Goal: Task Accomplishment & Management: Manage account settings

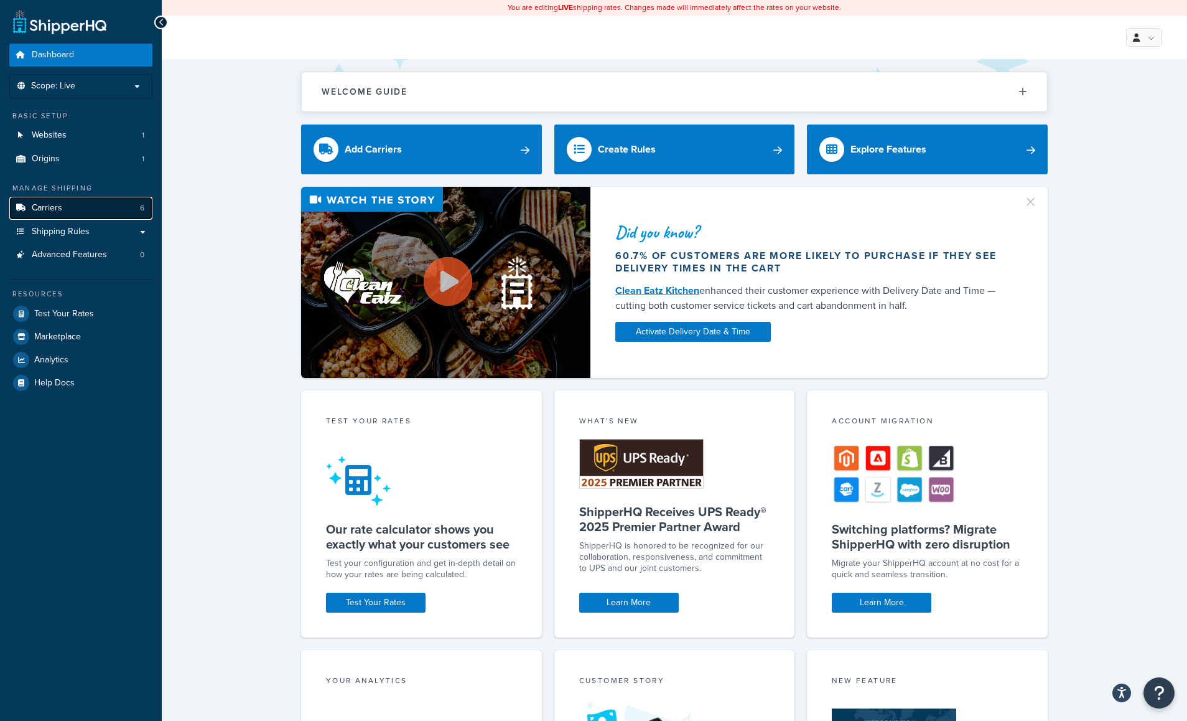
click at [63, 207] on link "Carriers 6" at bounding box center [80, 208] width 143 height 23
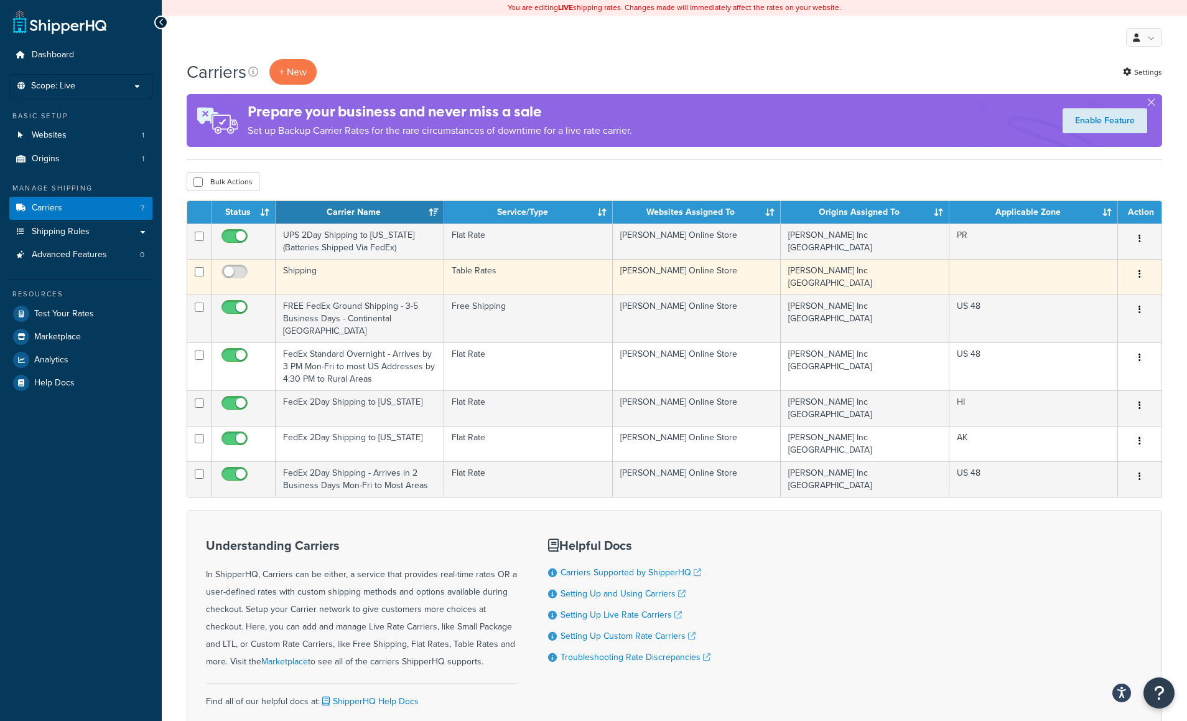
click at [411, 270] on td "Shipping" at bounding box center [360, 276] width 169 height 35
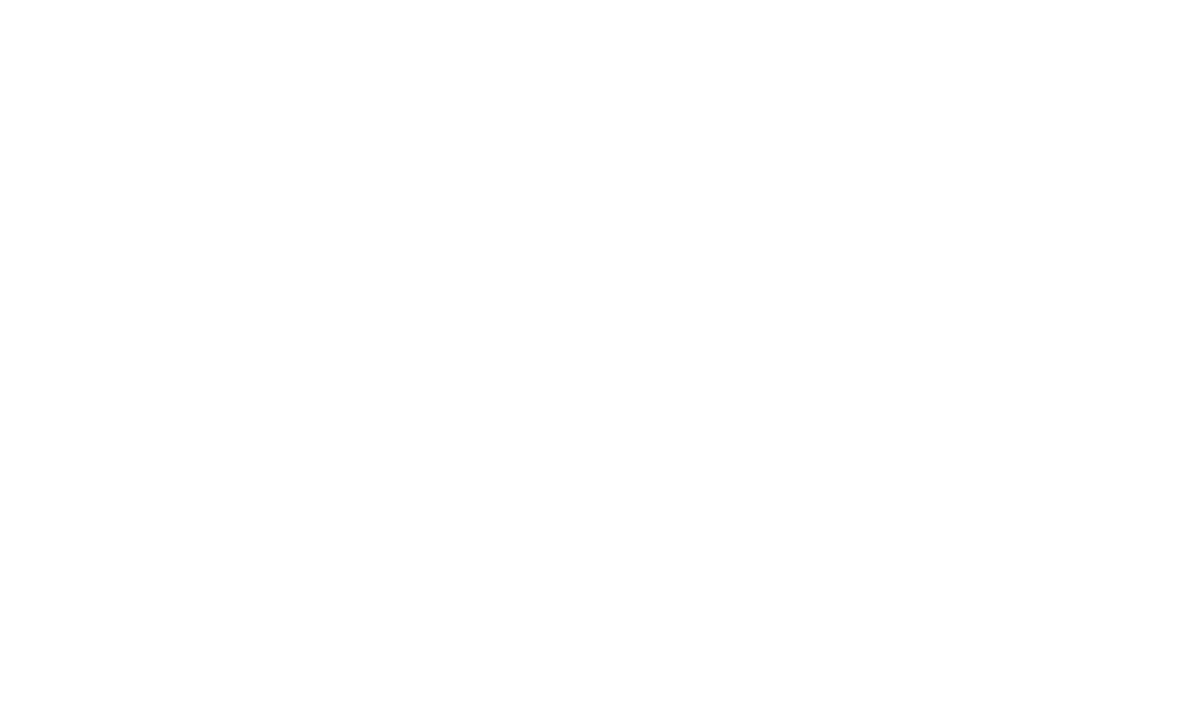
select select "25"
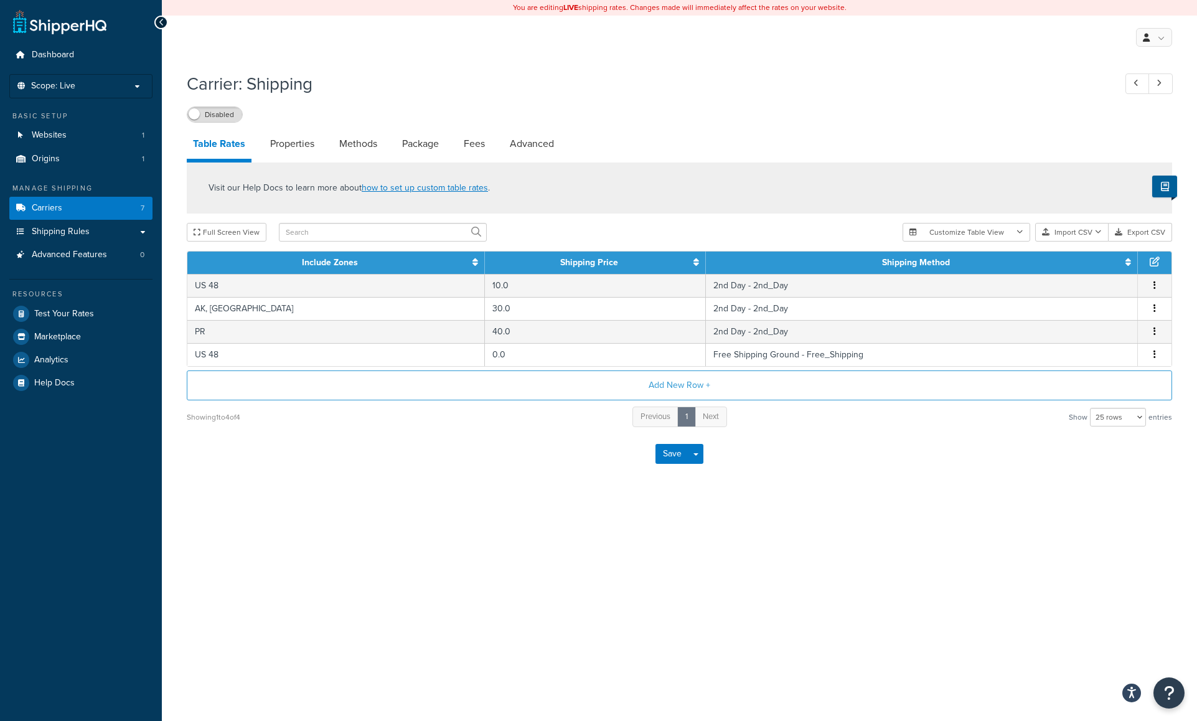
click at [854, 606] on div "You are editing LIVE shipping rates. Changes made will immediately affect the r…" at bounding box center [679, 360] width 1035 height 721
drag, startPoint x: 849, startPoint y: 569, endPoint x: 791, endPoint y: 568, distance: 58.5
click at [849, 568] on div "You are editing LIVE shipping rates. Changes made will immediately affect the r…" at bounding box center [679, 360] width 1035 height 721
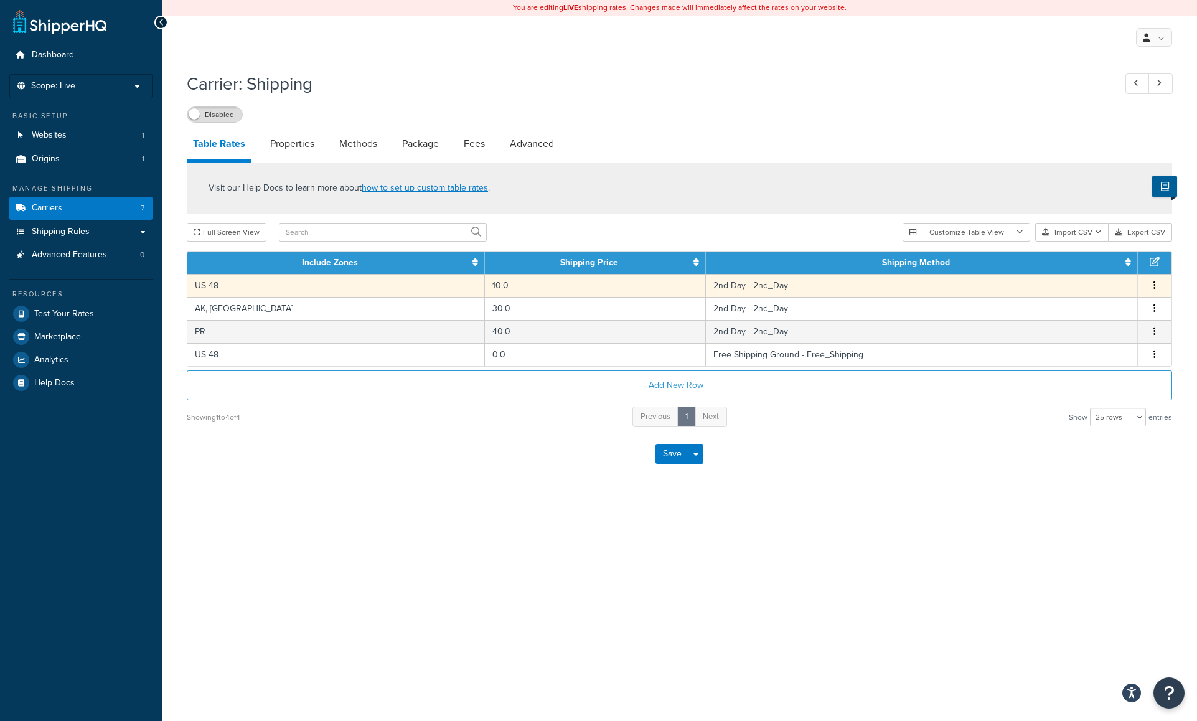
click at [1157, 284] on button "button" at bounding box center [1154, 286] width 10 height 14
click at [1085, 261] on div "Edit" at bounding box center [1091, 261] width 88 height 26
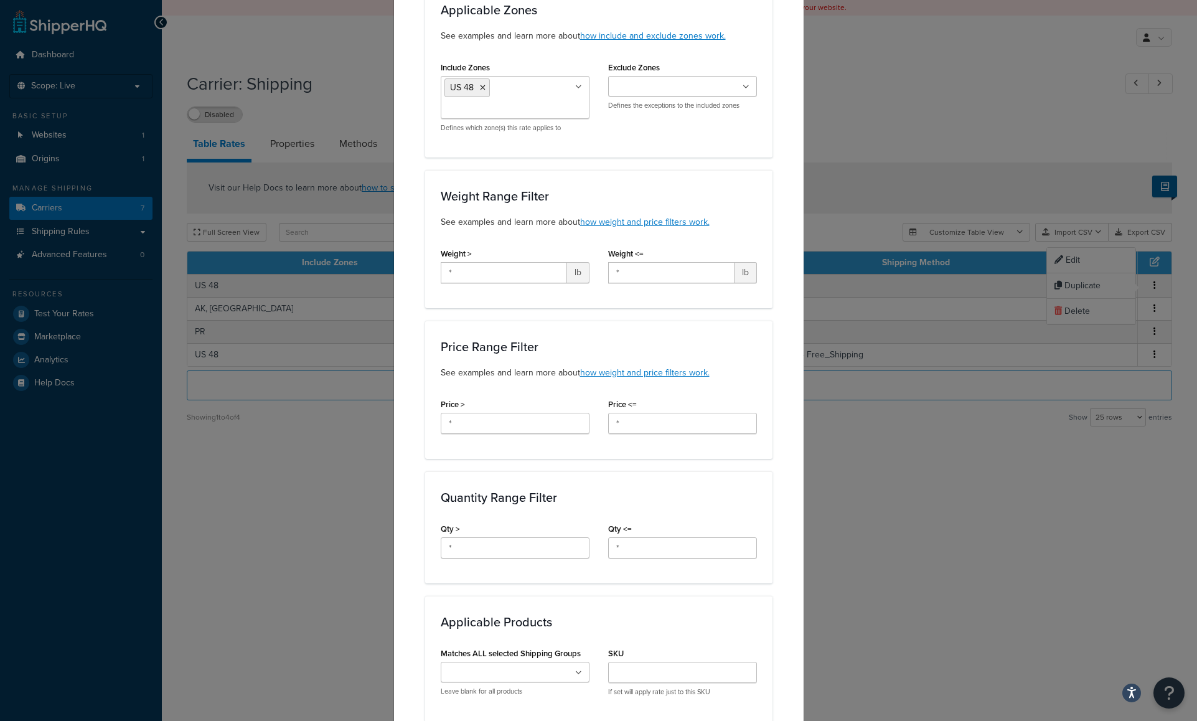
scroll to position [475, 0]
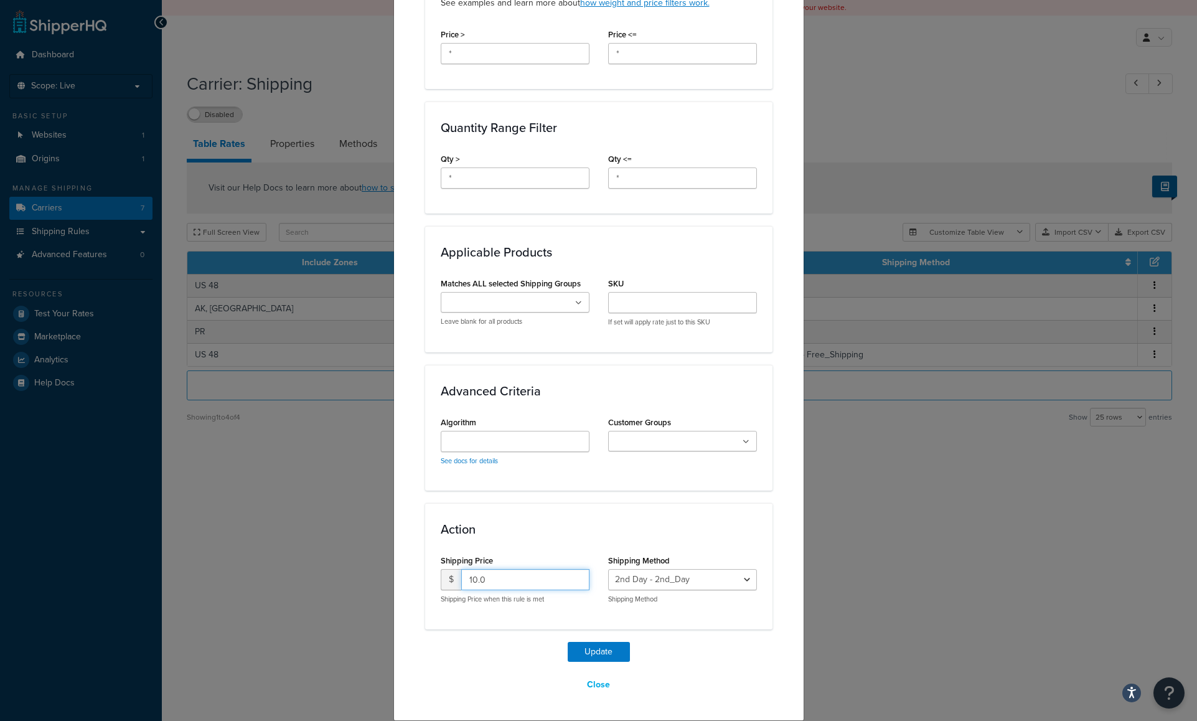
drag, startPoint x: 497, startPoint y: 581, endPoint x: 441, endPoint y: 581, distance: 56.6
click at [441, 581] on div "$ 10.0" at bounding box center [515, 579] width 149 height 21
click at [511, 444] on input "Algorithm" at bounding box center [515, 441] width 149 height 21
click at [542, 581] on input "25" at bounding box center [525, 579] width 128 height 21
type input "25.00"
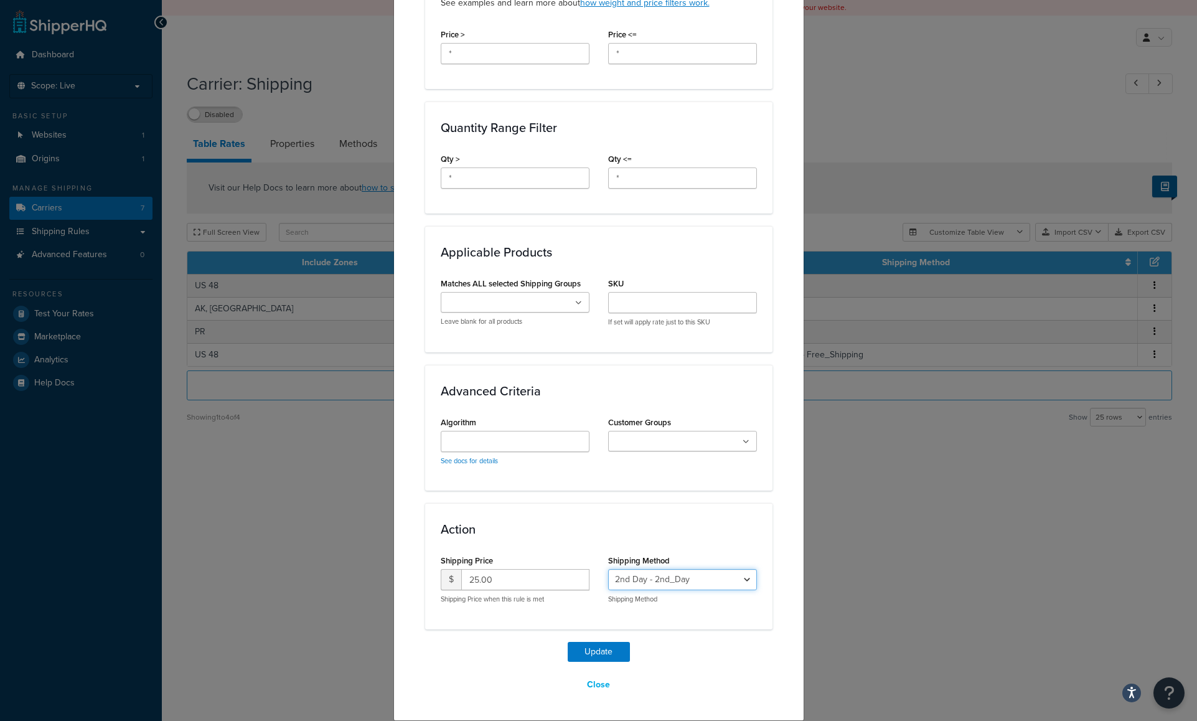
click at [742, 577] on select "2nd Day - 2nd_Day Next Day - Next_Day Free Shipping Ground - Free_Shipping" at bounding box center [682, 579] width 149 height 21
click at [731, 665] on div "Update Close" at bounding box center [598, 669] width 347 height 54
click at [594, 650] on button "Update" at bounding box center [599, 652] width 62 height 20
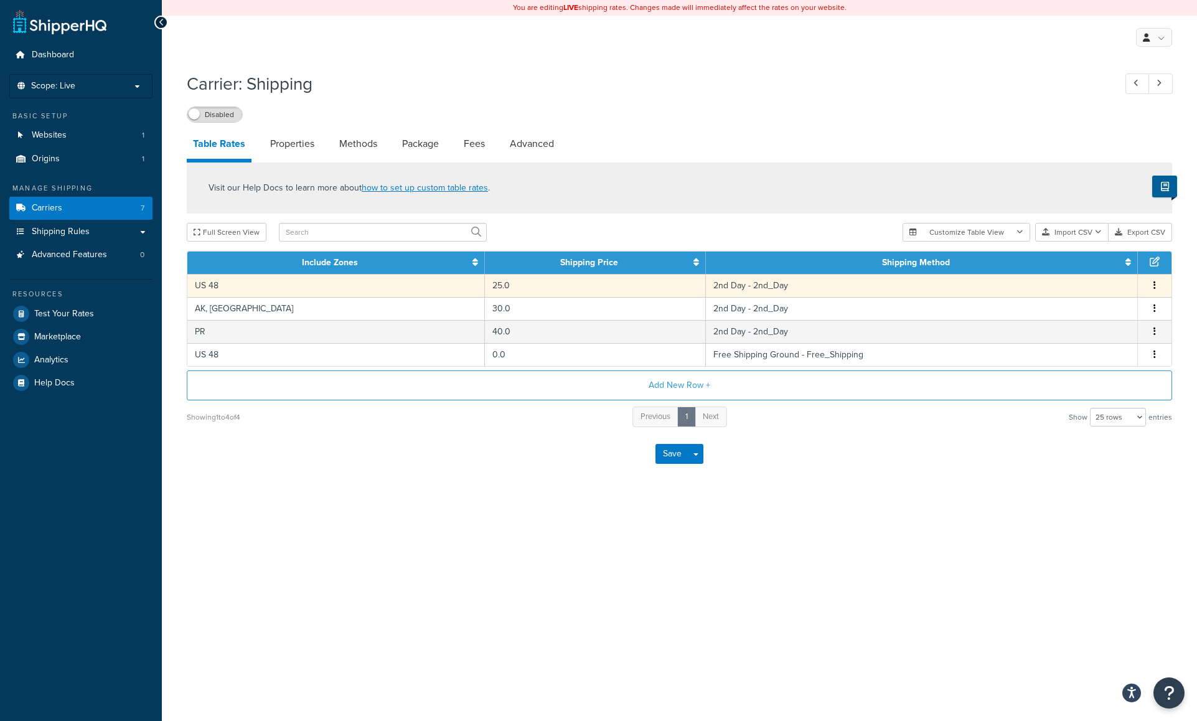
click at [1156, 284] on button "button" at bounding box center [1154, 286] width 10 height 14
click at [1087, 258] on div "Edit" at bounding box center [1091, 261] width 88 height 26
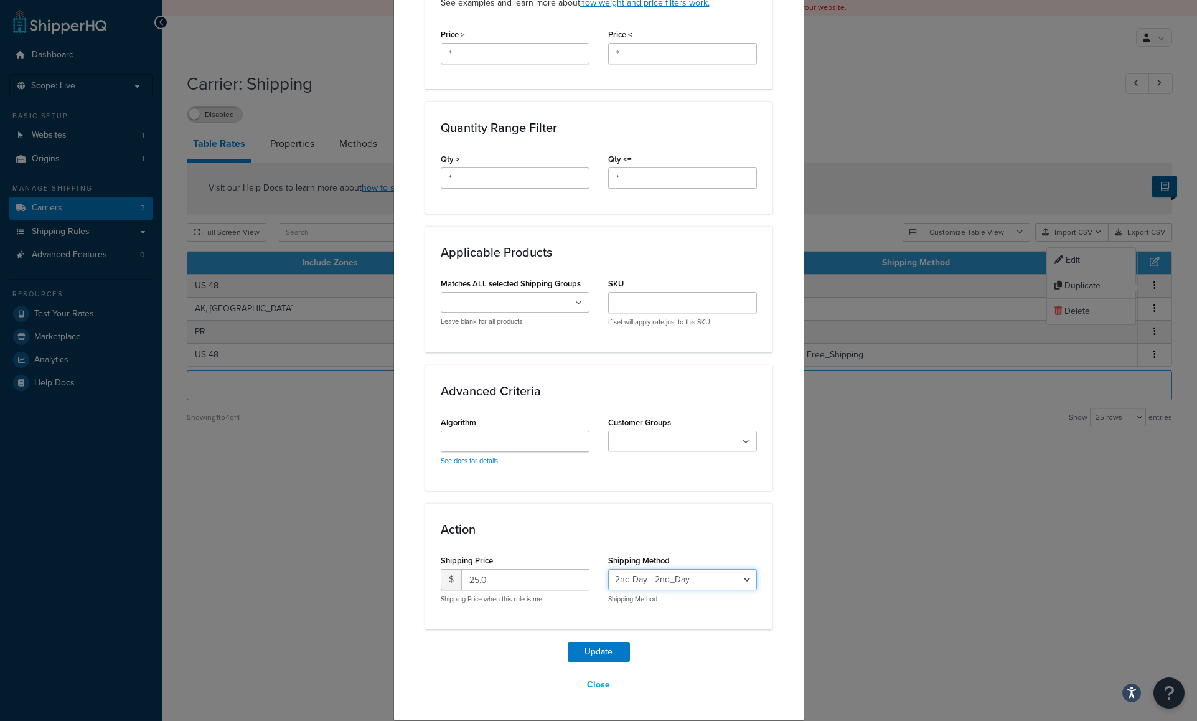
click at [743, 582] on select "2nd Day - 2nd_Day Next Day - Next_Day Free Shipping Ground - Free_Shipping" at bounding box center [682, 579] width 149 height 21
click at [745, 577] on select "2nd Day - 2nd_Day Next Day - Next_Day Free Shipping Ground - Free_Shipping" at bounding box center [682, 579] width 149 height 21
click at [597, 681] on button "Close" at bounding box center [598, 684] width 39 height 21
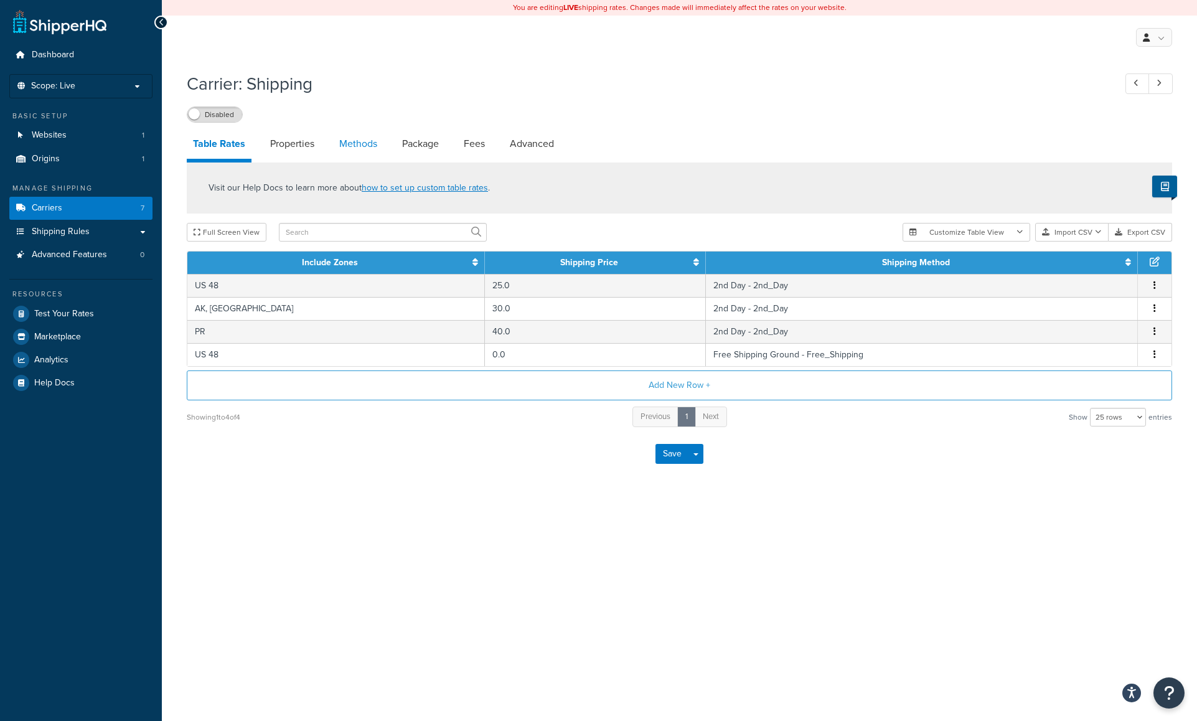
click at [363, 142] on link "Methods" at bounding box center [358, 144] width 50 height 30
select select "25"
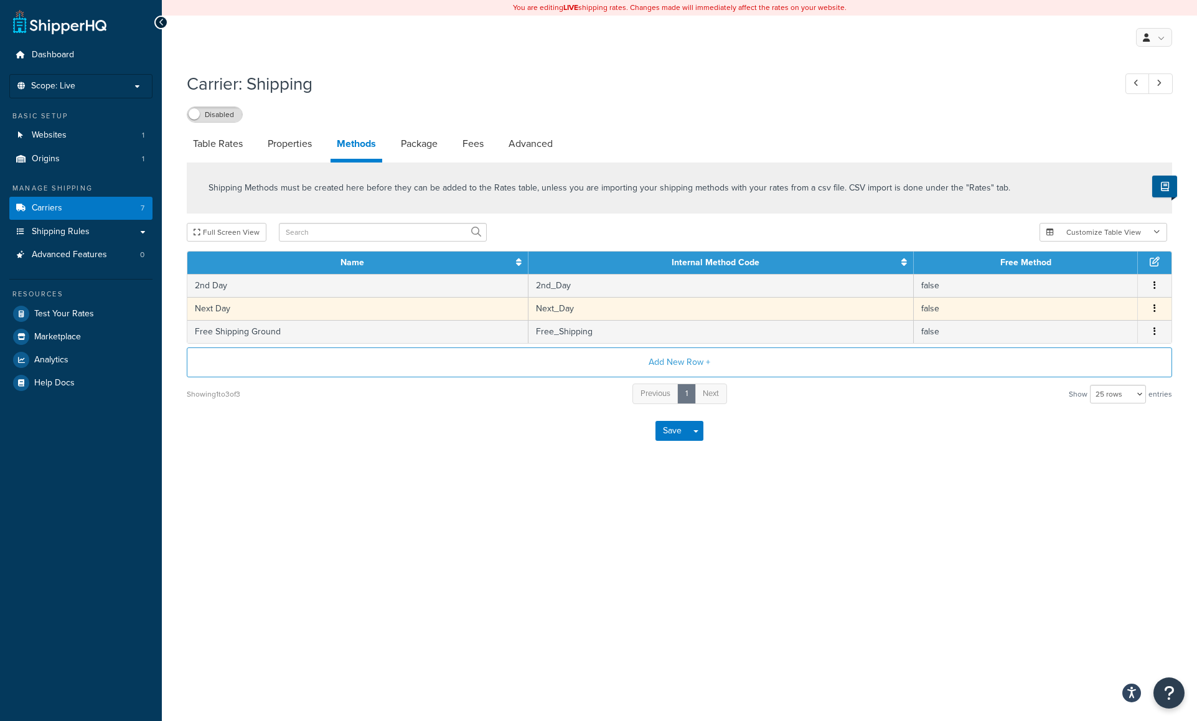
click at [1155, 307] on button "button" at bounding box center [1154, 309] width 10 height 14
click at [1074, 291] on div "Edit" at bounding box center [1091, 296] width 88 height 26
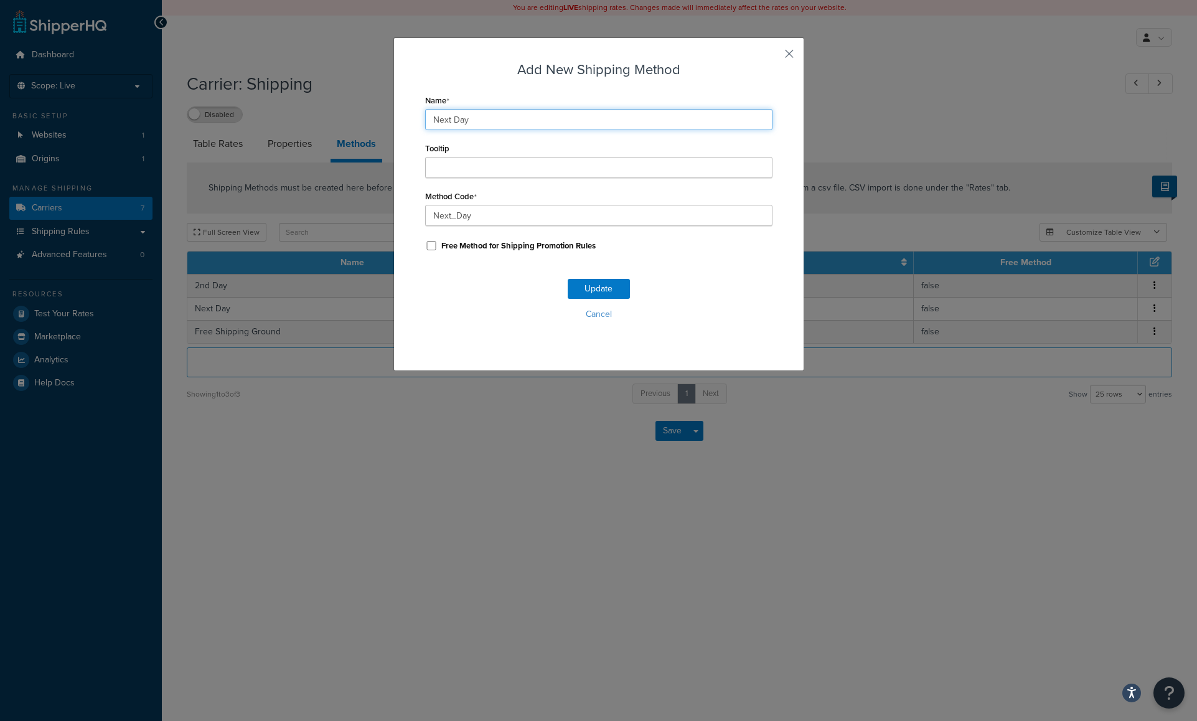
drag, startPoint x: 485, startPoint y: 123, endPoint x: 368, endPoint y: 124, distance: 117.0
click at [368, 124] on div "Add New Shipping Method Name Next Day Tooltip Method Code Next_Day Free Method …" at bounding box center [598, 360] width 1197 height 721
click at [791, 50] on div "Add New Shipping Method Name Next Day Tooltip Method Code Next_Day Free Method …" at bounding box center [598, 204] width 411 height 334
click at [772, 57] on button "button" at bounding box center [770, 58] width 3 height 3
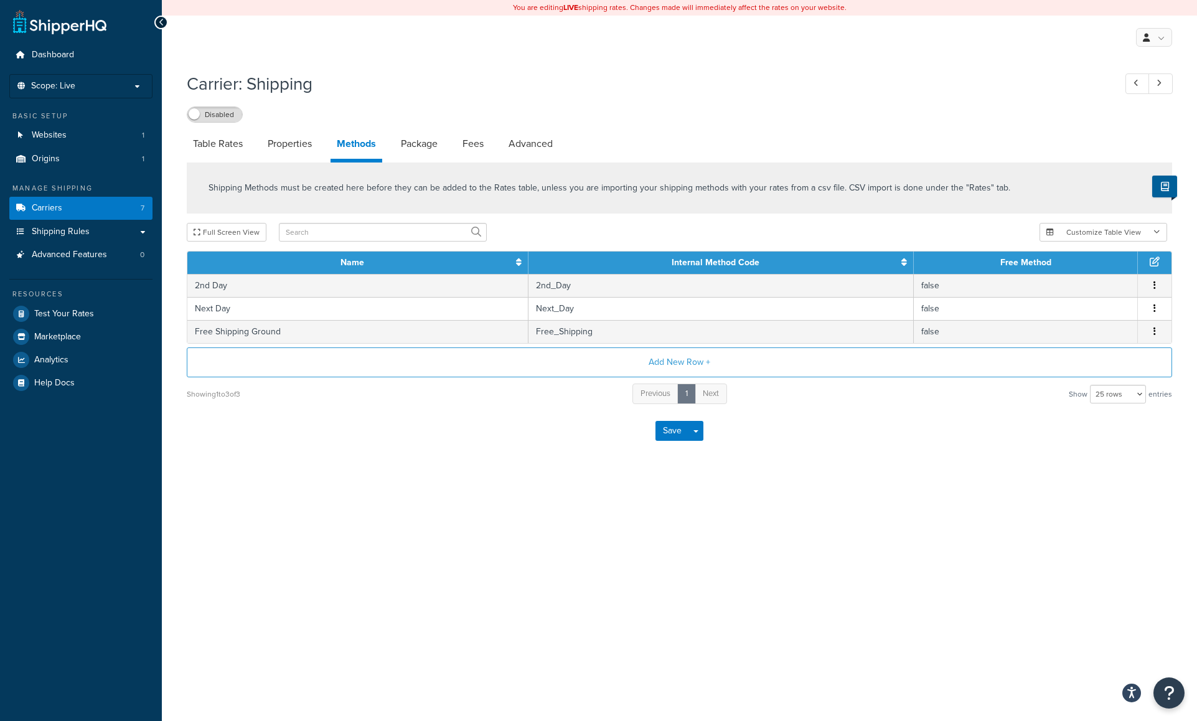
click at [391, 498] on div "You are editing LIVE shipping rates. Changes made will immediately affect the r…" at bounding box center [679, 360] width 1035 height 721
click at [49, 203] on span "Carriers" at bounding box center [47, 208] width 30 height 11
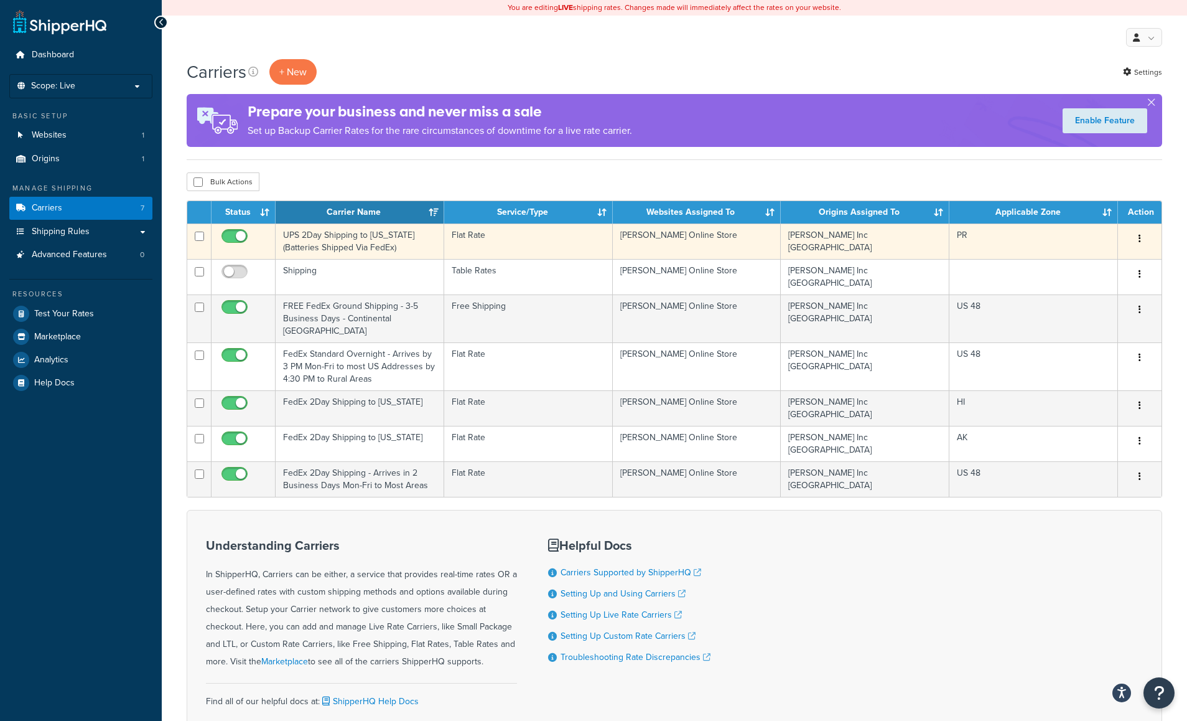
drag, startPoint x: 399, startPoint y: 245, endPoint x: 283, endPoint y: 236, distance: 116.7
click at [283, 236] on td "UPS 2Day Shipping to [US_STATE] (Batteries Shipped Via FedEx)" at bounding box center [360, 240] width 169 height 35
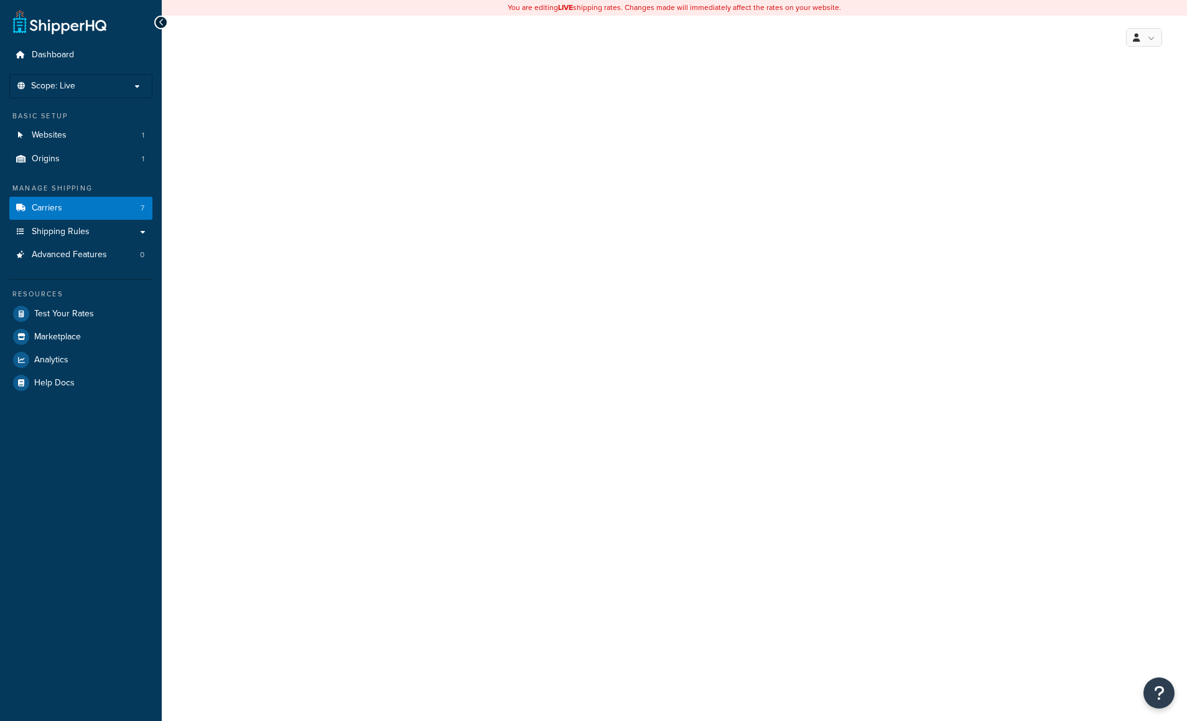
select select "flat"
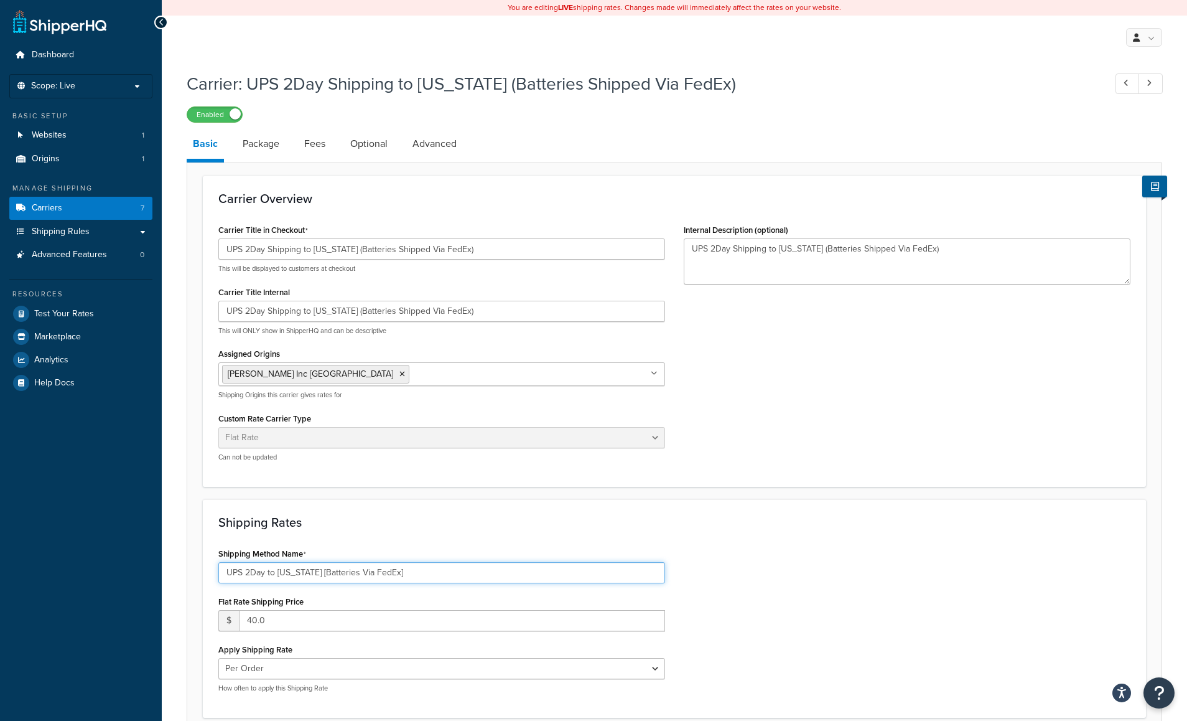
drag, startPoint x: 432, startPoint y: 569, endPoint x: 181, endPoint y: 571, distance: 251.4
click at [181, 571] on div "Carrier: UPS 2Day Shipping to [US_STATE] (Batteries Shipped Via FedEx) Enabled …" at bounding box center [674, 506] width 1025 height 882
drag, startPoint x: 483, startPoint y: 313, endPoint x: 164, endPoint y: 313, distance: 318.6
click at [164, 313] on div "Carrier: UPS 2Day Shipping to Puerto Rico (Batteries Shipped Via FedEx) Enabled…" at bounding box center [674, 506] width 1025 height 882
click at [54, 205] on span "Carriers" at bounding box center [47, 208] width 30 height 11
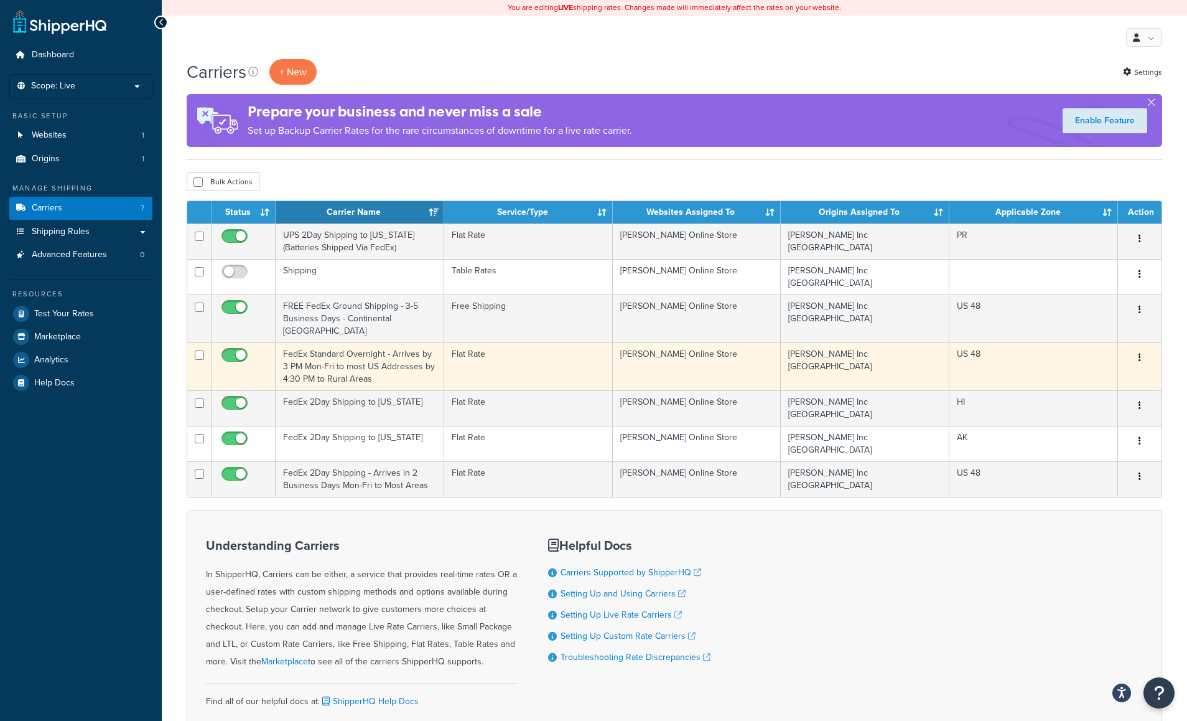
click at [385, 347] on td "FedEx Standard Overnight - Arrives by 3 PM Mon-Fri to most US Addresses by 4:30…" at bounding box center [360, 366] width 169 height 48
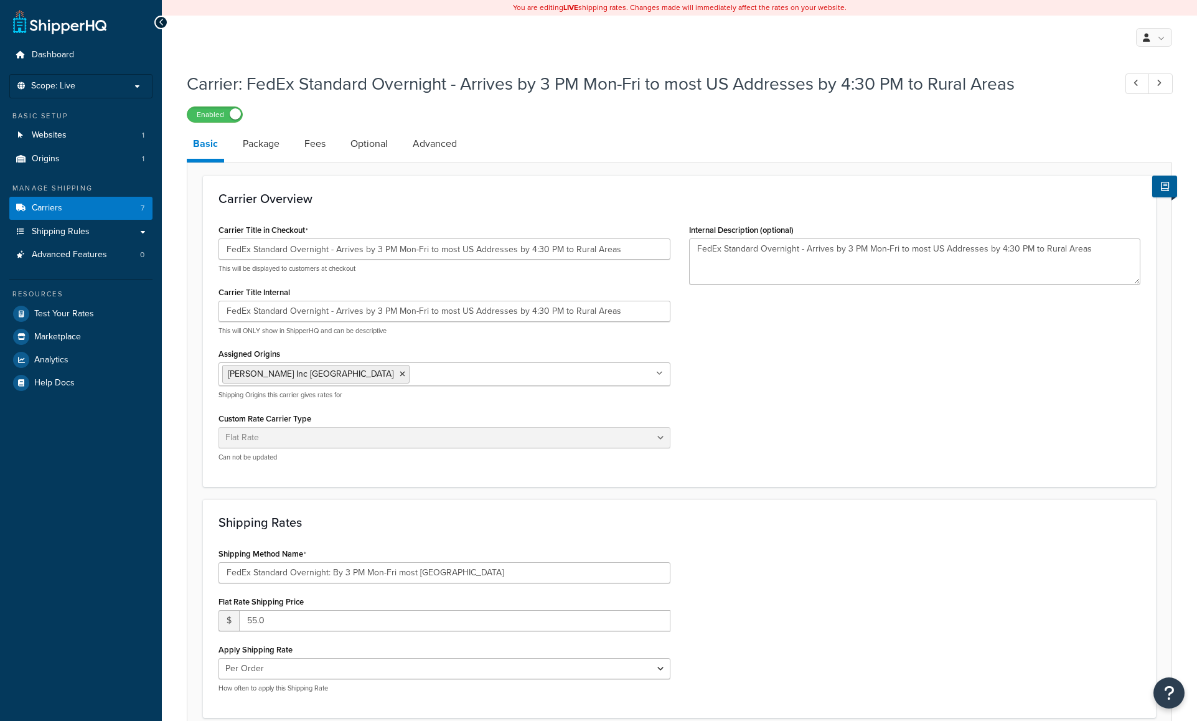
select select "flat"
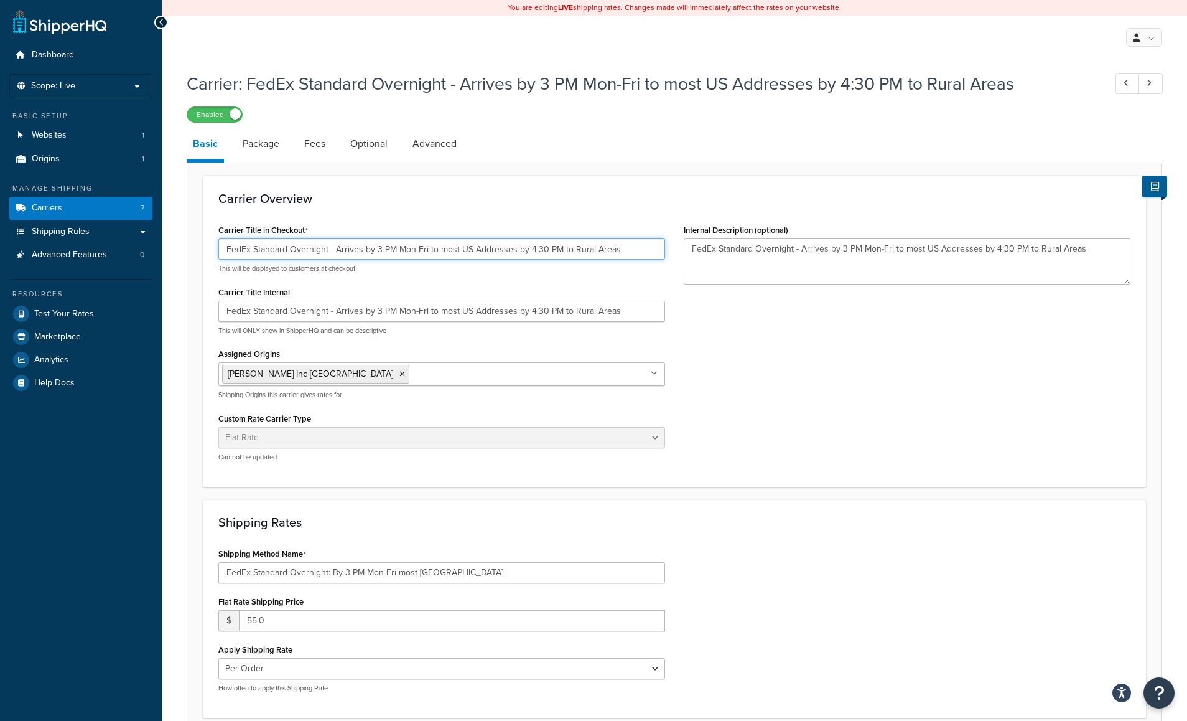
drag, startPoint x: 630, startPoint y: 247, endPoint x: 171, endPoint y: 245, distance: 459.9
click at [169, 242] on div "Carrier: FedEx Standard Overnight - Arrives by 3 PM Mon-Fri to most US Addresse…" at bounding box center [674, 506] width 1025 height 882
drag, startPoint x: 458, startPoint y: 572, endPoint x: 202, endPoint y: 568, distance: 256.4
click at [202, 568] on form "Carrier Overview Carrier Title in Checkout FedEx Standard Overnight - Arrives b…" at bounding box center [674, 545] width 974 height 740
click at [50, 207] on span "Carriers" at bounding box center [47, 208] width 30 height 11
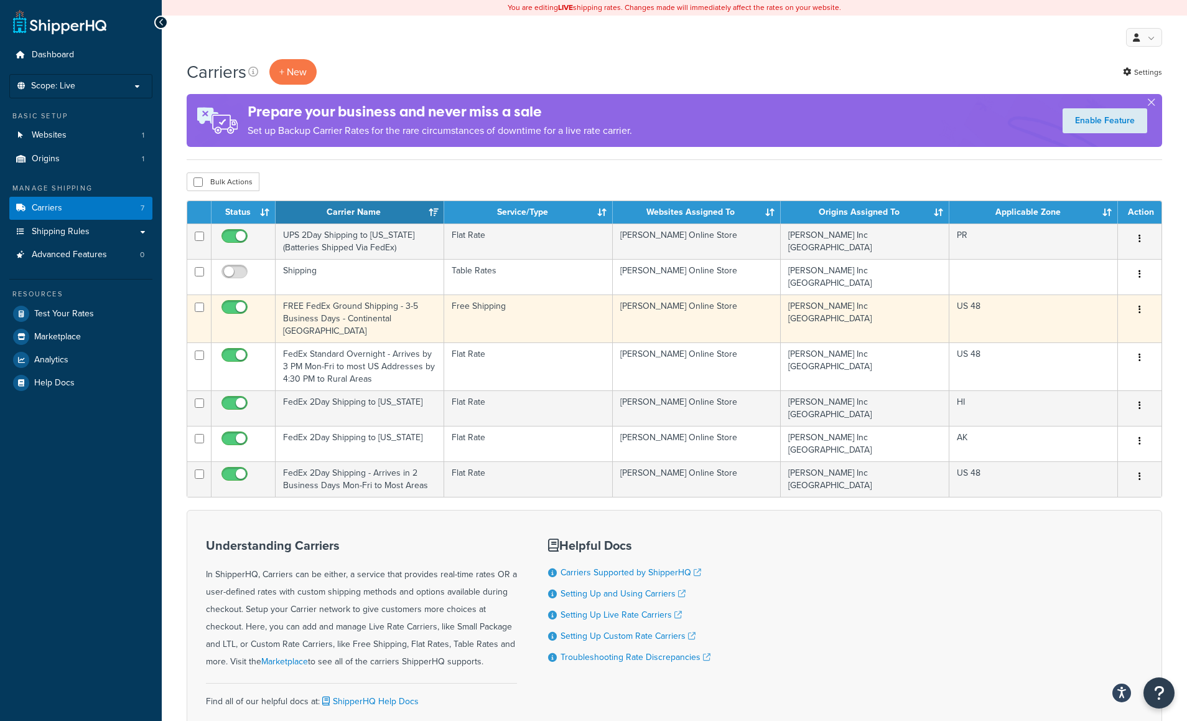
click at [350, 300] on td "FREE FedEx Ground Shipping - 3-5 Business Days - Continental [GEOGRAPHIC_DATA]" at bounding box center [360, 318] width 169 height 48
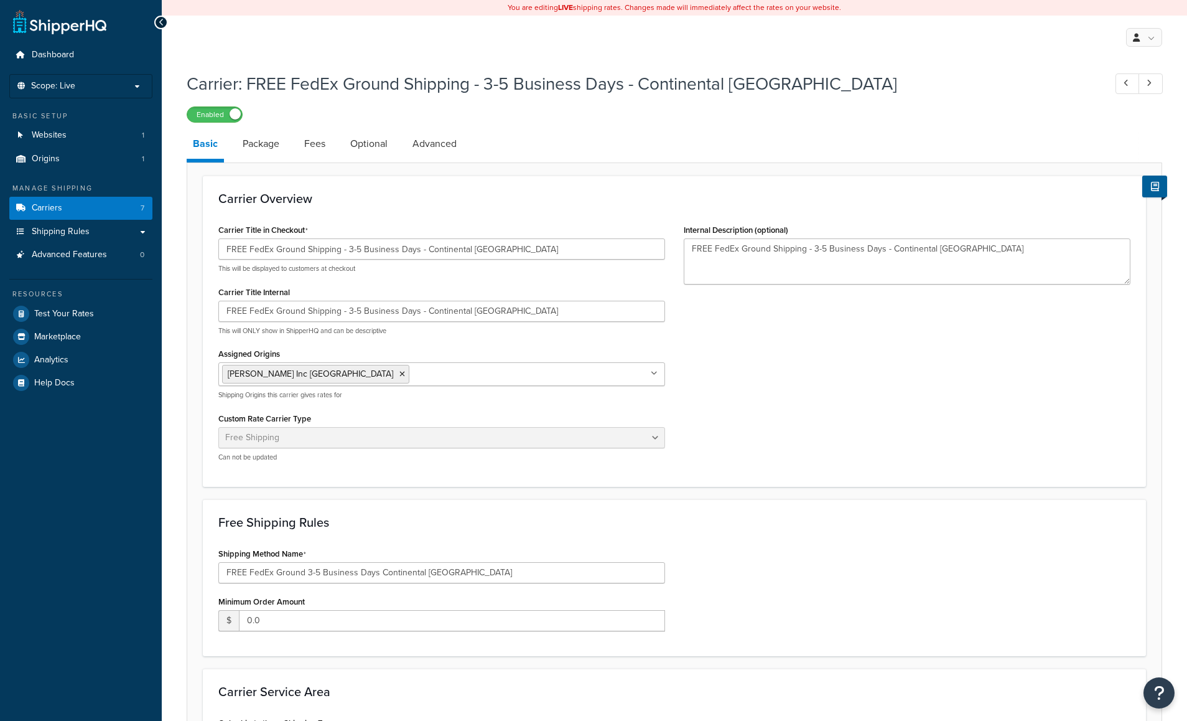
select select "free"
drag, startPoint x: 455, startPoint y: 575, endPoint x: 194, endPoint y: 573, distance: 261.4
click at [194, 573] on form "Carrier Overview Carrier Title in Checkout FREE FedEx Ground Shipping - 3-5 Bus…" at bounding box center [674, 514] width 974 height 678
drag, startPoint x: 416, startPoint y: 246, endPoint x: 166, endPoint y: 237, distance: 250.3
click at [166, 237] on div "Carrier: FREE FedEx Ground Shipping - 3-5 Business Days - Continental USA Enabl…" at bounding box center [674, 475] width 1025 height 821
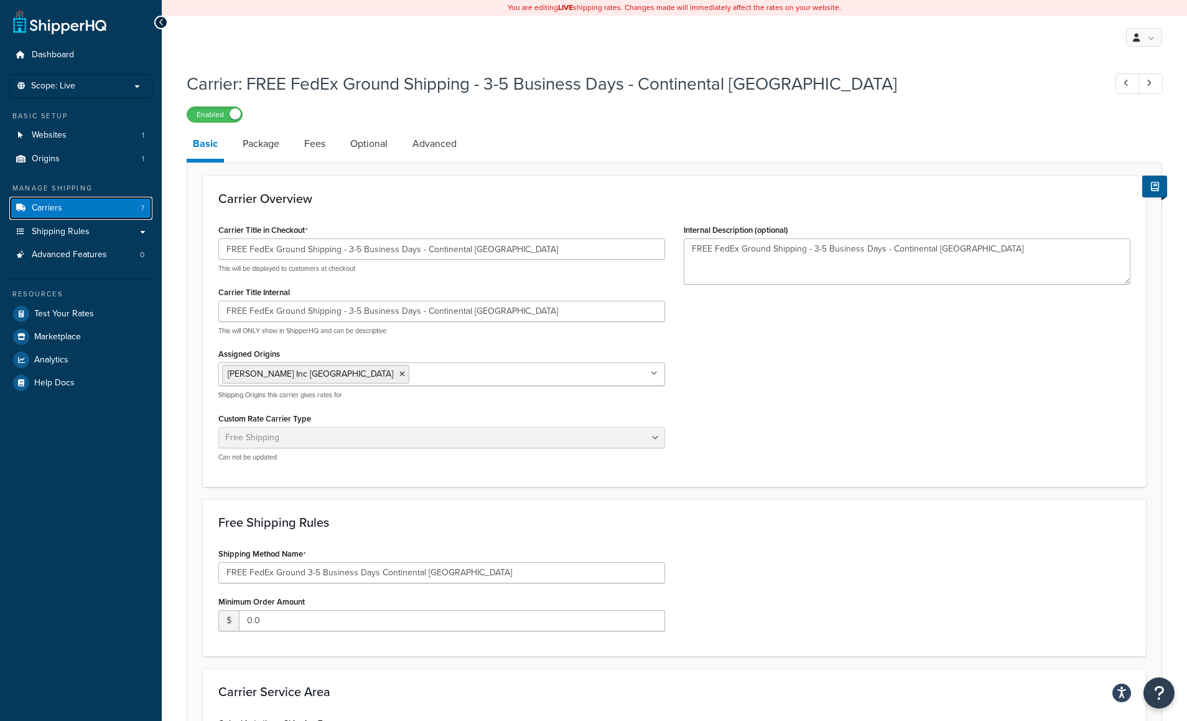
click at [55, 211] on span "Carriers" at bounding box center [47, 208] width 30 height 11
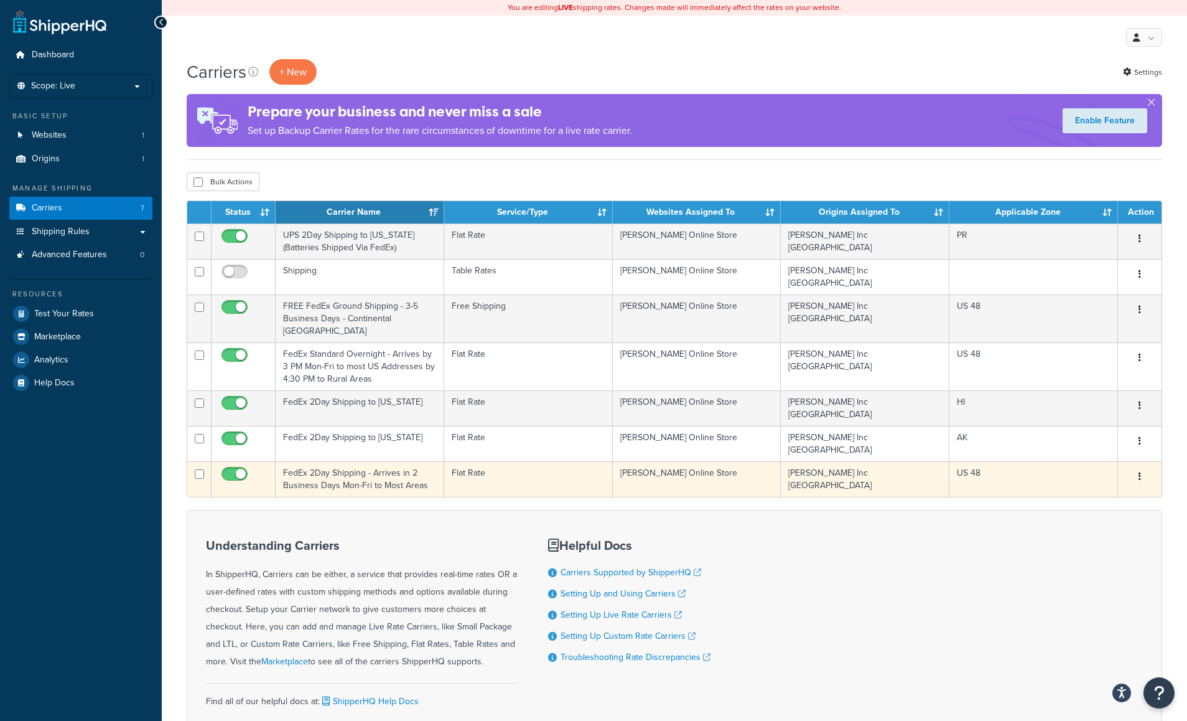
click at [358, 461] on td "FedEx 2Day Shipping - Arrives in 2 Business Days Mon-Fri to Most Areas" at bounding box center [360, 478] width 169 height 35
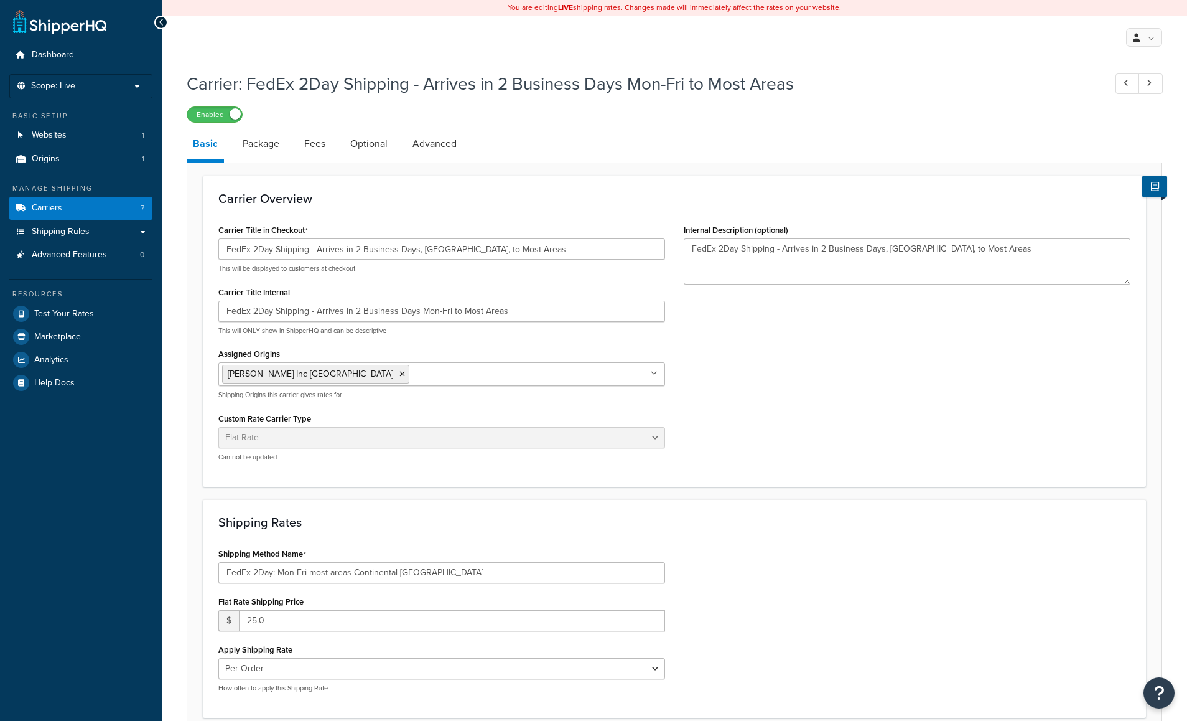
select select "flat"
drag, startPoint x: 420, startPoint y: 573, endPoint x: 205, endPoint y: 565, distance: 215.5
click at [205, 565] on div "Shipping Rates Shipping Method Name FedEx 2Day: Mon-Fri most areas Continental …" at bounding box center [674, 608] width 943 height 218
drag, startPoint x: 531, startPoint y: 250, endPoint x: 184, endPoint y: 253, distance: 347.2
click at [184, 253] on div "Carrier: FedEx 2Day Shipping - Arrives in 2 Business Days Mon-Fri to Most Areas…" at bounding box center [674, 506] width 1025 height 882
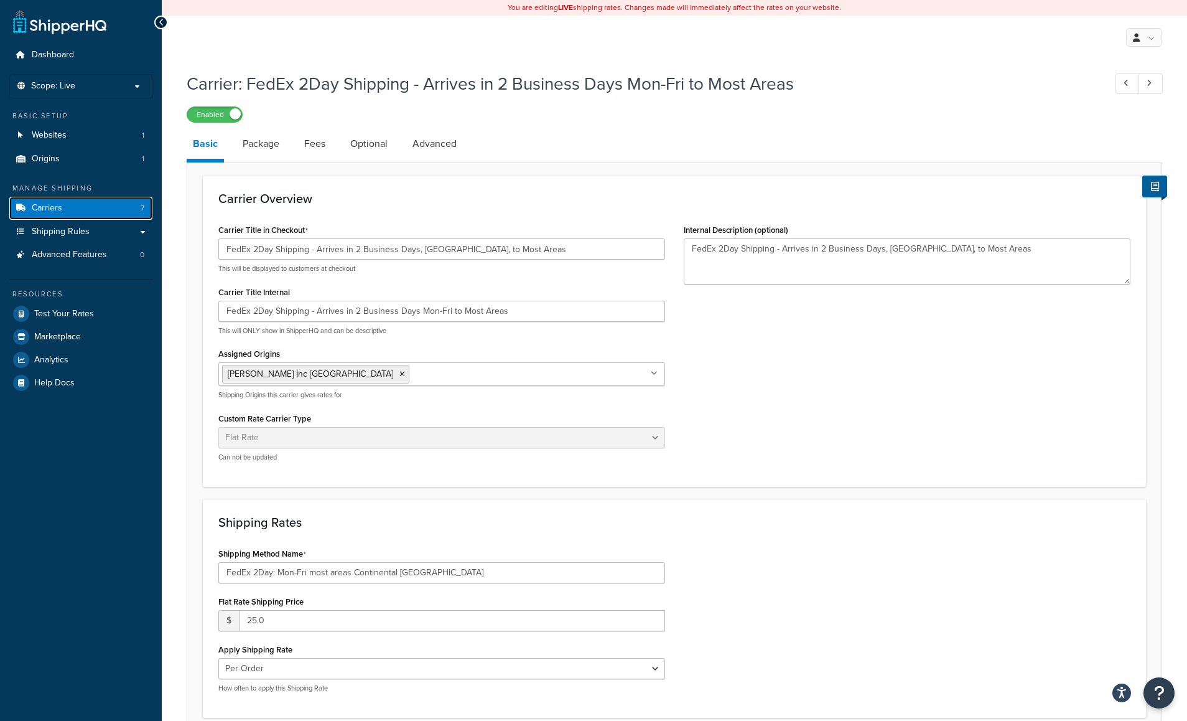
click at [43, 207] on span "Carriers" at bounding box center [47, 208] width 30 height 11
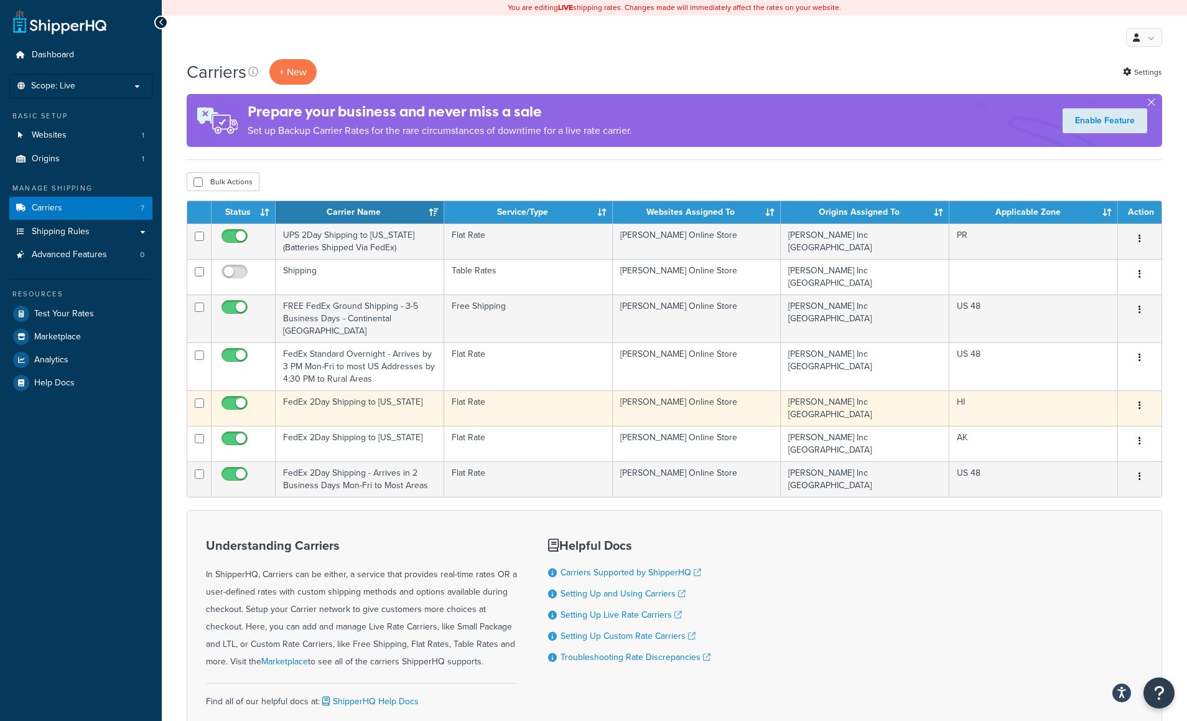
click at [377, 390] on td "FedEx 2Day Shipping to [US_STATE]" at bounding box center [360, 407] width 169 height 35
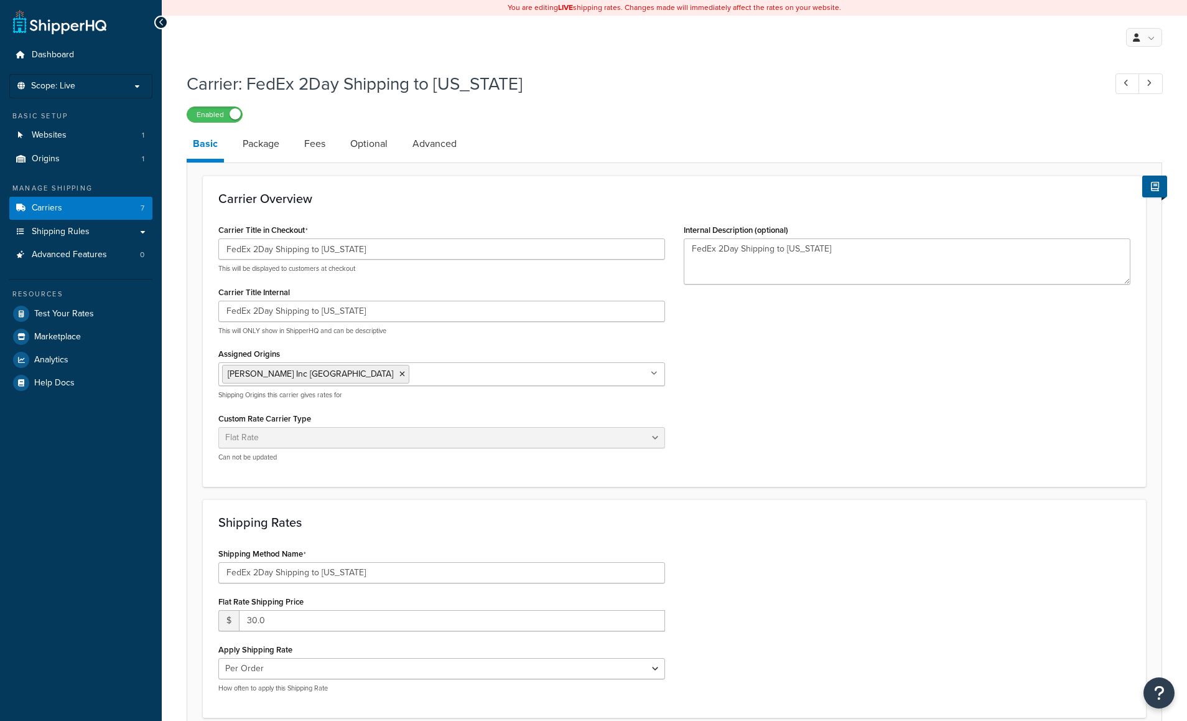
select select "flat"
drag, startPoint x: 388, startPoint y: 577, endPoint x: 225, endPoint y: 572, distance: 163.1
click at [224, 571] on input "FedEx 2Day Shipping to Hawaii" at bounding box center [441, 572] width 447 height 21
click at [280, 572] on input "FedEx 2Day Shipping to Hawaii" at bounding box center [441, 572] width 447 height 21
click at [280, 572] on input "FedEx 2Day Shipping to [US_STATE]" at bounding box center [441, 572] width 447 height 21
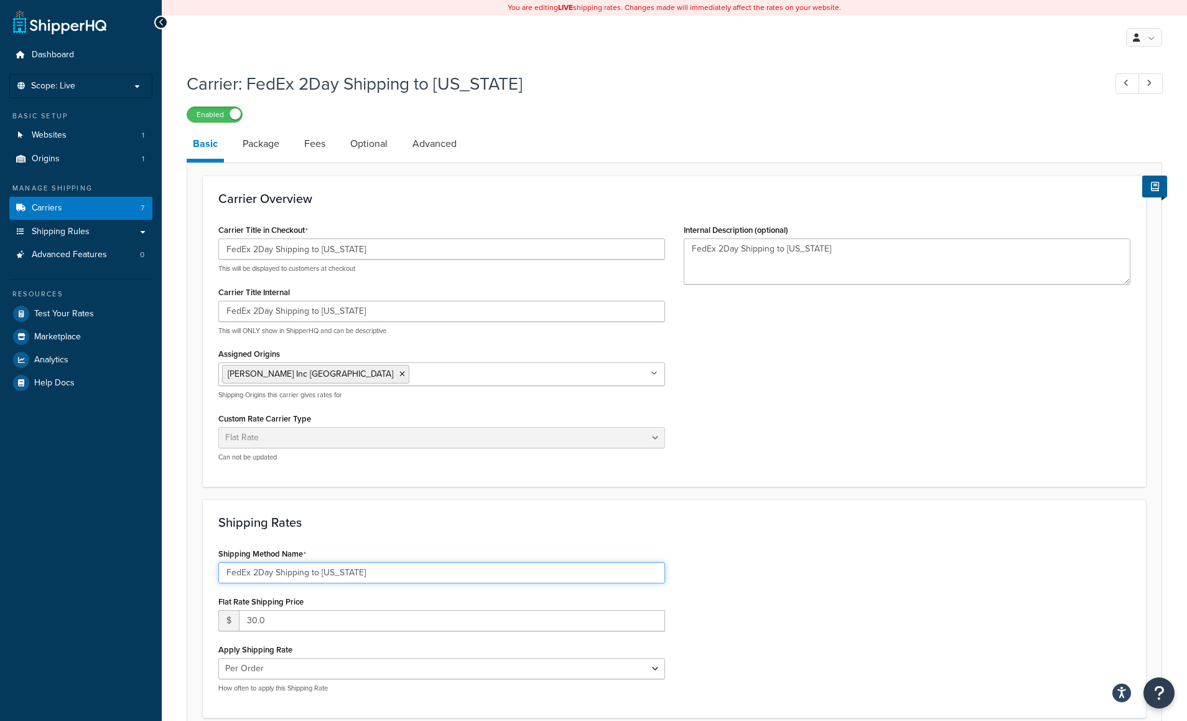
click at [280, 572] on input "FedEx 2Day Shipping to [US_STATE]" at bounding box center [441, 572] width 447 height 21
click at [55, 212] on span "Carriers" at bounding box center [47, 208] width 30 height 11
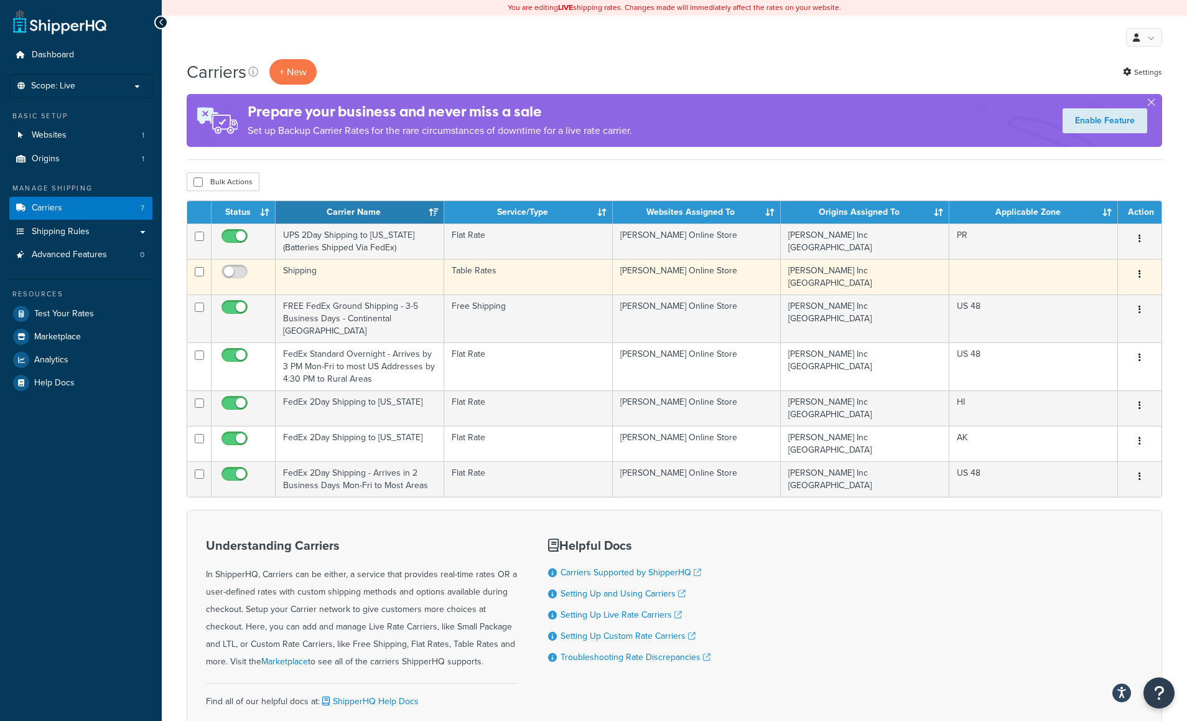
click at [309, 269] on td "Shipping" at bounding box center [360, 276] width 169 height 35
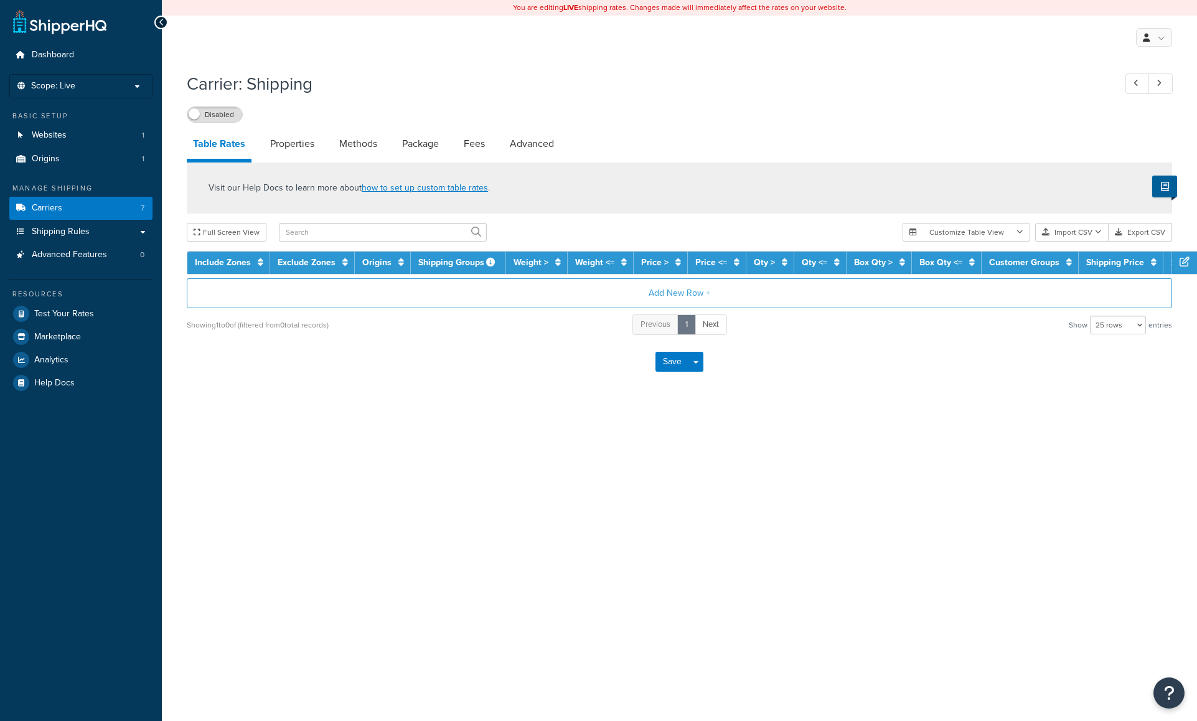
select select "25"
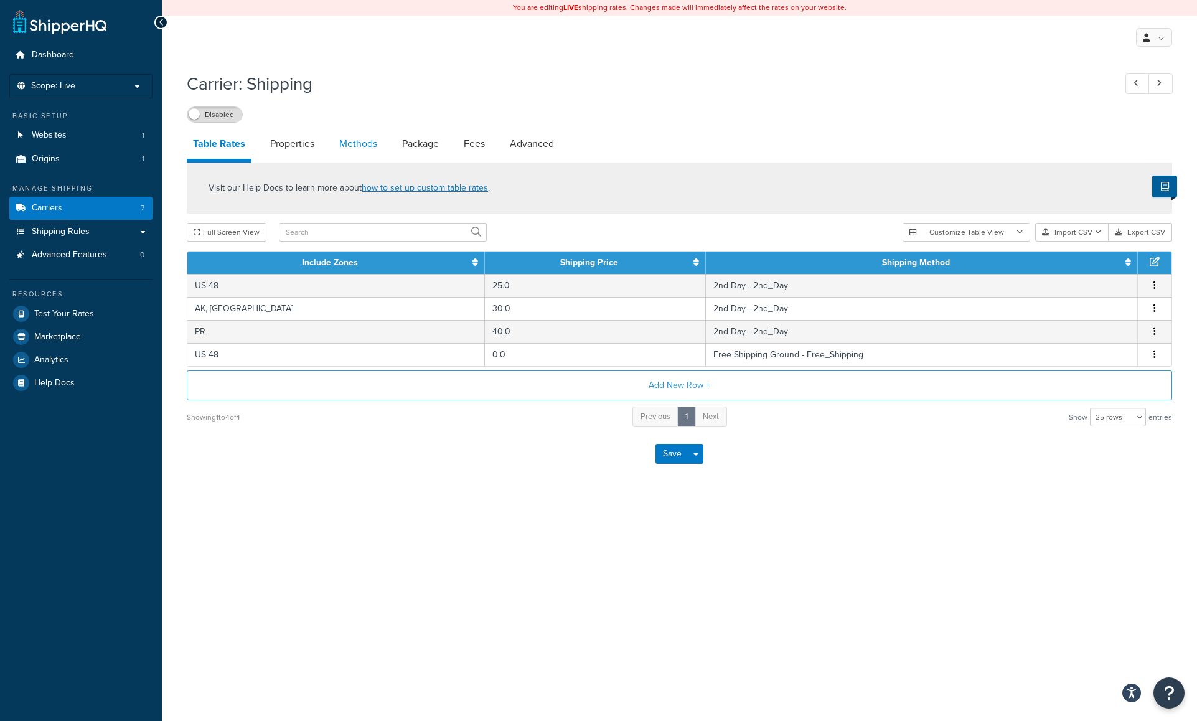
click at [363, 143] on link "Methods" at bounding box center [358, 144] width 50 height 30
select select "25"
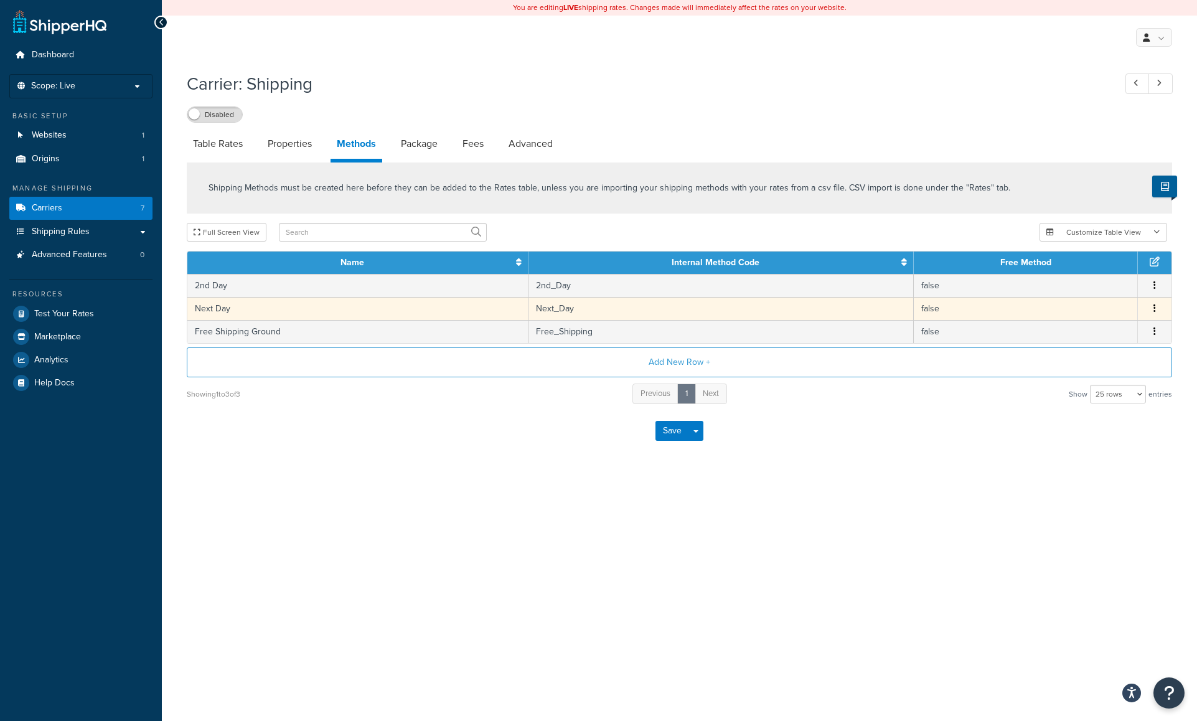
click at [1156, 309] on button "button" at bounding box center [1154, 309] width 10 height 14
click at [1088, 297] on div "Edit" at bounding box center [1091, 296] width 88 height 26
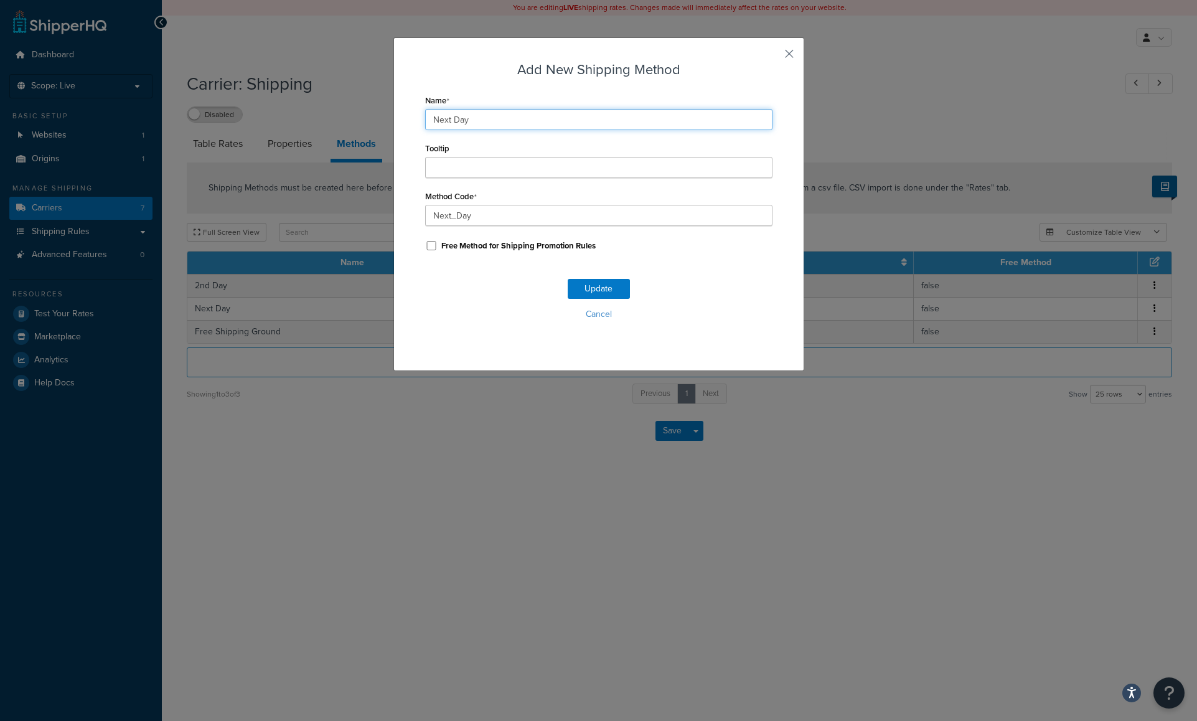
drag, startPoint x: 447, startPoint y: 118, endPoint x: 337, endPoint y: 133, distance: 110.5
click at [339, 119] on div "Add New Shipping Method Name Next Day Tooltip Method Code Next_Day Free Method …" at bounding box center [598, 360] width 1197 height 721
paste input "FedEx Standard Overnight: By 3 PM Mon-Fri most [GEOGRAPHIC_DATA]"
type input "FedEx Standard Overnight: By 3 PM Mon-Fri most [GEOGRAPHIC_DATA]"
click at [592, 286] on button "Update" at bounding box center [599, 289] width 62 height 20
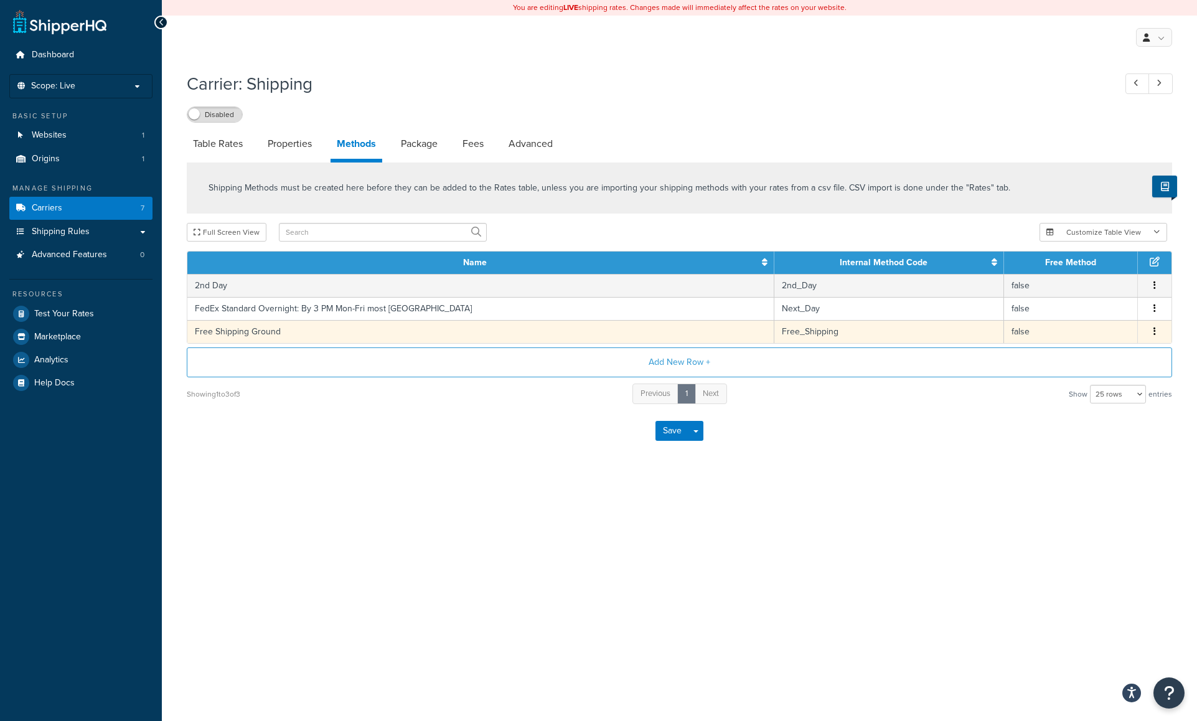
click at [1155, 329] on button "button" at bounding box center [1154, 332] width 10 height 14
click at [1081, 318] on div "Edit" at bounding box center [1091, 319] width 88 height 26
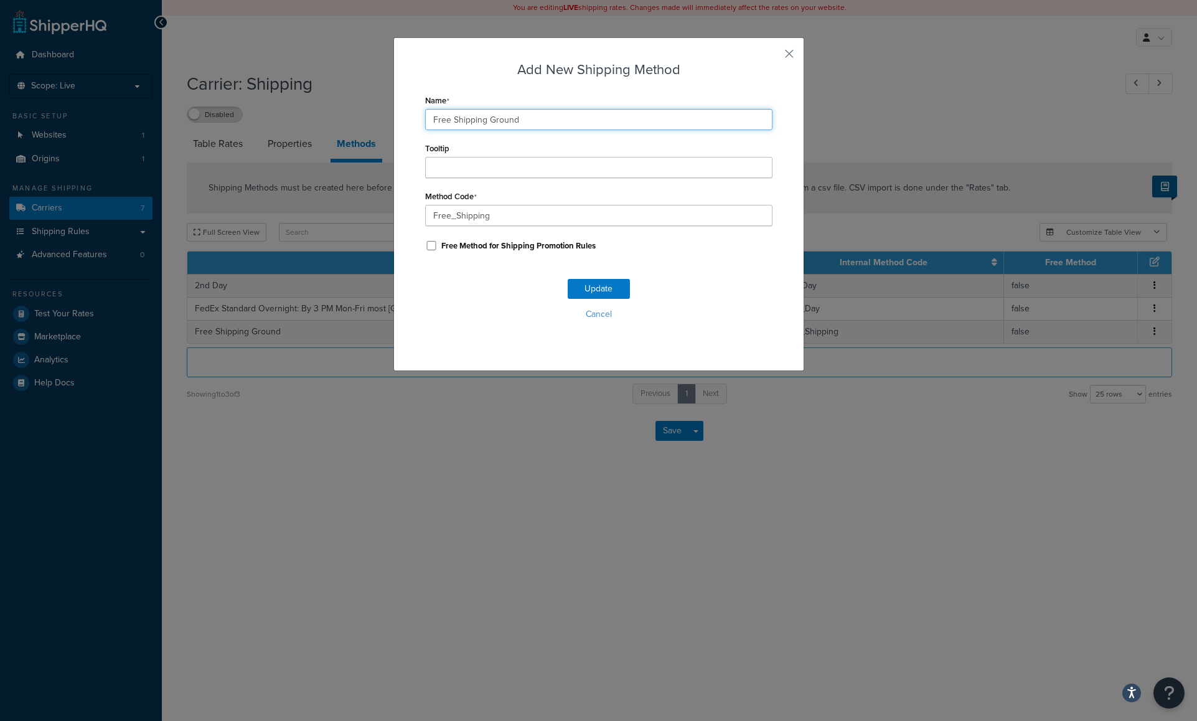
drag, startPoint x: 571, startPoint y: 113, endPoint x: 352, endPoint y: 113, distance: 219.0
click at [352, 113] on div "Add New Shipping Method Name Free Shipping Ground Tooltip Method Code Free_Ship…" at bounding box center [598, 360] width 1197 height 721
paste input "REE FedEx Ground 3-5 Business Days Continental US"
type input "FREE FedEx Ground 3-5 Business Days Continental US"
click at [596, 289] on button "Update" at bounding box center [599, 289] width 62 height 20
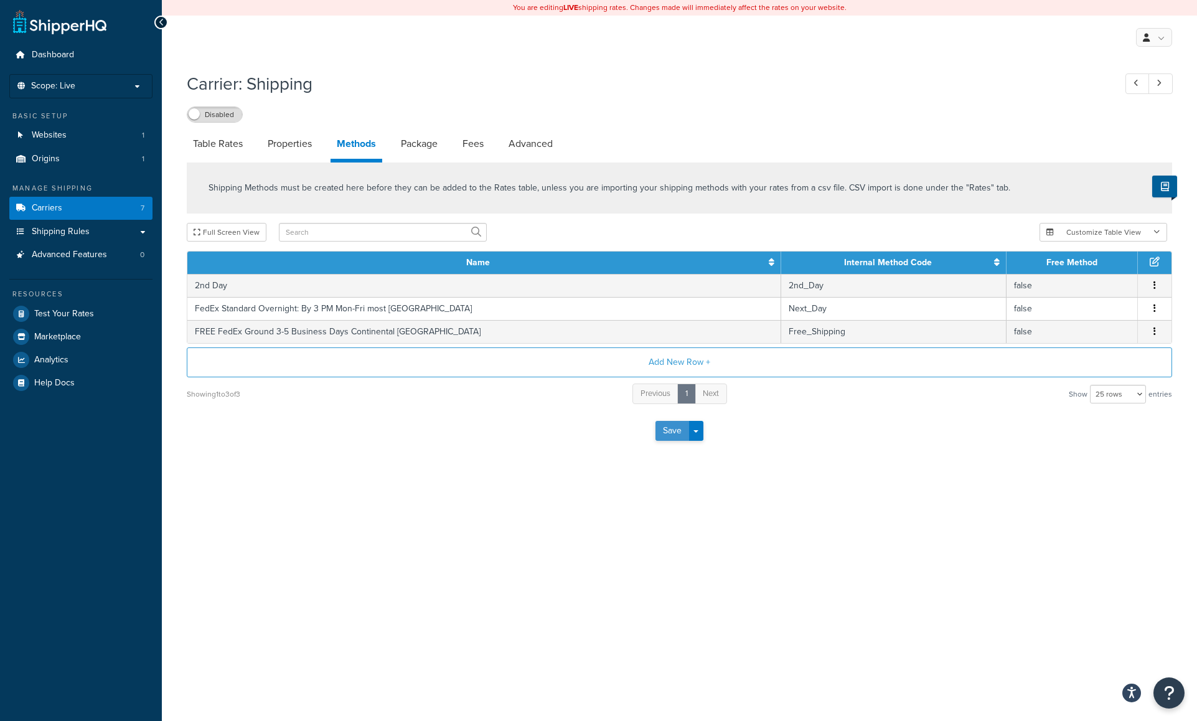
click at [675, 432] on button "Save" at bounding box center [672, 431] width 34 height 20
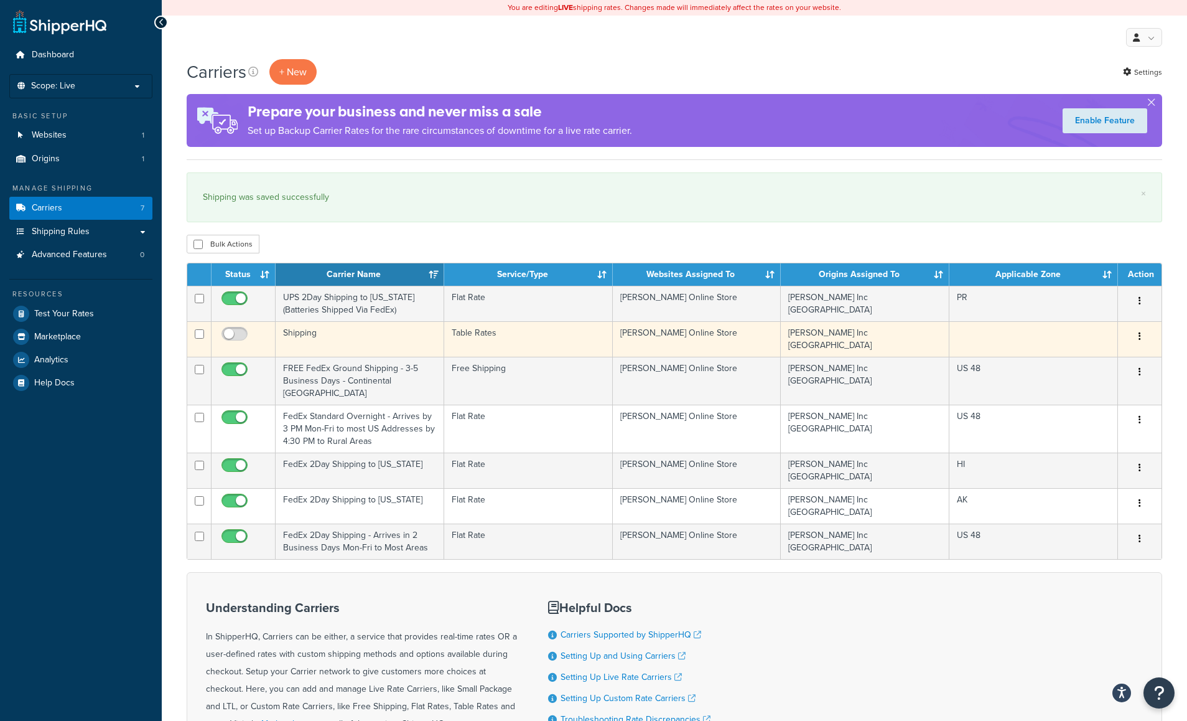
click at [312, 332] on td "Shipping" at bounding box center [360, 338] width 169 height 35
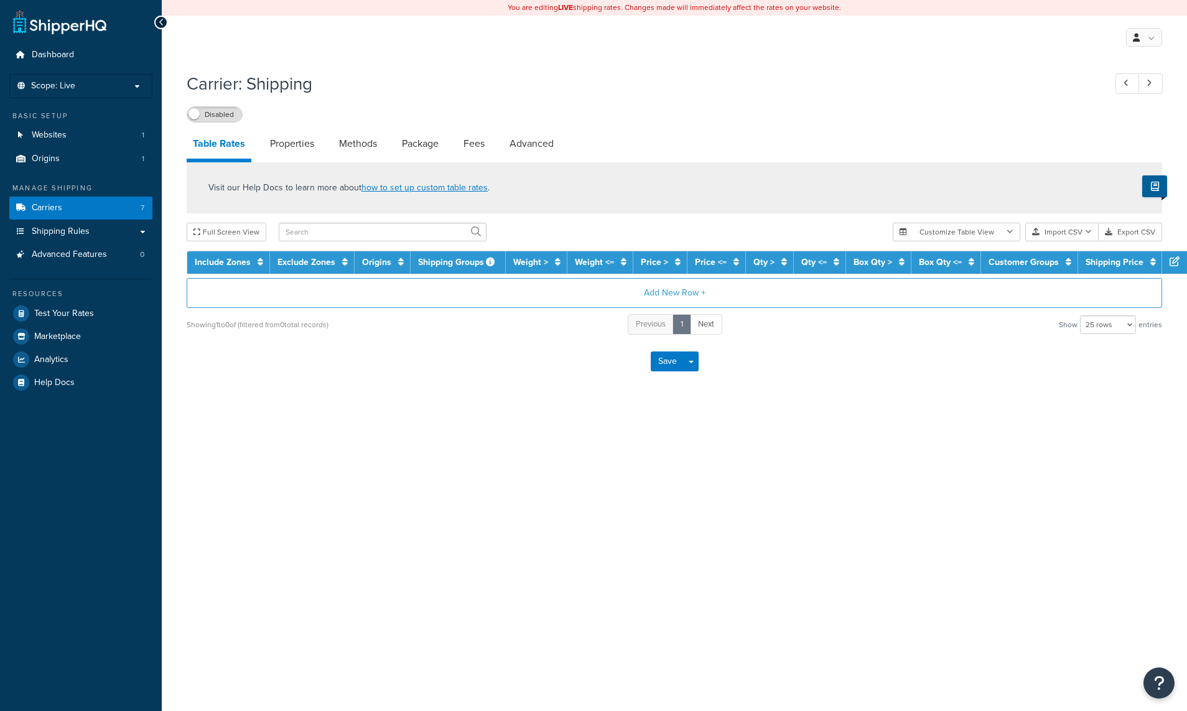
select select "25"
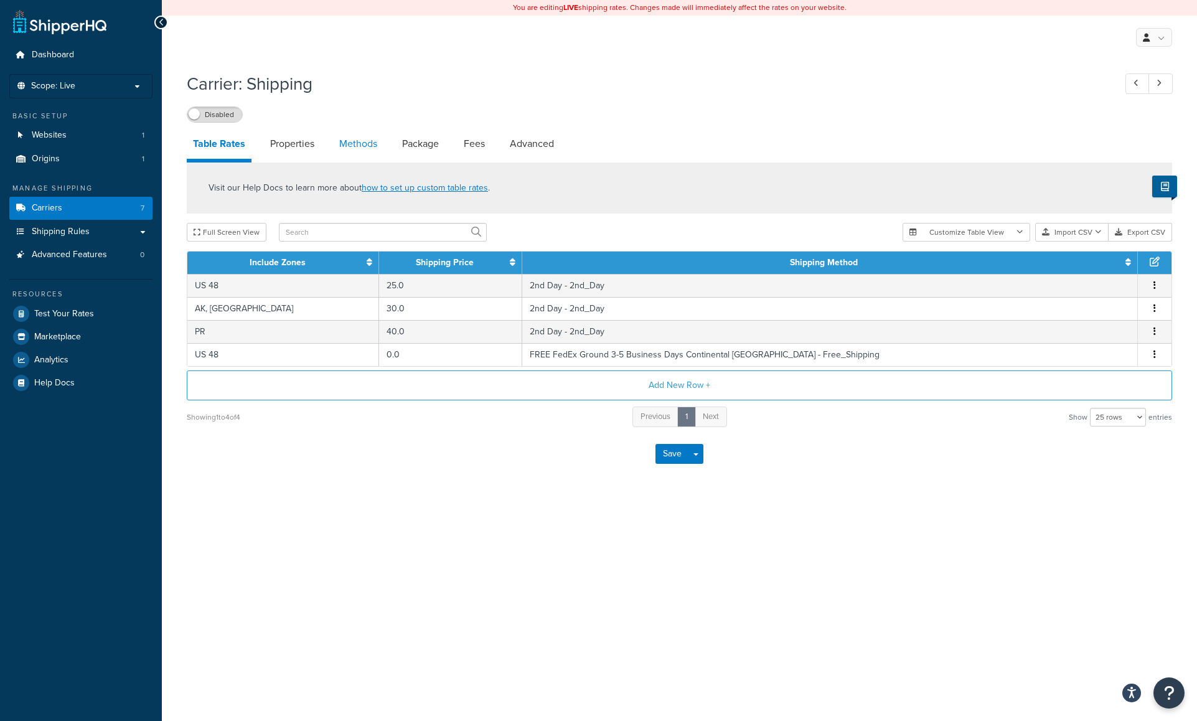
click at [371, 141] on link "Methods" at bounding box center [358, 144] width 50 height 30
select select "25"
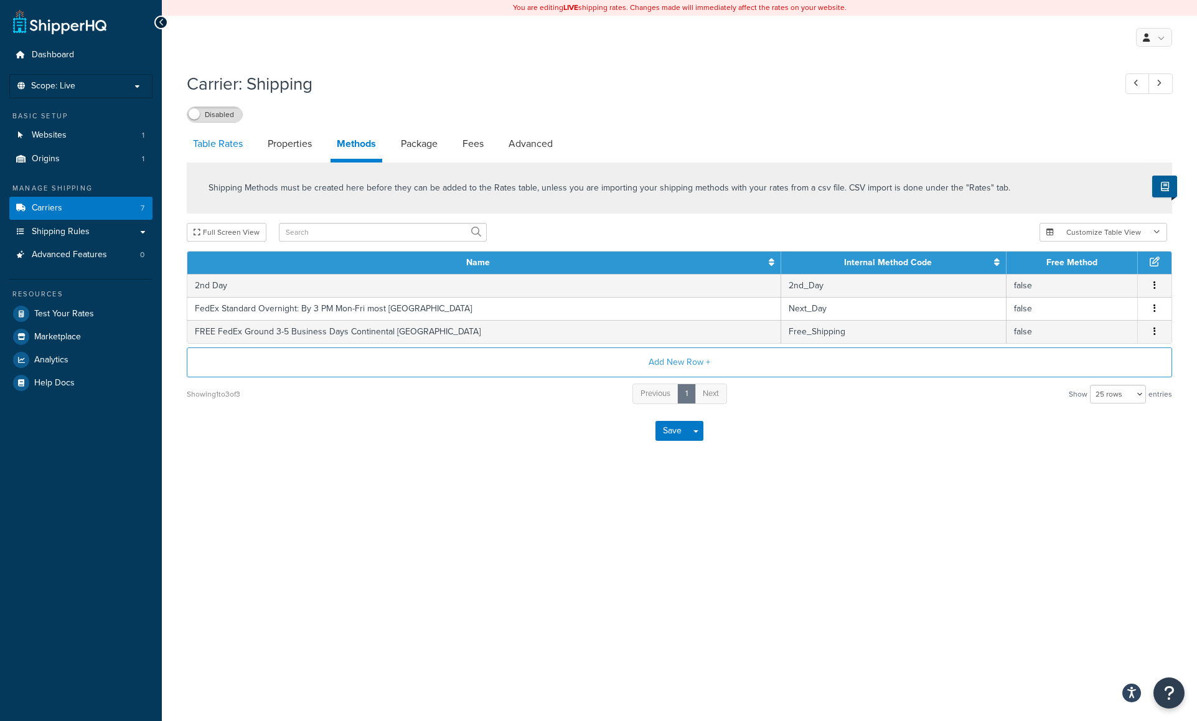
click at [216, 139] on link "Table Rates" at bounding box center [218, 144] width 62 height 30
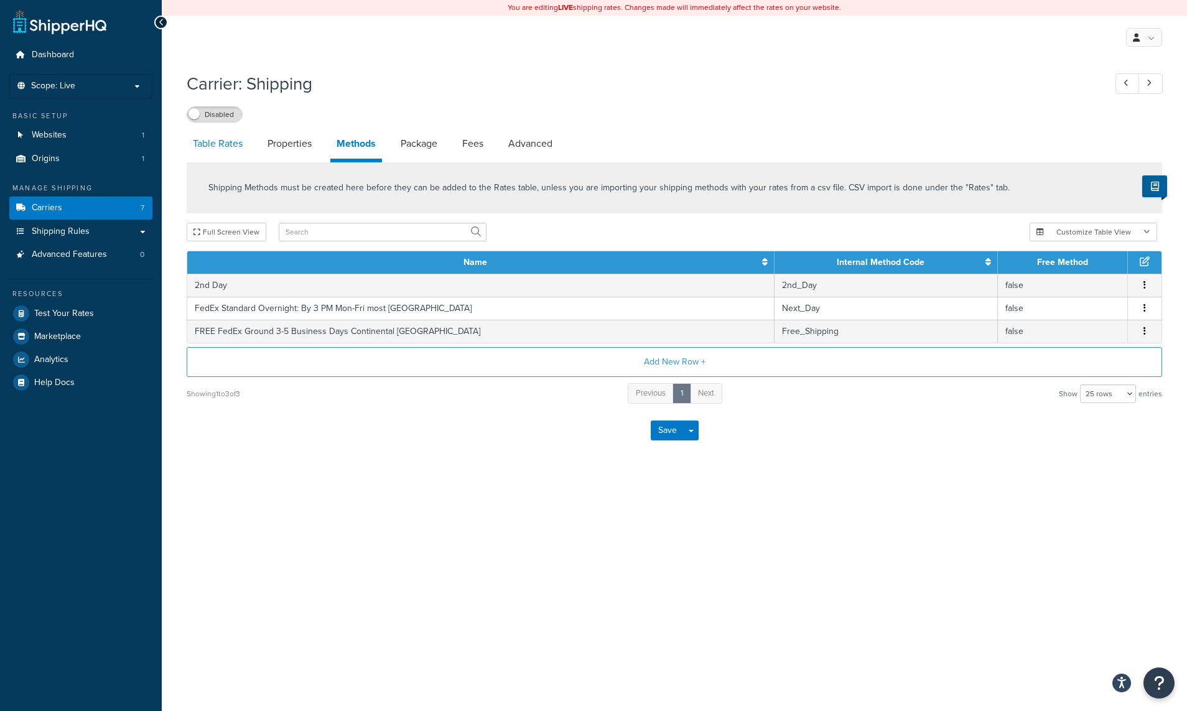
select select "25"
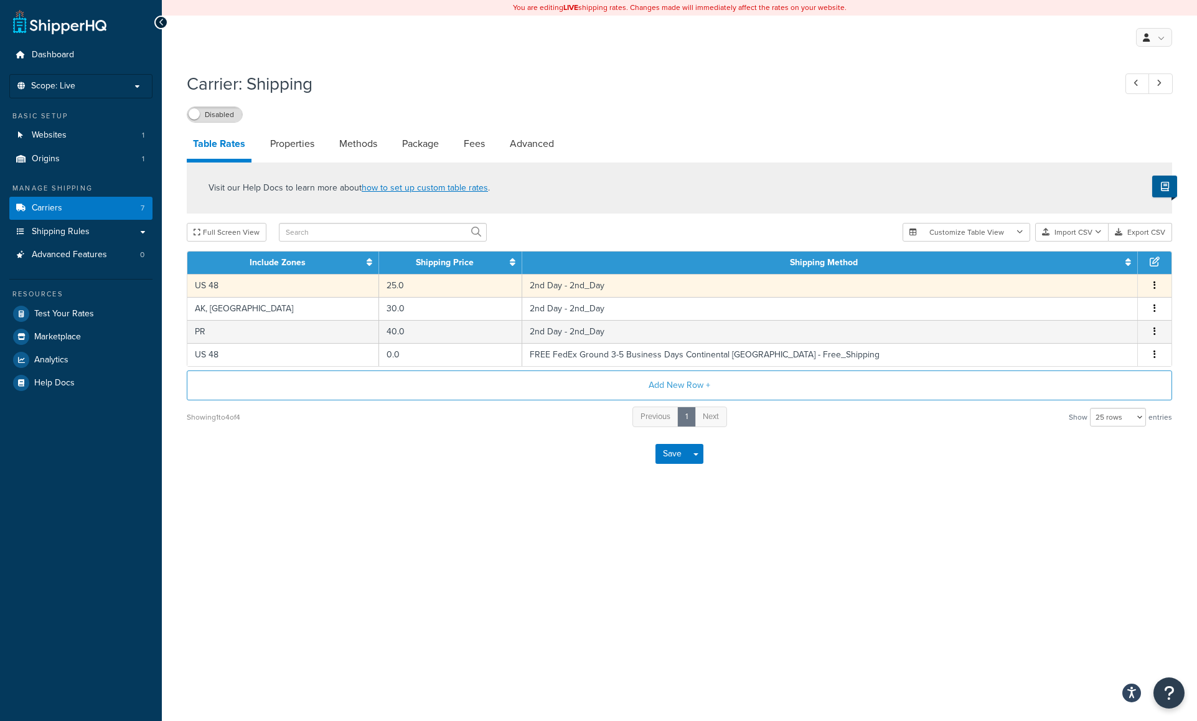
click at [1154, 284] on icon "button" at bounding box center [1154, 285] width 2 height 9
click at [1092, 260] on div "Edit" at bounding box center [1091, 261] width 88 height 26
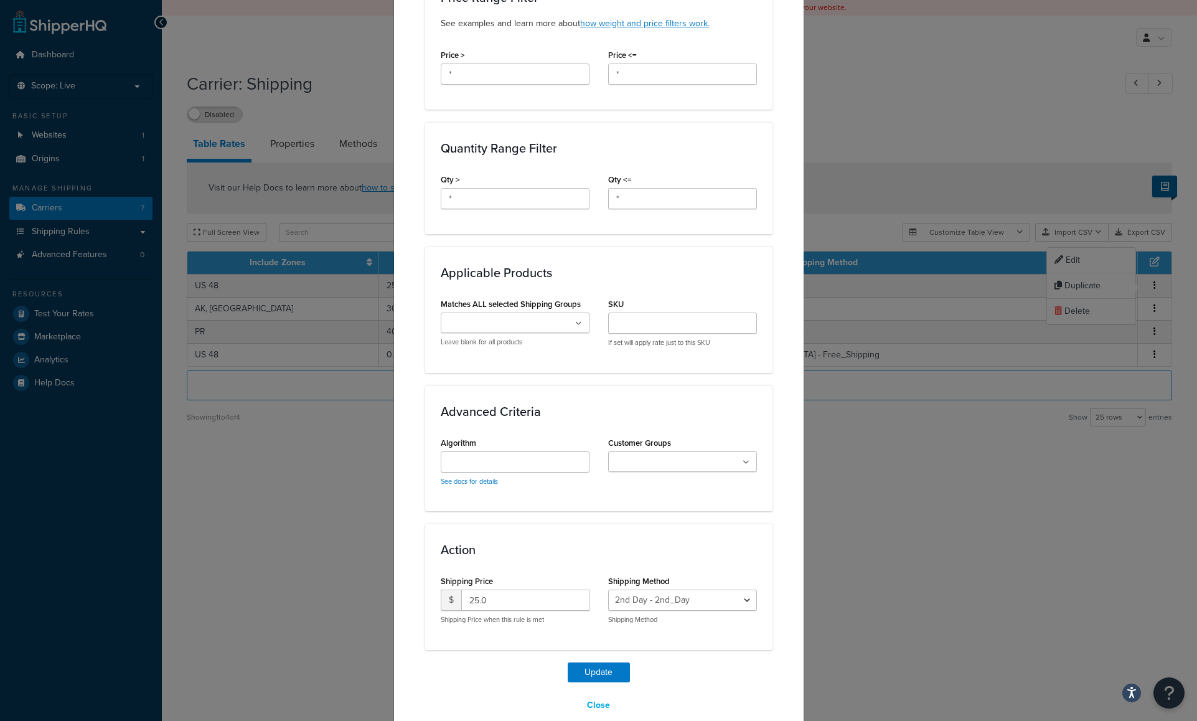
scroll to position [475, 0]
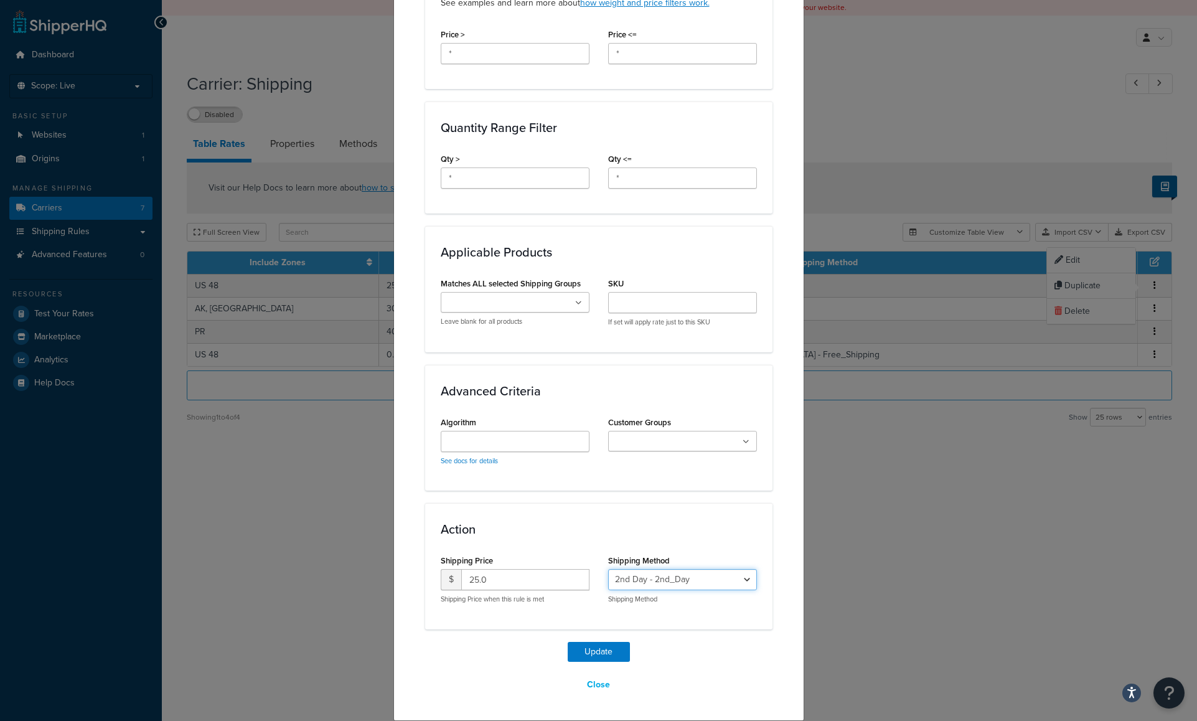
click at [739, 579] on select "2nd Day - 2nd_Day FedEx Standard Overnight: By 3 PM Mon-Fri most US - Next_Day …" at bounding box center [682, 579] width 149 height 21
click at [590, 683] on button "Close" at bounding box center [598, 684] width 39 height 21
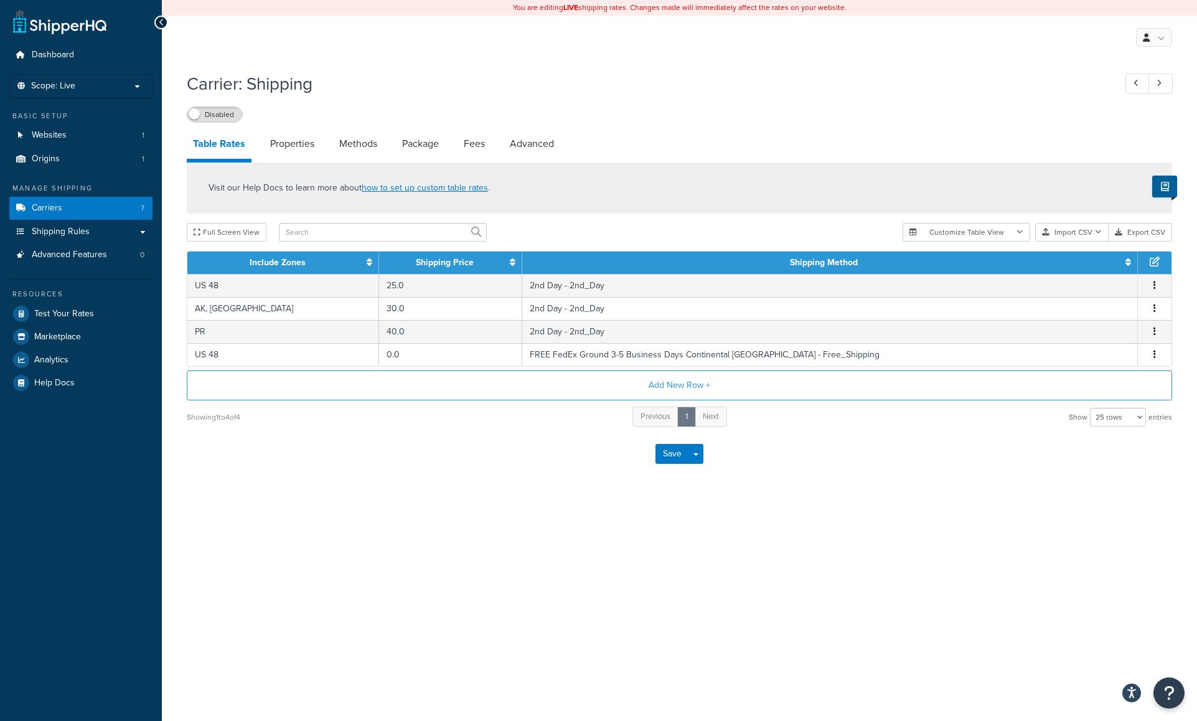
click at [840, 516] on div "You are editing LIVE shipping rates. Changes made will immediately affect the r…" at bounding box center [679, 360] width 1035 height 721
click at [673, 382] on button "Add New Row +" at bounding box center [679, 385] width 985 height 30
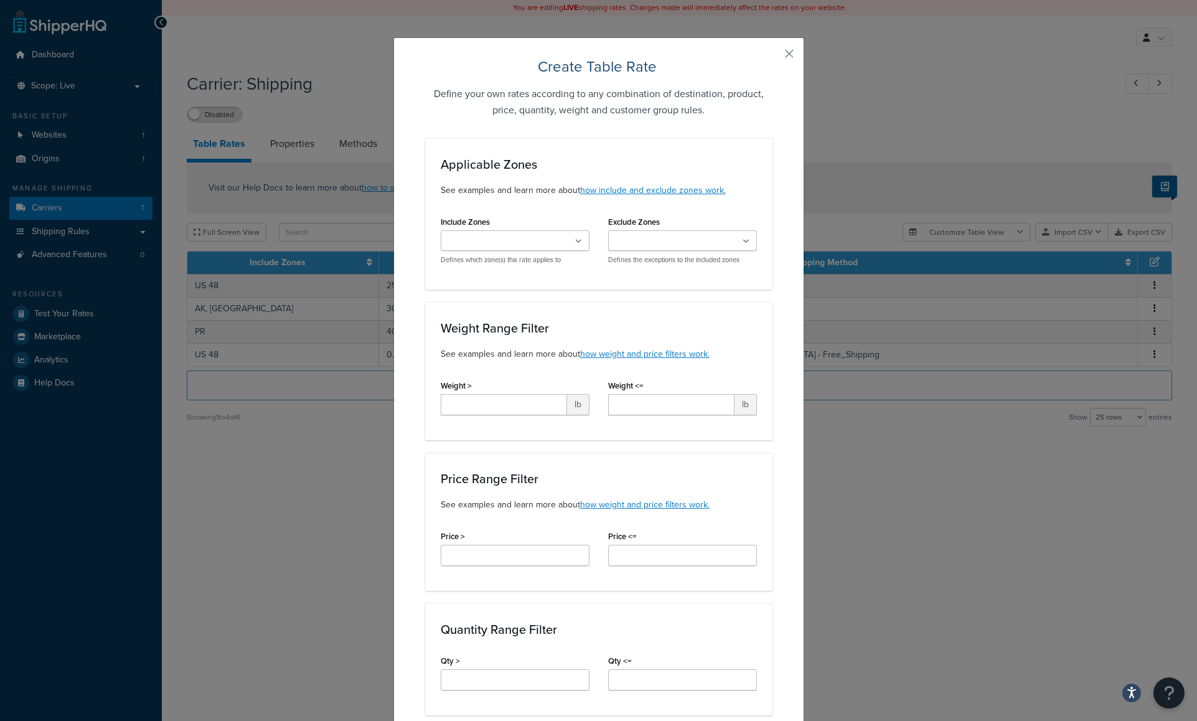
click at [575, 240] on icon at bounding box center [578, 241] width 7 height 7
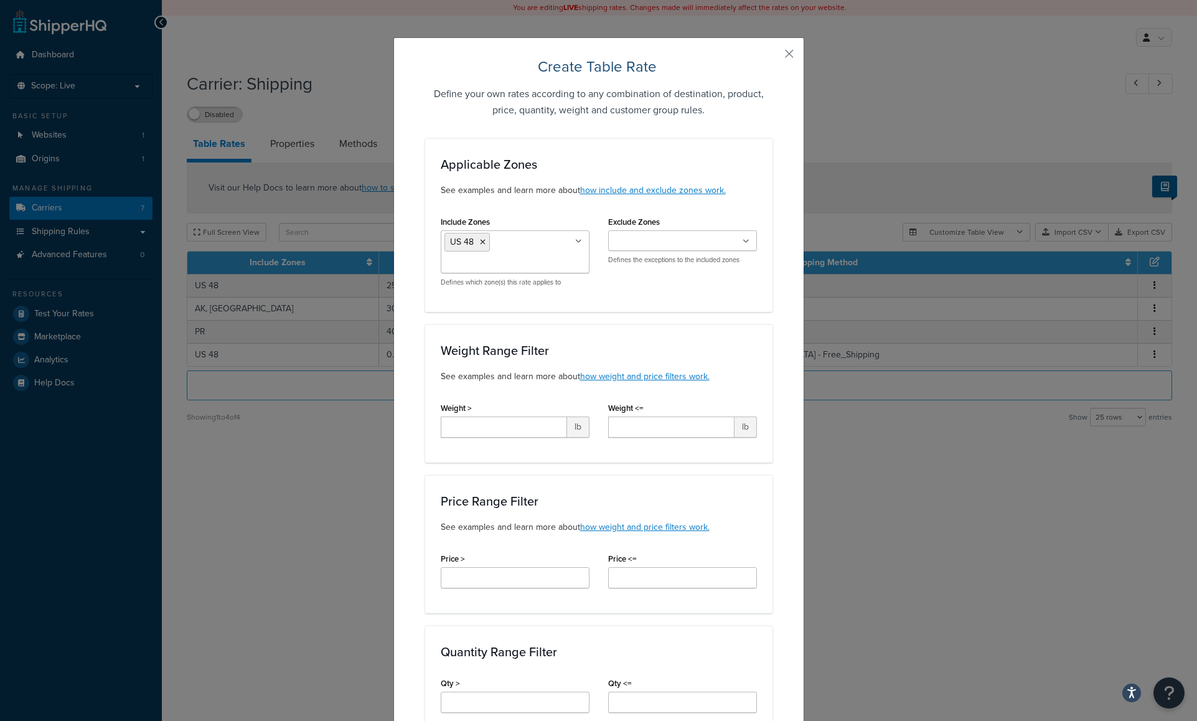
click at [764, 278] on div "Applicable Zones See examples and learn more about how include and exclude zone…" at bounding box center [598, 225] width 347 height 174
click at [463, 429] on input "Weight >" at bounding box center [504, 426] width 126 height 21
type input "*"
click at [638, 429] on input "Weight <=" at bounding box center [671, 426] width 126 height 21
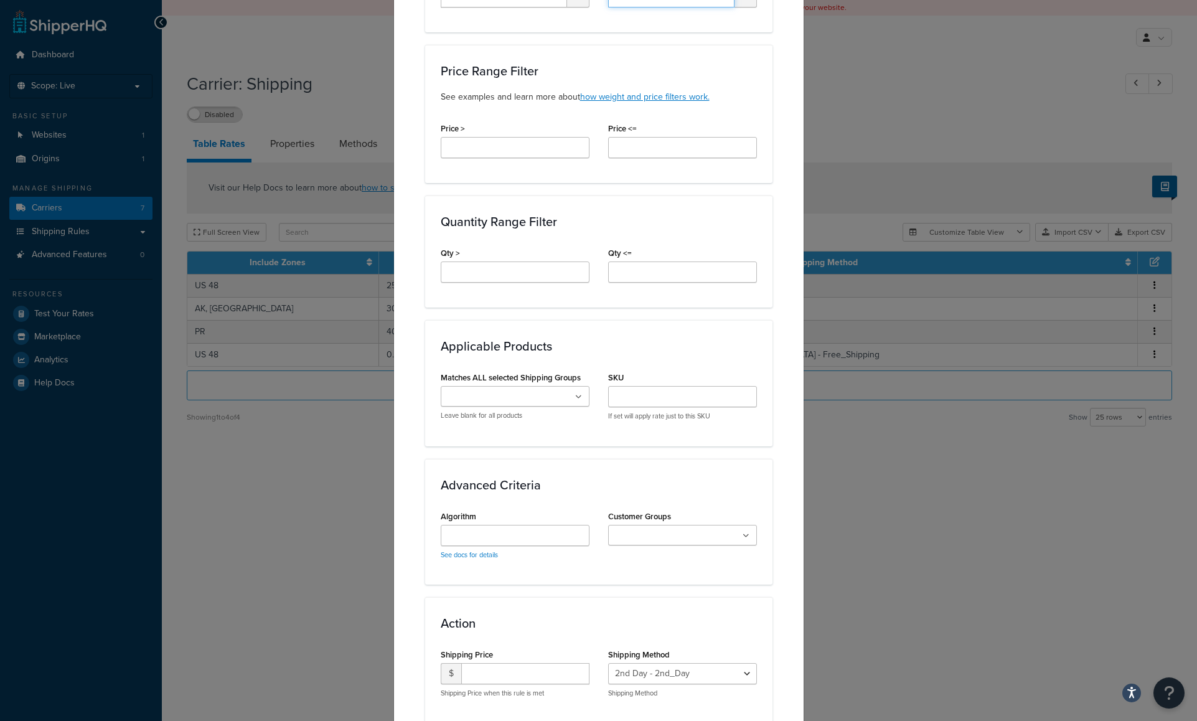
scroll to position [524, 0]
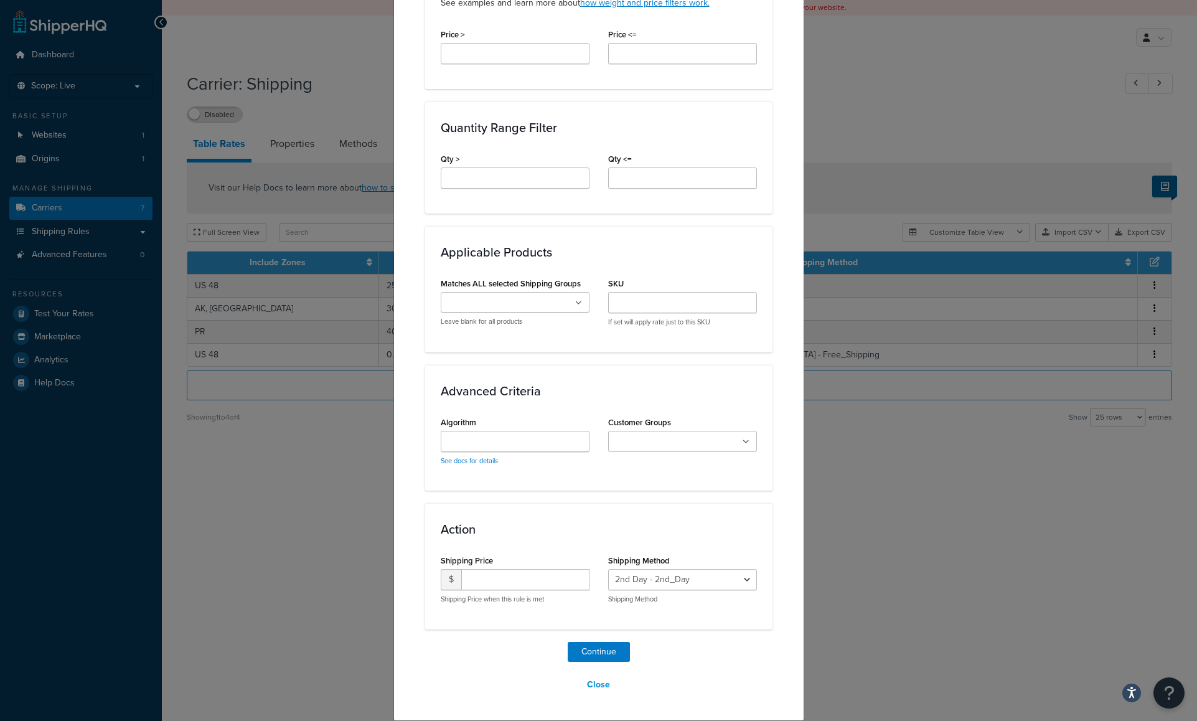
type input "*"
click at [594, 684] on button "Close" at bounding box center [598, 684] width 39 height 21
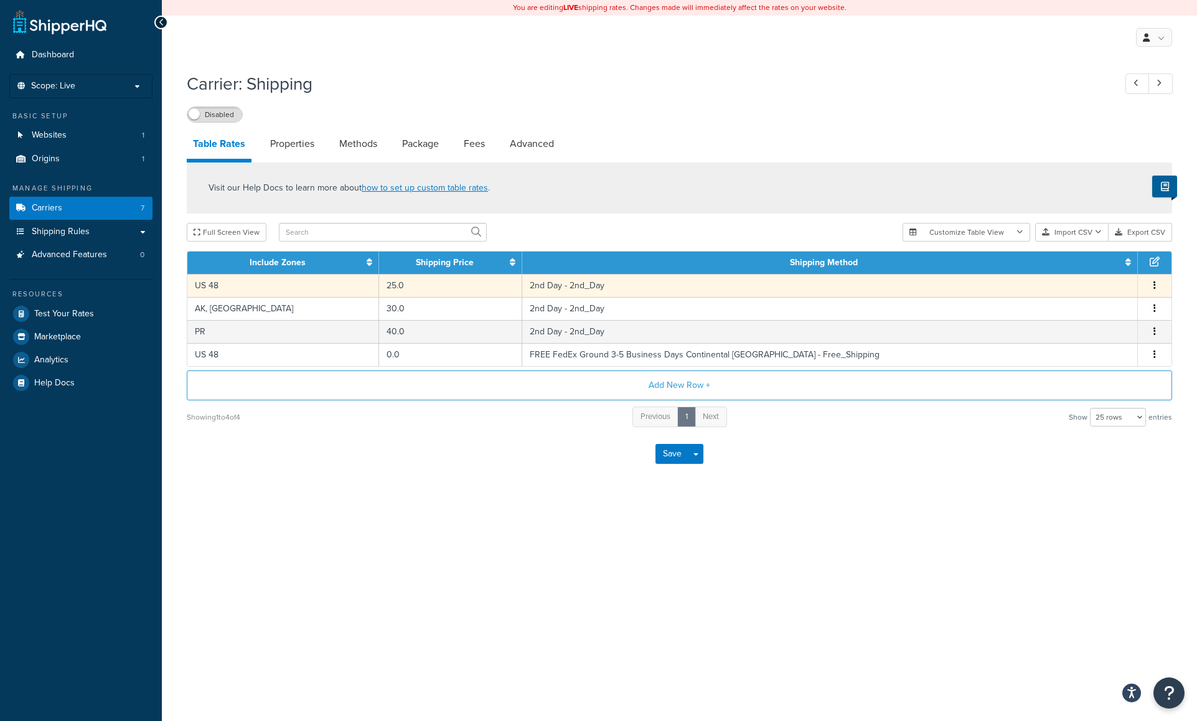
click at [1159, 283] on span "Edit Duplicate Delete" at bounding box center [1154, 286] width 19 height 14
click at [1154, 284] on icon "button" at bounding box center [1154, 285] width 2 height 9
click at [1075, 283] on div "Duplicate" at bounding box center [1091, 286] width 88 height 26
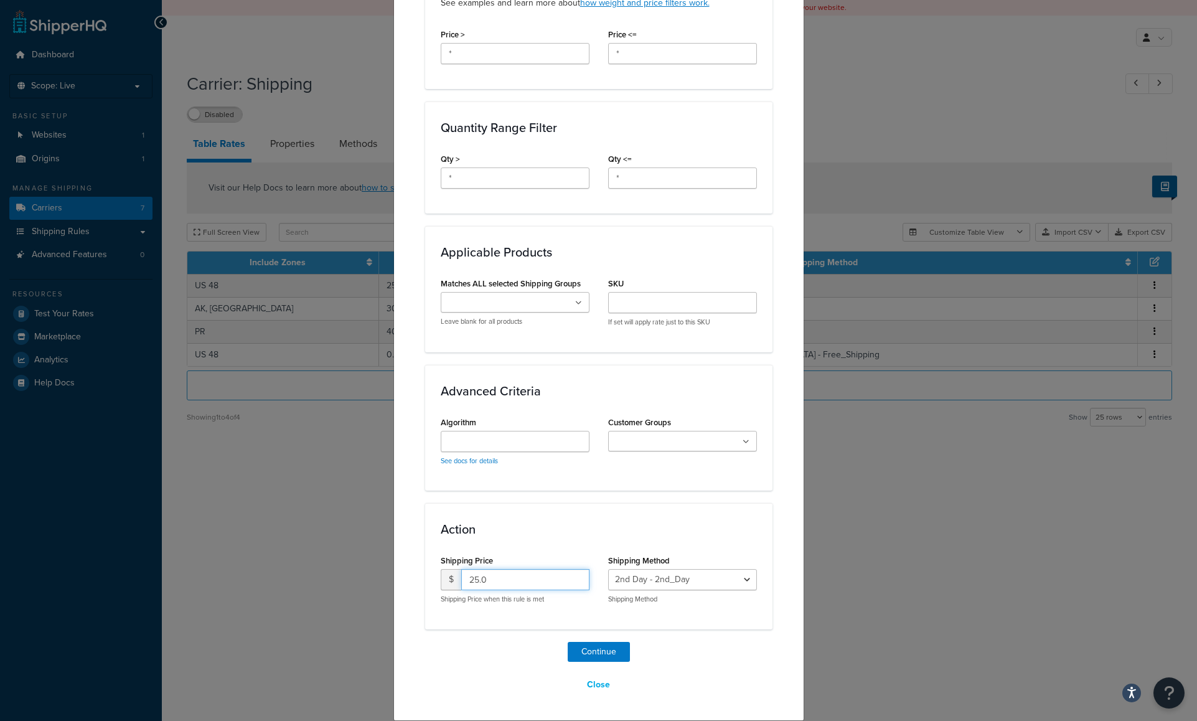
drag, startPoint x: 485, startPoint y: 578, endPoint x: 447, endPoint y: 579, distance: 37.3
click at [448, 579] on div "$ 25.0" at bounding box center [515, 579] width 149 height 21
type input "55.00"
click at [741, 577] on select "2nd Day - 2nd_Day FedEx Standard Overnight: By 3 PM Mon-Fri most US - Next_Day …" at bounding box center [682, 579] width 149 height 21
select select "181705"
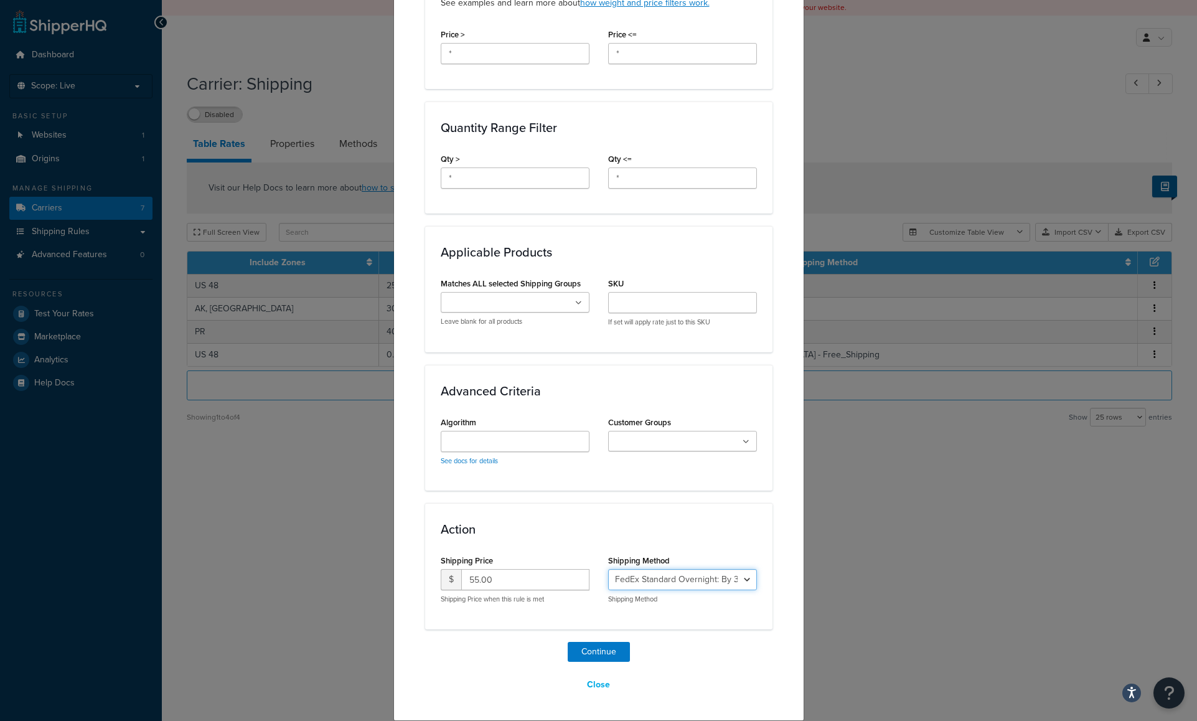
click at [608, 569] on select "2nd Day - 2nd_Day FedEx Standard Overnight: By 3 PM Mon-Fri most US - Next_Day …" at bounding box center [682, 579] width 149 height 21
click at [586, 653] on button "Continue" at bounding box center [599, 652] width 62 height 20
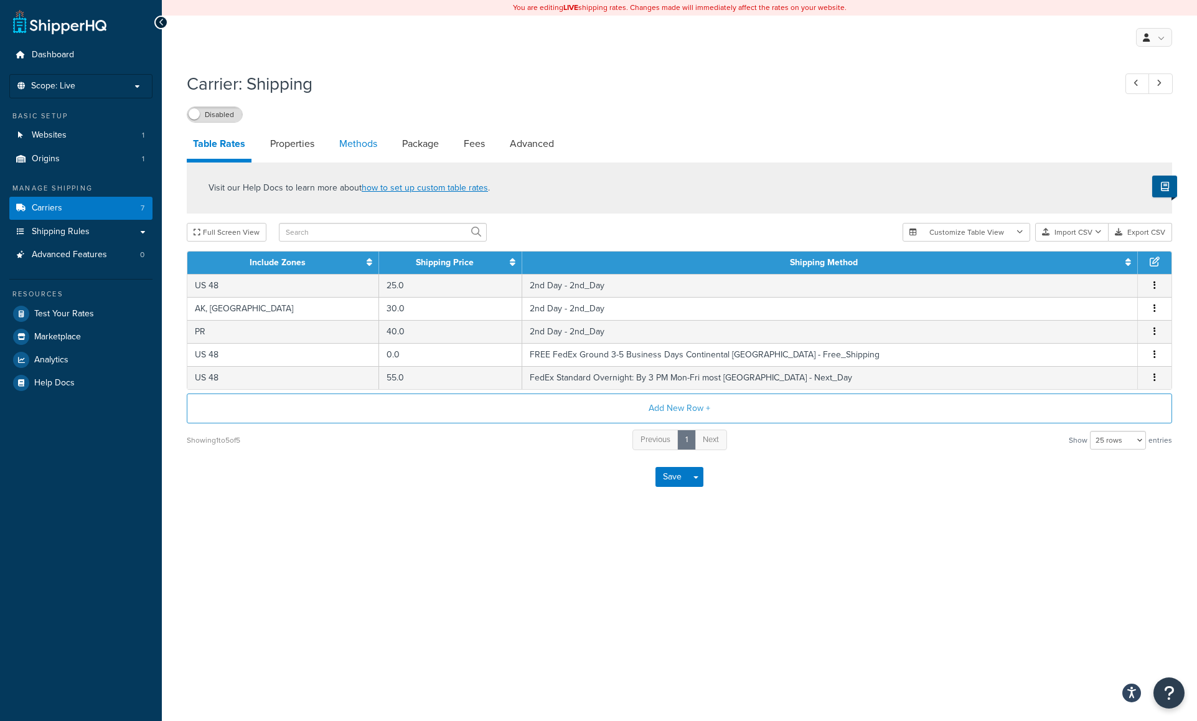
click at [371, 140] on link "Methods" at bounding box center [358, 144] width 50 height 30
select select "25"
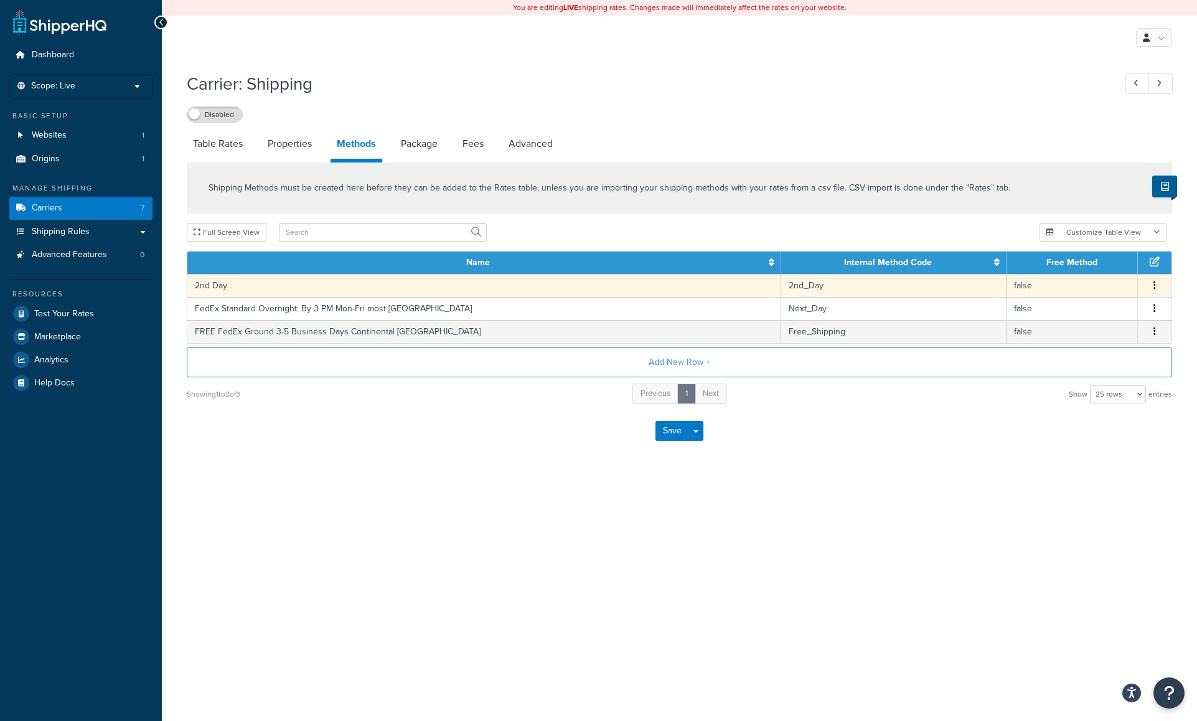
click at [1157, 286] on button "button" at bounding box center [1154, 286] width 10 height 14
click at [1084, 274] on div "Edit" at bounding box center [1091, 273] width 88 height 26
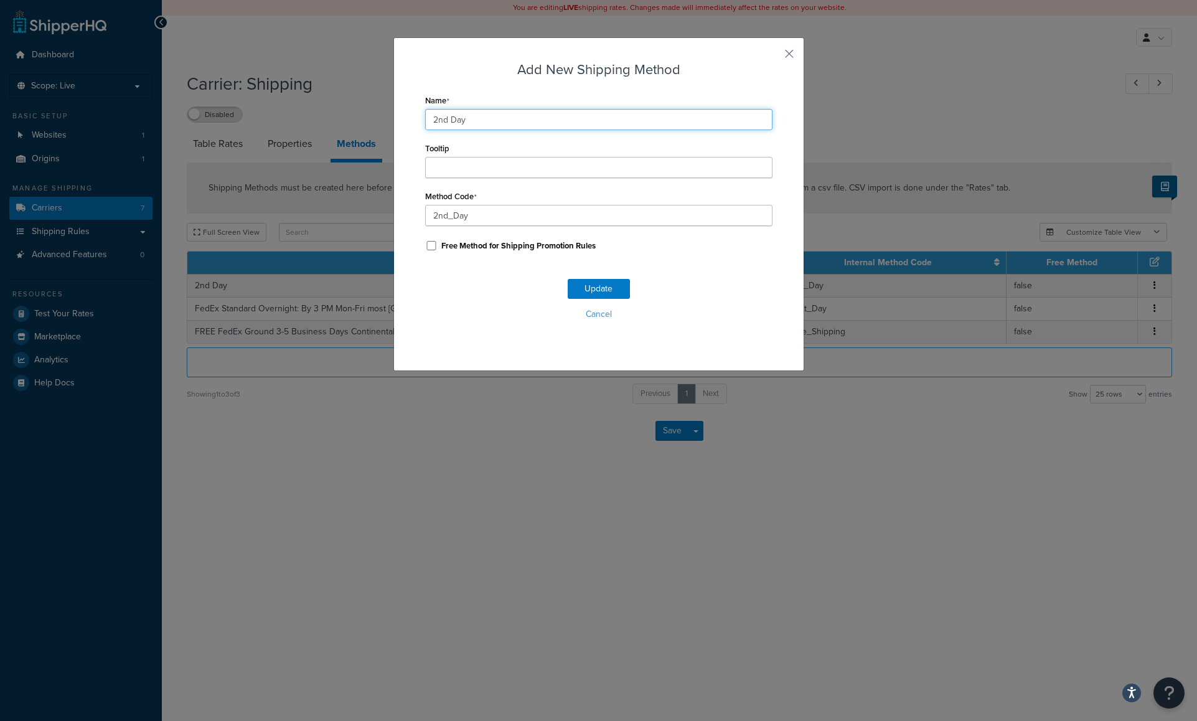
drag, startPoint x: 378, startPoint y: 123, endPoint x: 369, endPoint y: 123, distance: 9.3
click at [370, 123] on div "Add New Shipping Method Name 2nd Day Tooltip Method Code 2nd_Day Free Method fo…" at bounding box center [598, 360] width 1197 height 721
paste input "FedEx 2Day: Mon-Fri most areas Continental US"
type input "FedEx 2Day: Mon-Fri most areas Continental US"
click at [462, 215] on input "2nd_Day" at bounding box center [598, 215] width 347 height 21
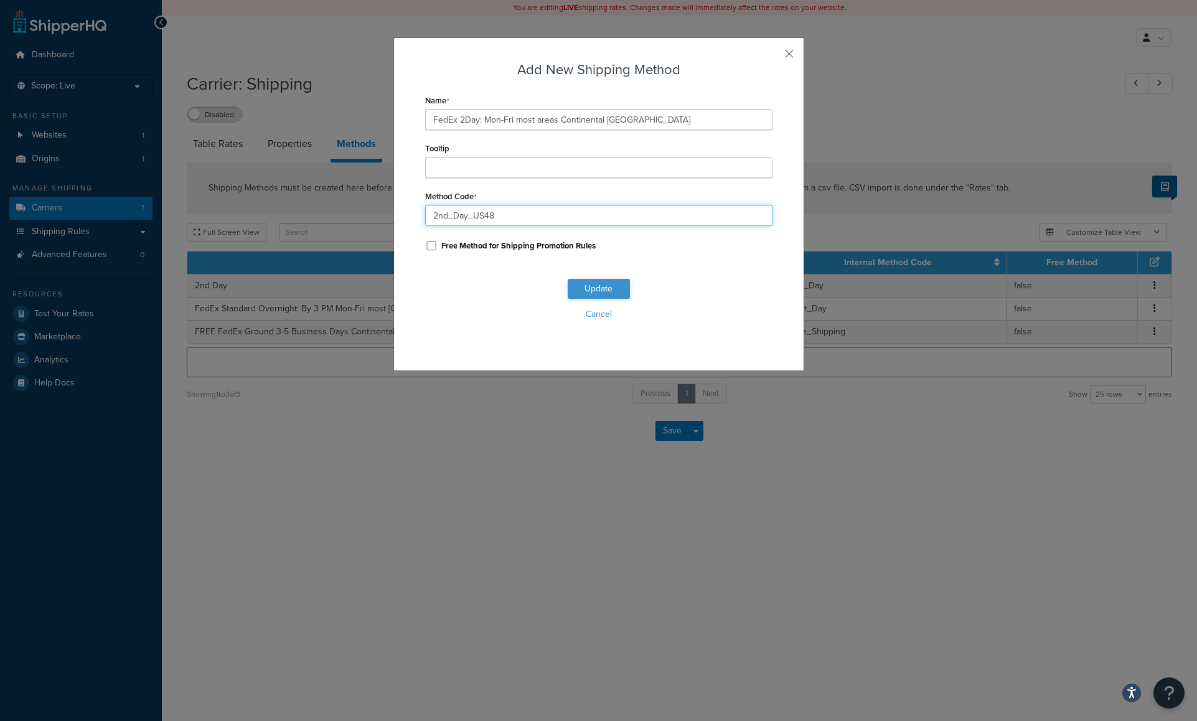
type input "2nd_Day_US48"
click at [594, 283] on button "Update" at bounding box center [599, 289] width 62 height 20
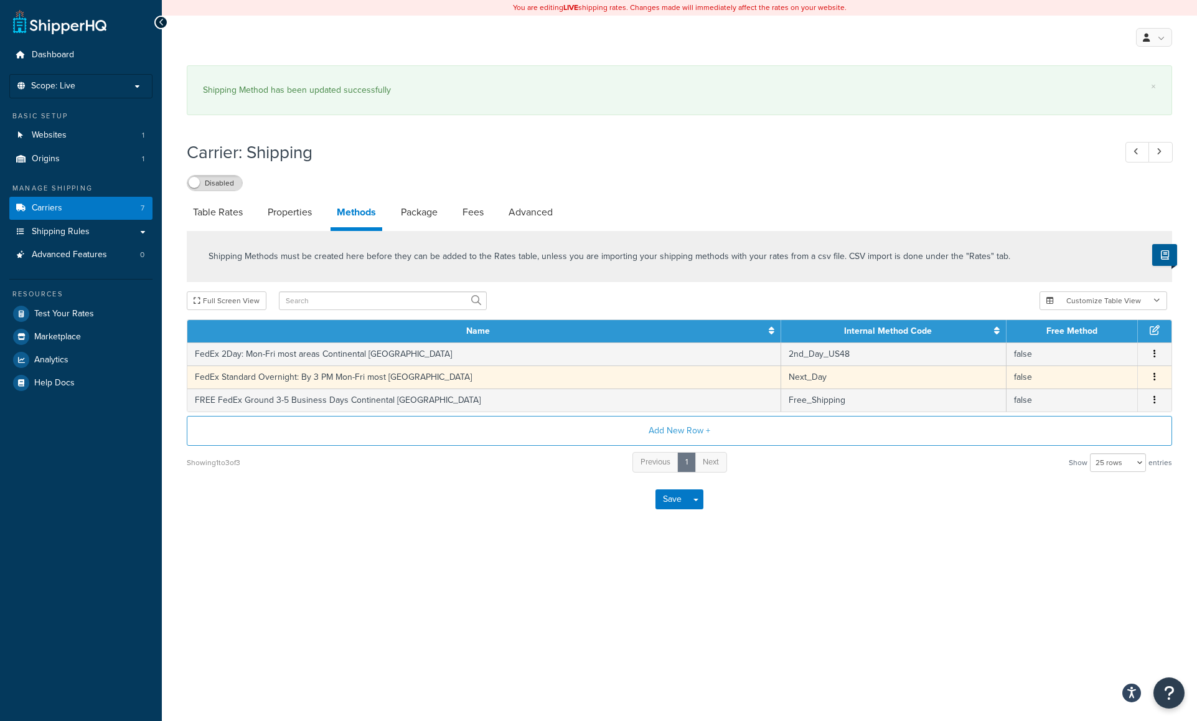
click at [1156, 375] on button "button" at bounding box center [1154, 377] width 10 height 14
click at [1081, 363] on div "Edit" at bounding box center [1091, 365] width 88 height 26
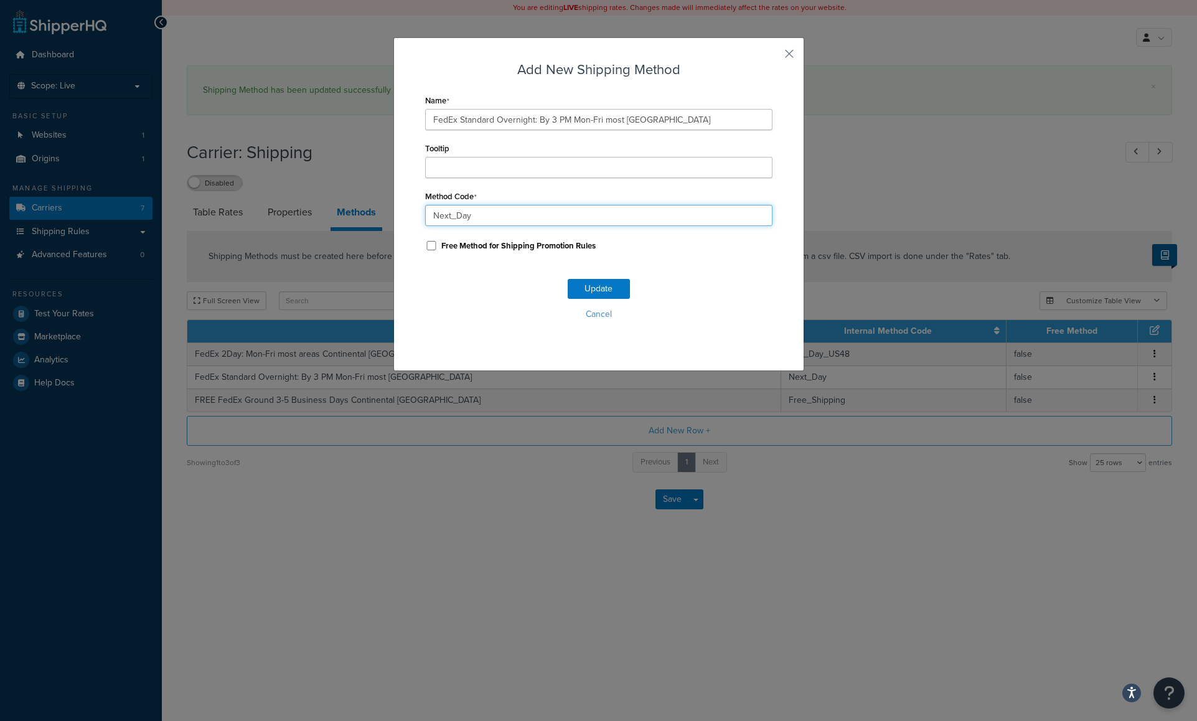
click at [484, 218] on input "Next_Day" at bounding box center [598, 215] width 347 height 21
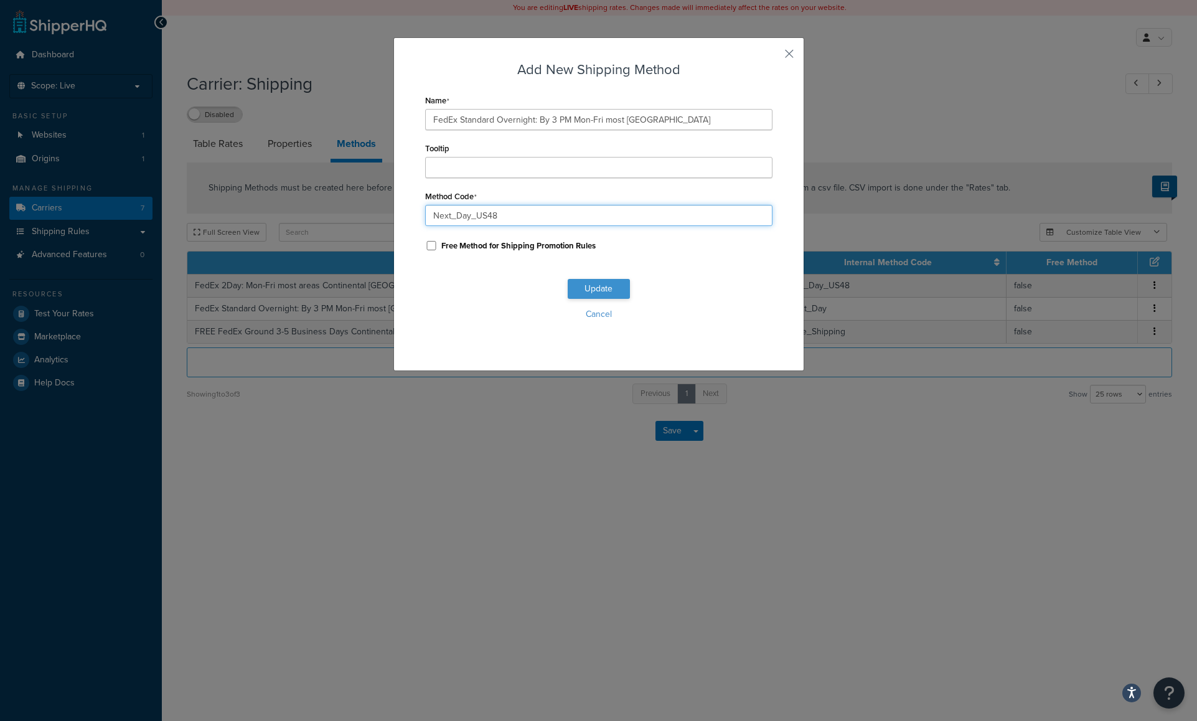
type input "Next_Day_US48"
click at [591, 286] on button "Update" at bounding box center [599, 289] width 62 height 20
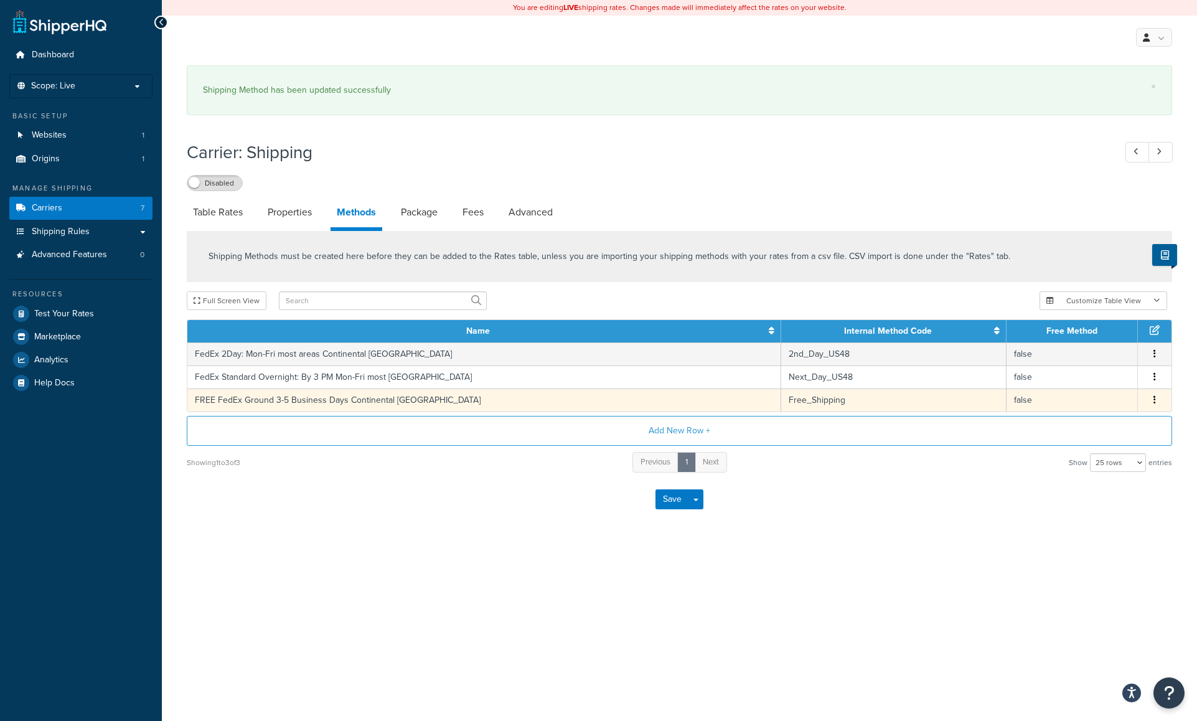
click at [1157, 398] on button "button" at bounding box center [1154, 400] width 10 height 14
click at [1083, 383] on div "Edit" at bounding box center [1091, 388] width 88 height 26
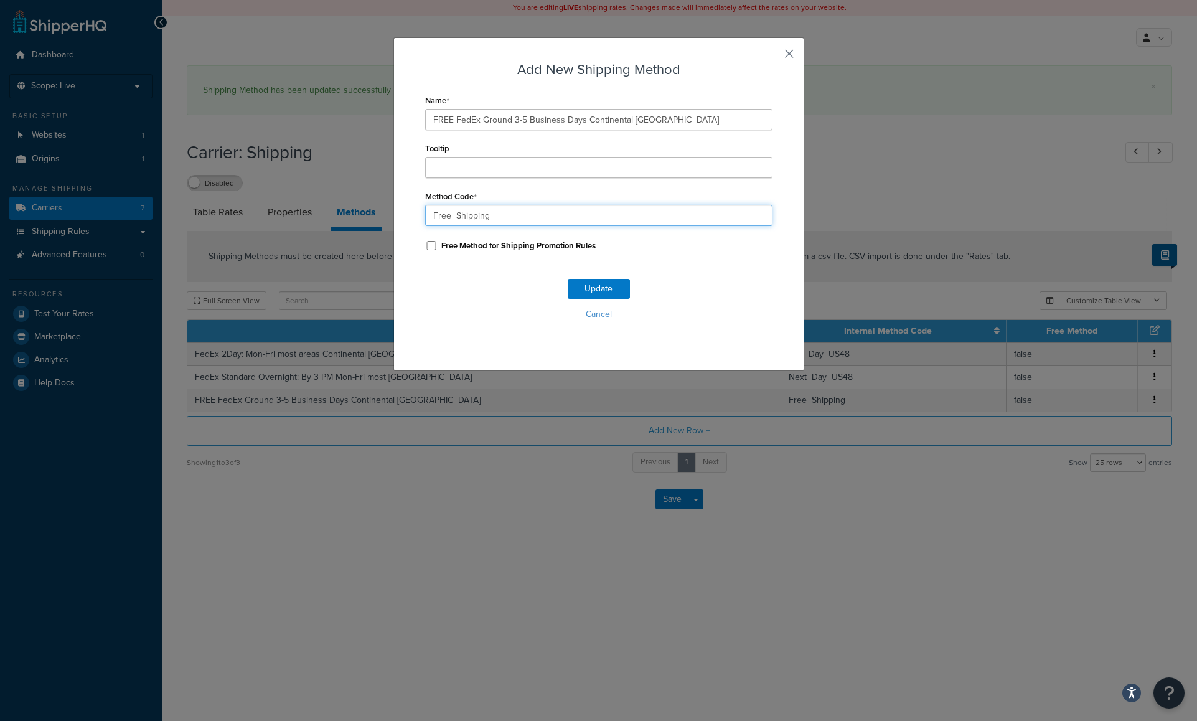
click at [497, 217] on input "Free_Shipping" at bounding box center [598, 215] width 347 height 21
type input "Free_Shipping_US48"
click at [595, 288] on button "Update" at bounding box center [599, 289] width 62 height 20
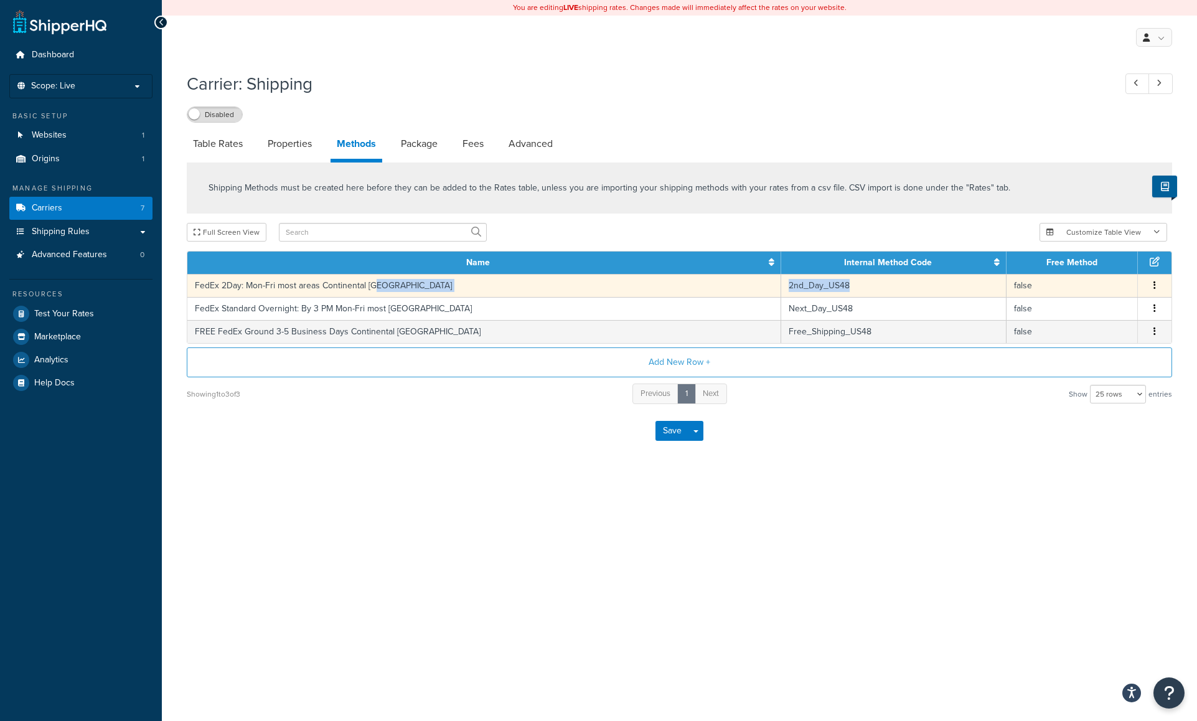
drag, startPoint x: 788, startPoint y: 284, endPoint x: 703, endPoint y: 284, distance: 85.9
click at [703, 284] on tr "FedEx 2Day: Mon-Fri most areas Continental US 2nd_Day_US48 false Edit Delete" at bounding box center [679, 285] width 984 height 23
copy tr "2nd_Day_US48"
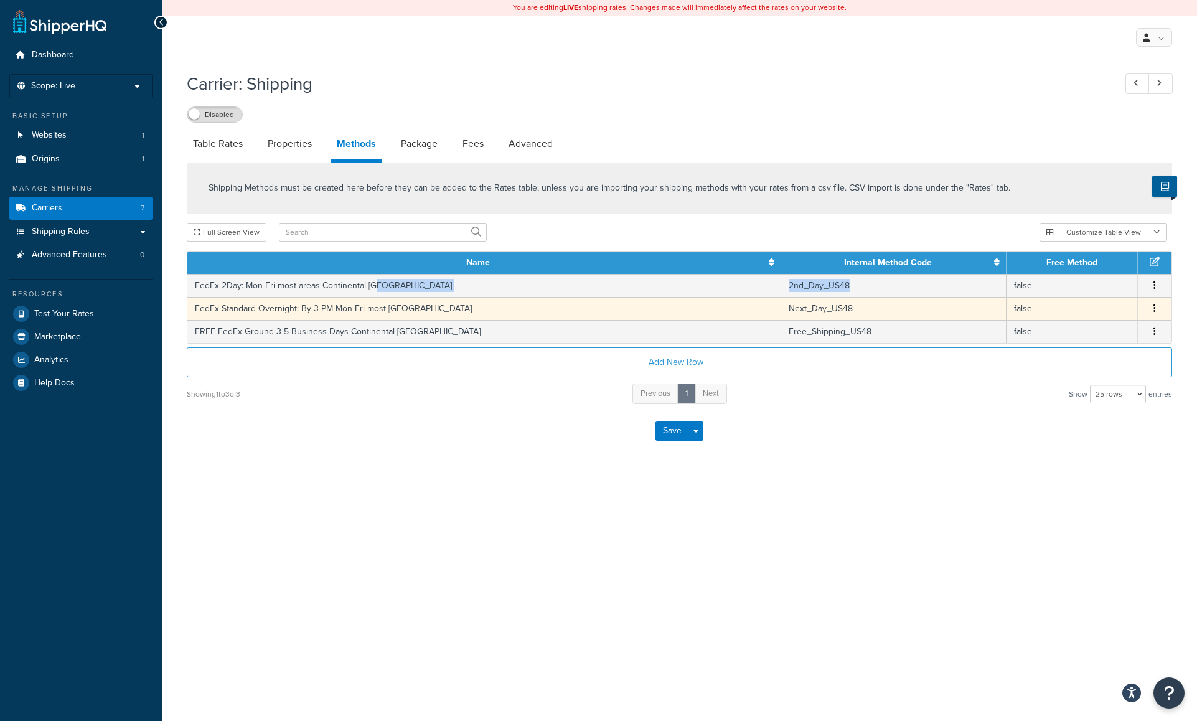
copy tr "2nd_Day_US48"
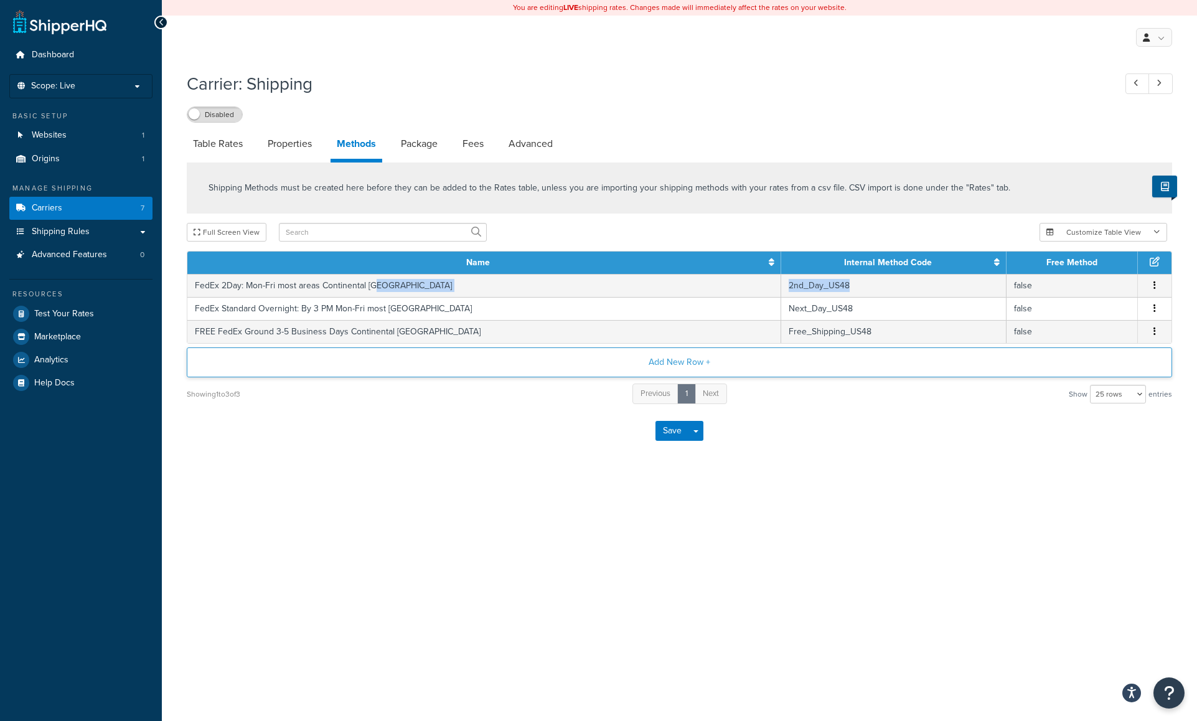
click at [671, 362] on button "Add New Row +" at bounding box center [679, 362] width 985 height 30
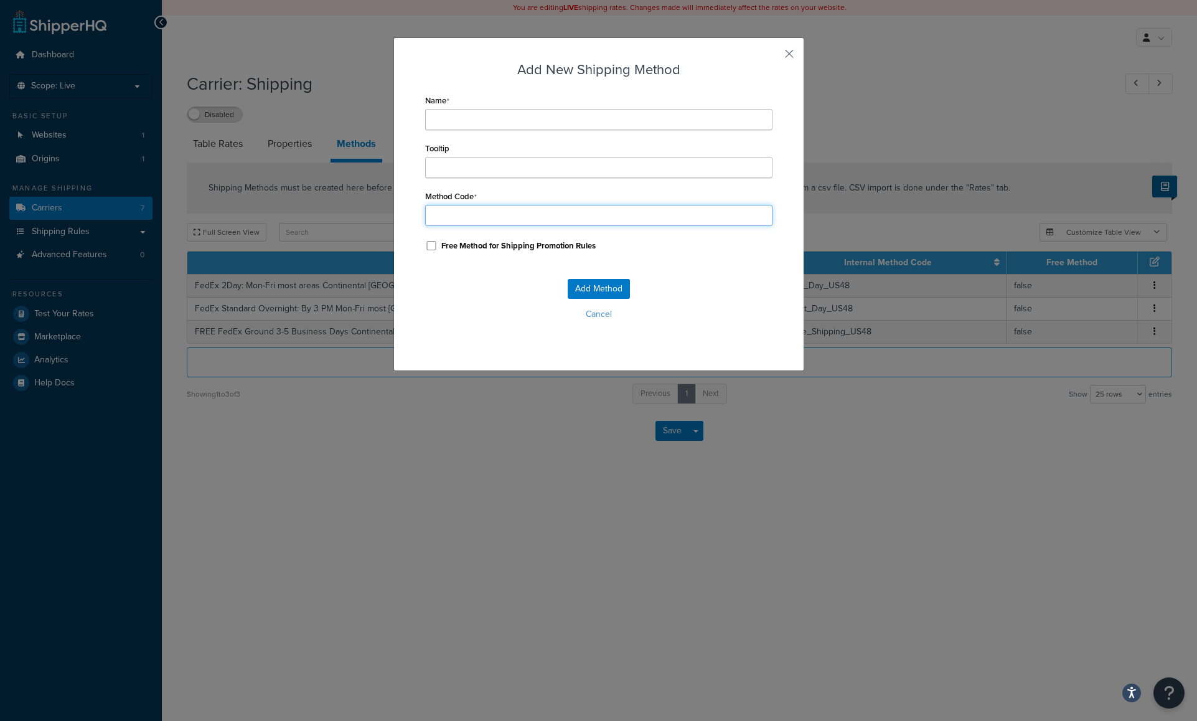
click at [454, 215] on input "Method Code" at bounding box center [598, 215] width 347 height 21
paste input "2nd_Day_US48"
click at [446, 215] on input "2nd_Day_US48" at bounding box center [598, 215] width 347 height 21
drag, startPoint x: 497, startPoint y: 217, endPoint x: 470, endPoint y: 217, distance: 27.4
click at [470, 217] on input "2nd_Day_US48" at bounding box center [598, 215] width 347 height 21
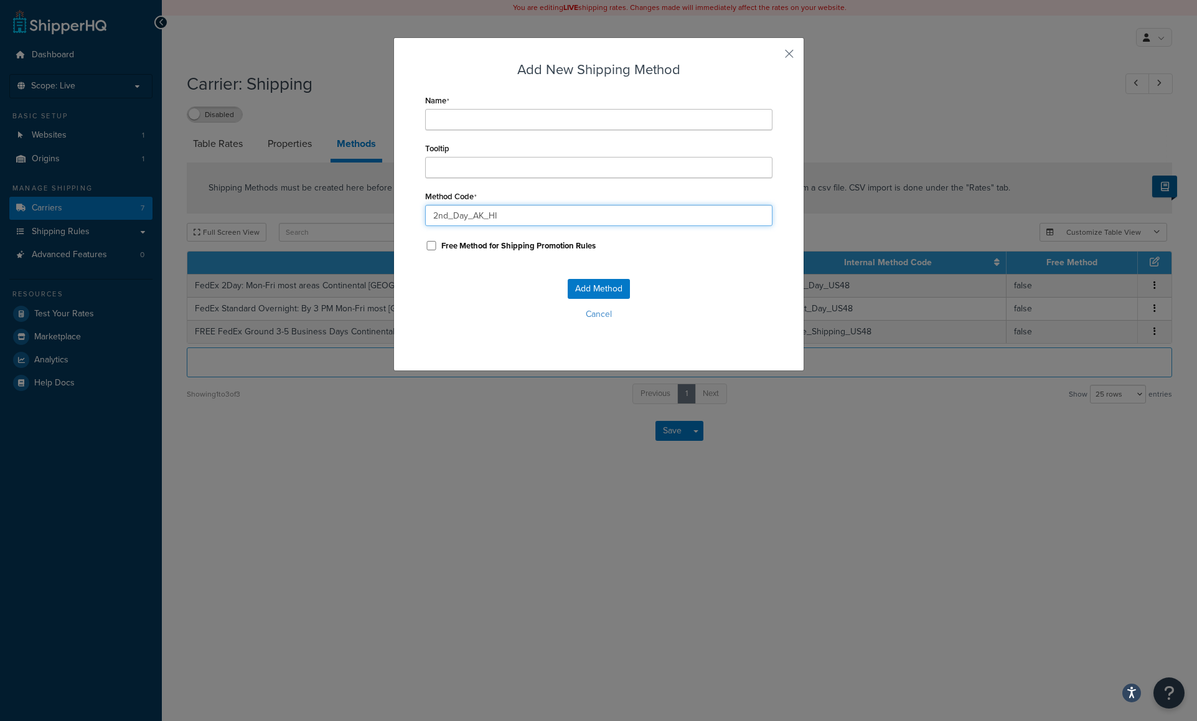
type input "2nd_Day_AK_HI"
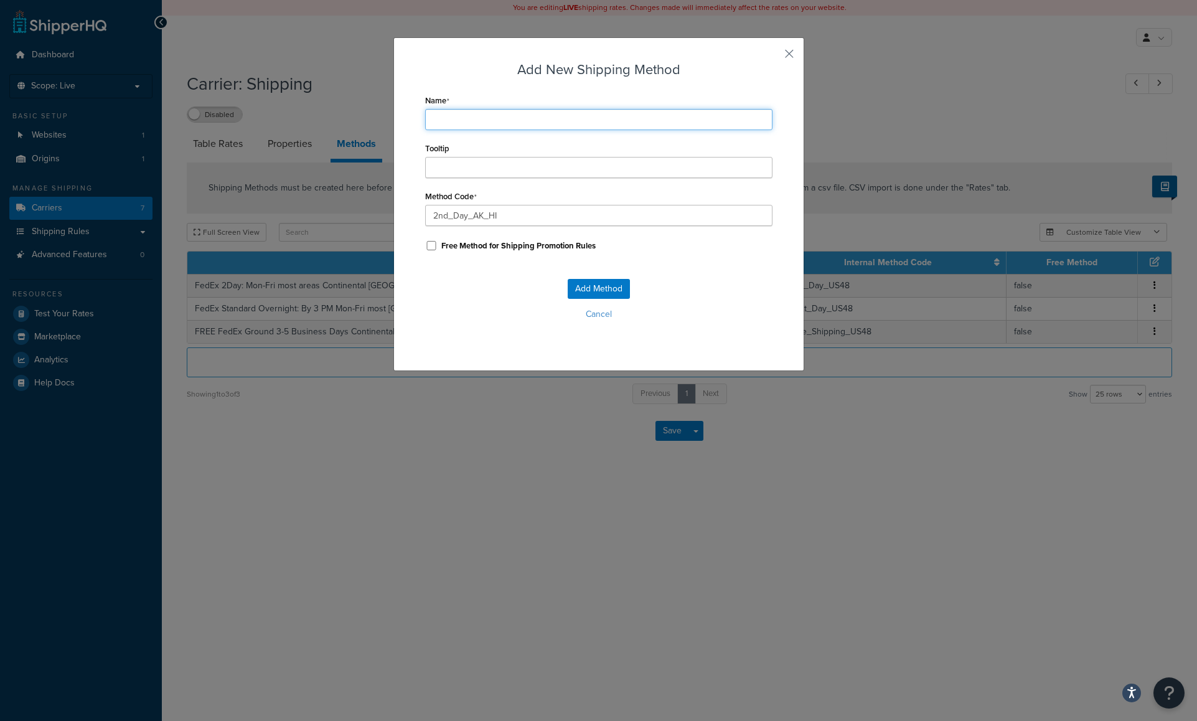
click at [439, 119] on input "Name" at bounding box center [598, 119] width 347 height 21
paste input "FedEx 2Day Shipping to Hawaii and Alaska"
type input "FedEx 2Day Shipping to Hawaii and Alaska"
click at [587, 288] on button "Add Method" at bounding box center [599, 289] width 62 height 20
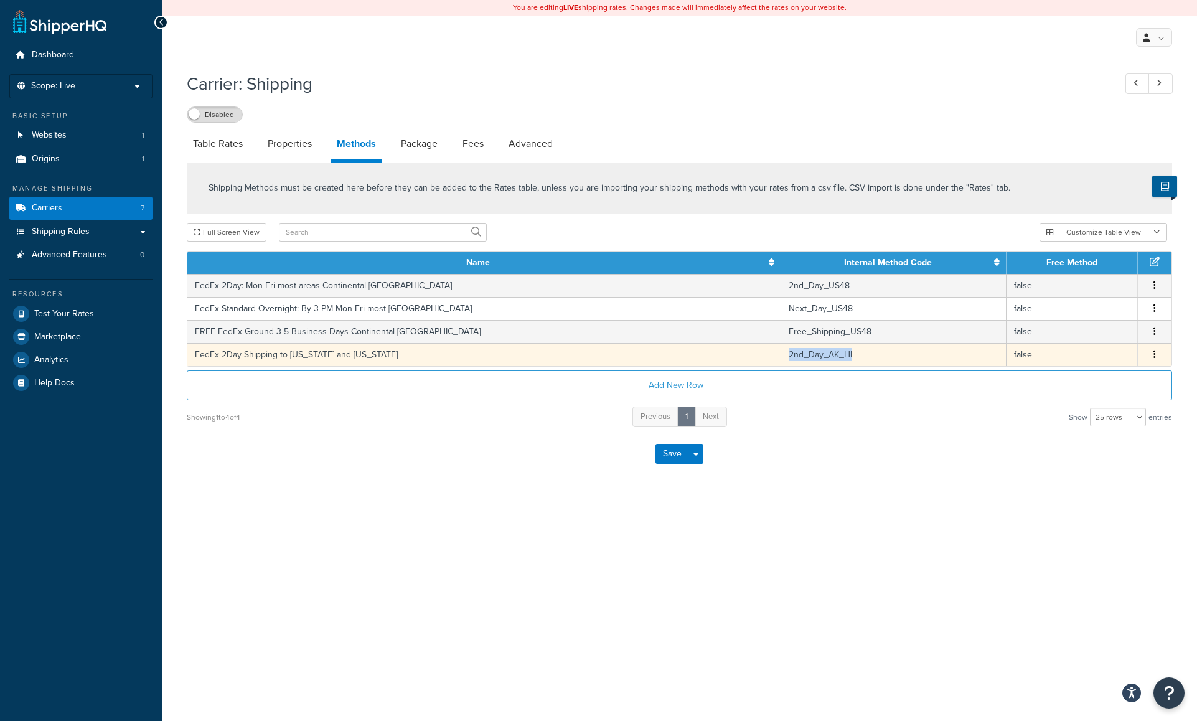
drag, startPoint x: 778, startPoint y: 355, endPoint x: 719, endPoint y: 355, distance: 59.7
click at [781, 355] on td "2nd_Day_AK_HI" at bounding box center [894, 354] width 226 height 23
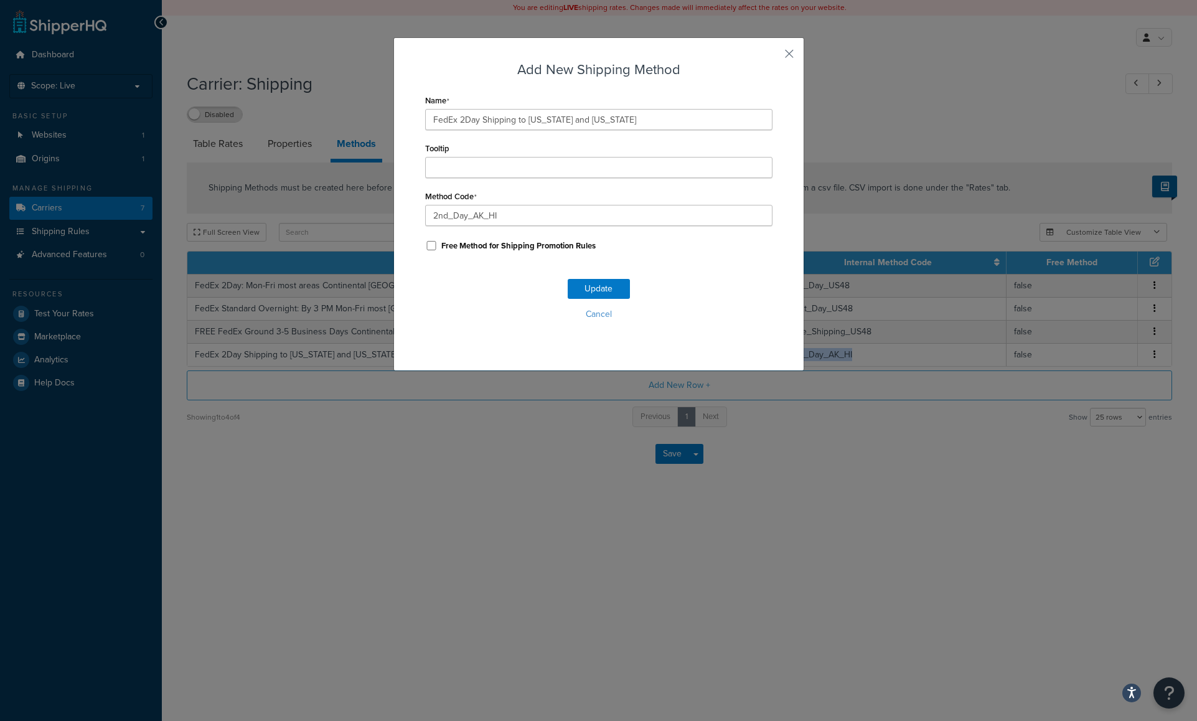
copy td "2nd_Day_AK_HI"
drag, startPoint x: 529, startPoint y: 215, endPoint x: 391, endPoint y: 219, distance: 138.2
click at [393, 219] on div "Add New Shipping Method Name FedEx 2Day Shipping to Hawaii and Alaska Tooltip M…" at bounding box center [598, 204] width 411 height 334
click at [772, 57] on button "button" at bounding box center [770, 58] width 3 height 3
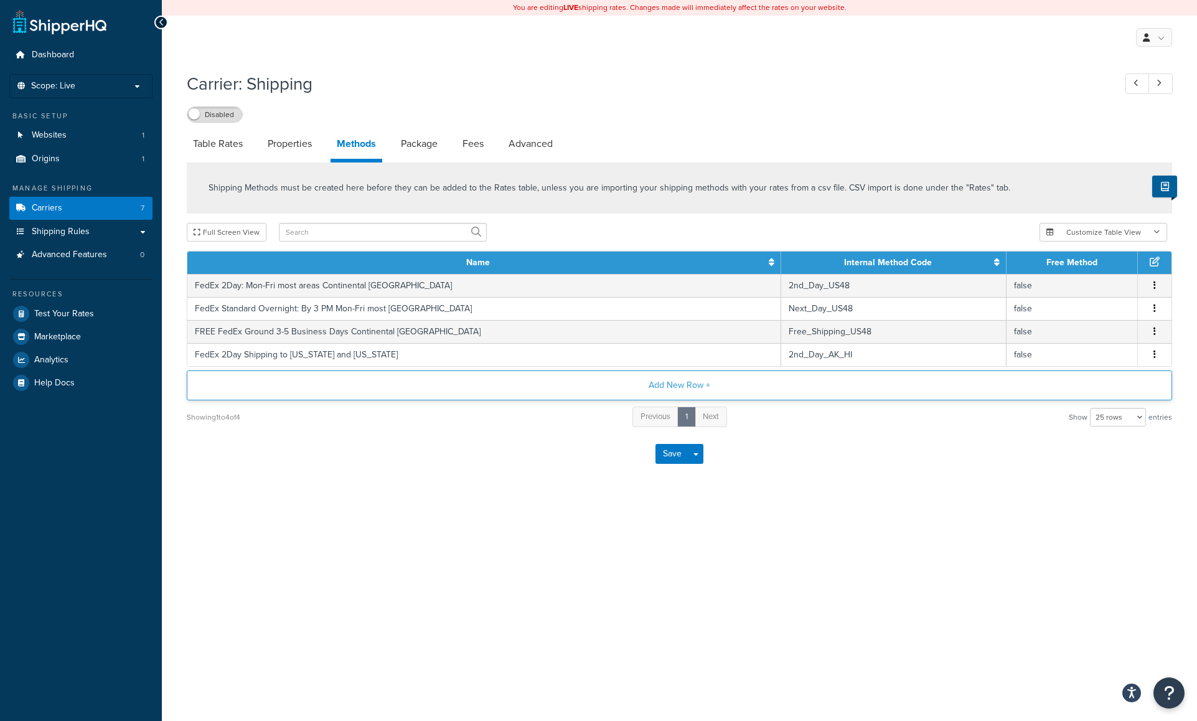
click at [676, 383] on button "Add New Row +" at bounding box center [679, 385] width 985 height 30
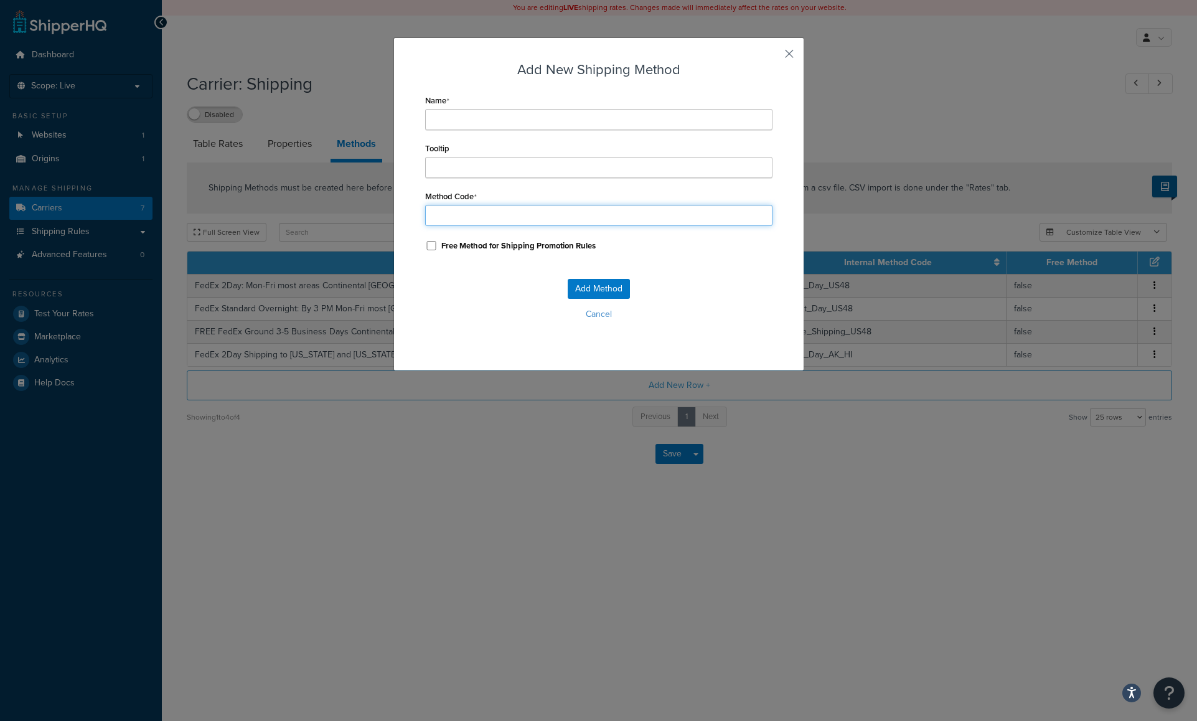
click at [452, 208] on input "Method Code" at bounding box center [598, 215] width 347 height 21
paste input "2nd_Day_AK_HI"
type input "2nd_Day_PR"
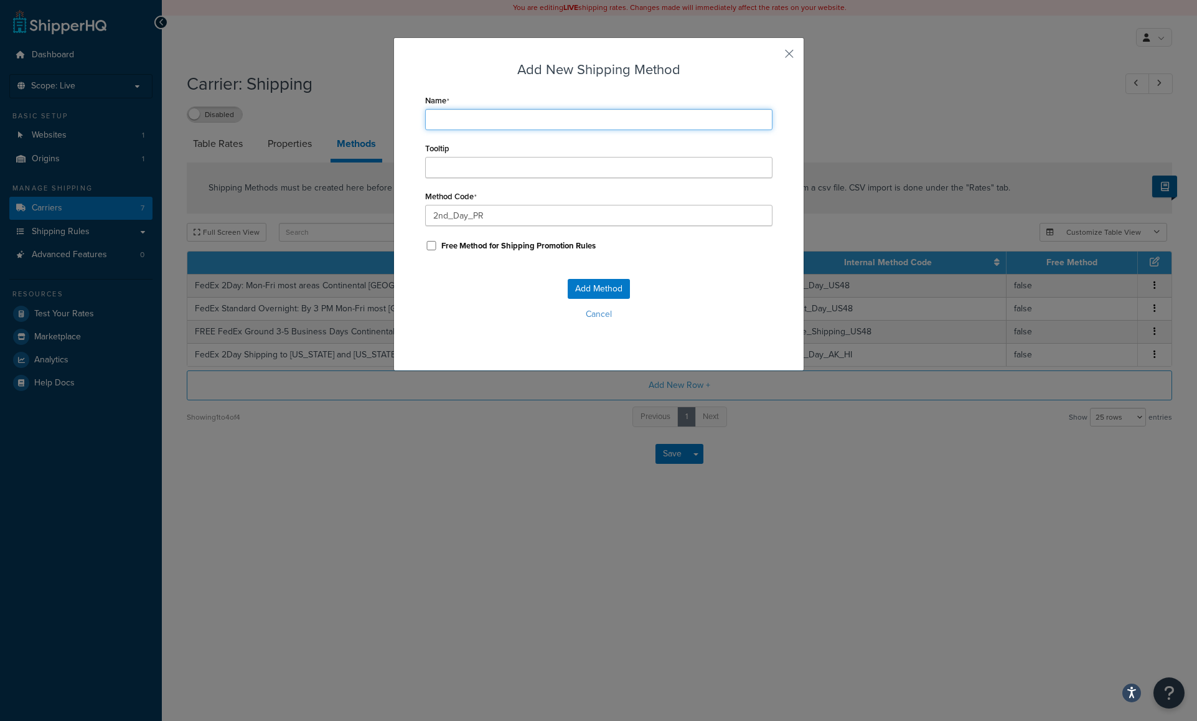
click at [439, 119] on input "Name" at bounding box center [598, 119] width 347 height 21
paste input "UPS 2Day to Puerto Rico [Batteries Via FedEx]"
click at [429, 118] on input "UPS 2Day to Puerto Rico [Batteries Via FedEx]" at bounding box center [598, 119] width 347 height 21
click at [527, 119] on input "UPS 2Day to Puerto Rico [Batteries Via FedEx]" at bounding box center [598, 119] width 347 height 21
click at [615, 119] on input "UPS 2Day to Puerto Rico – Batteries Via FedEx]" at bounding box center [598, 119] width 347 height 21
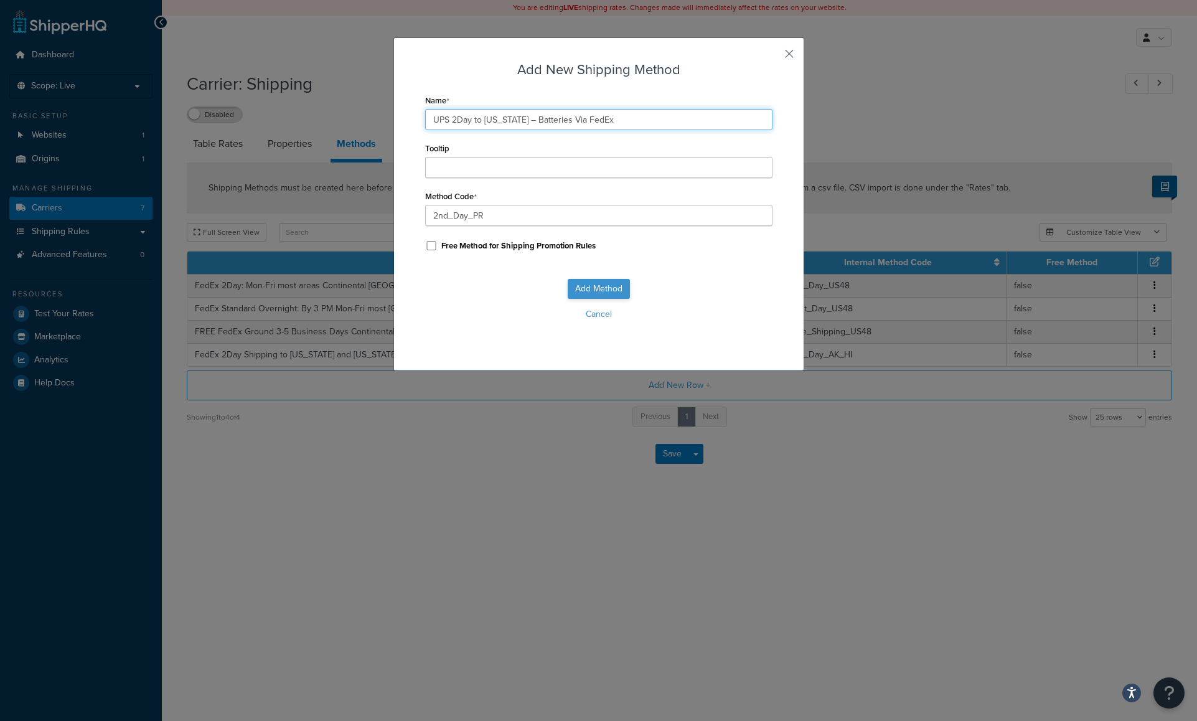
type input "UPS 2Day to Puerto Rico – Batteries Via FedEx"
click at [597, 285] on button "Add Method" at bounding box center [599, 289] width 62 height 20
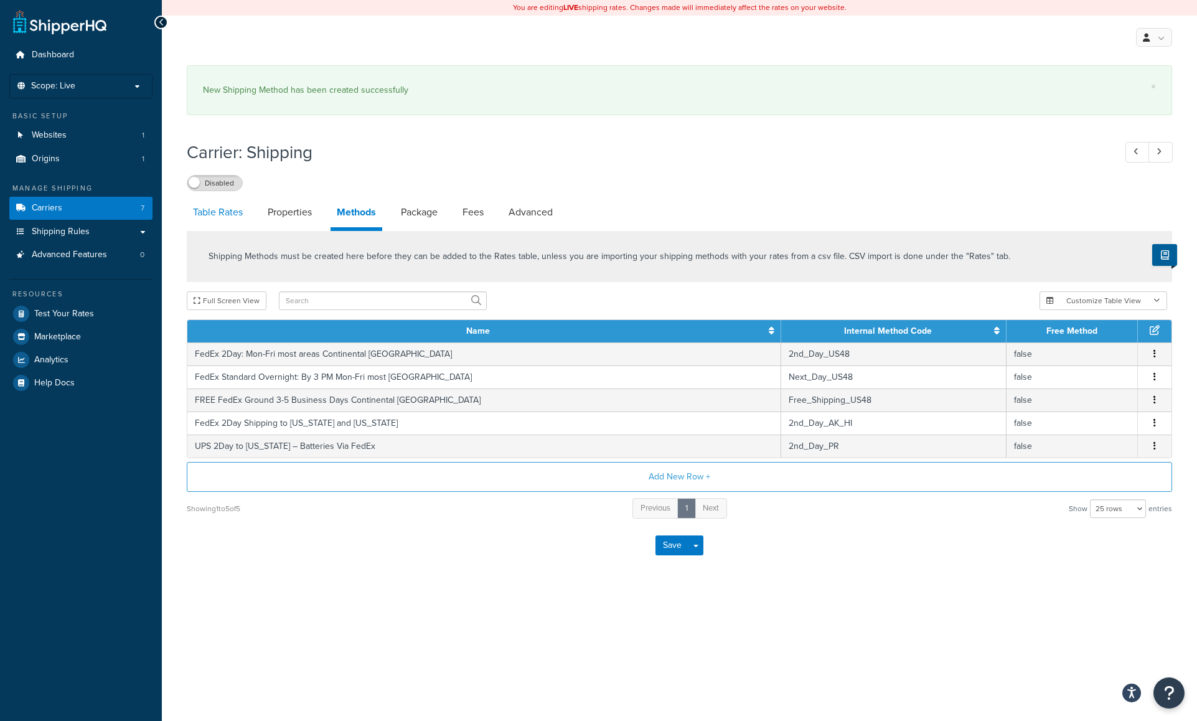
click at [231, 212] on link "Table Rates" at bounding box center [218, 212] width 62 height 30
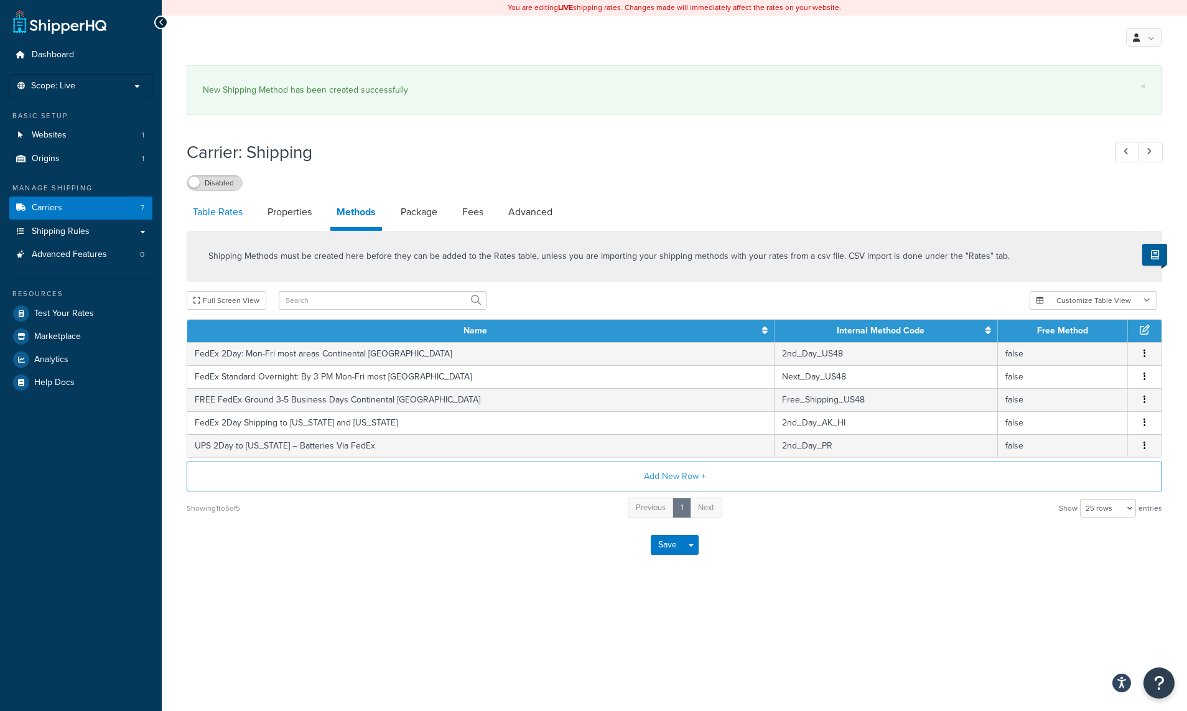
select select "25"
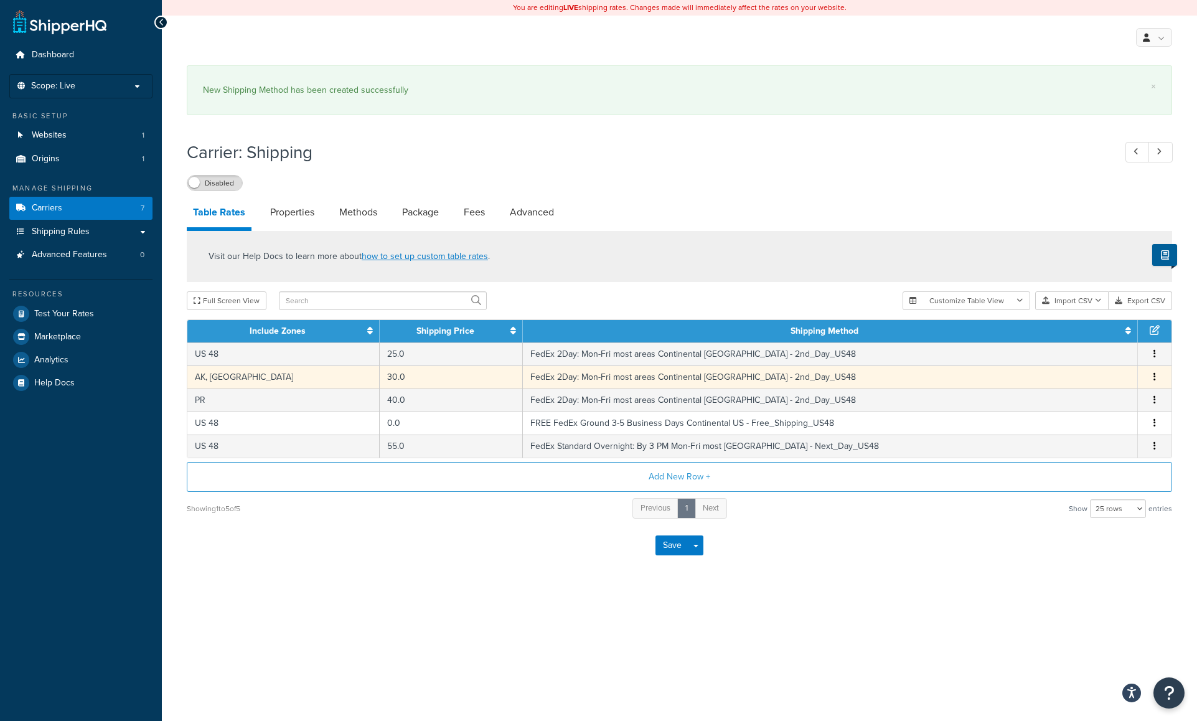
click at [1147, 376] on span "Edit Duplicate Delete" at bounding box center [1154, 377] width 19 height 14
click at [1154, 374] on icon "button" at bounding box center [1154, 376] width 2 height 9
click at [1105, 350] on div "Edit" at bounding box center [1091, 352] width 88 height 26
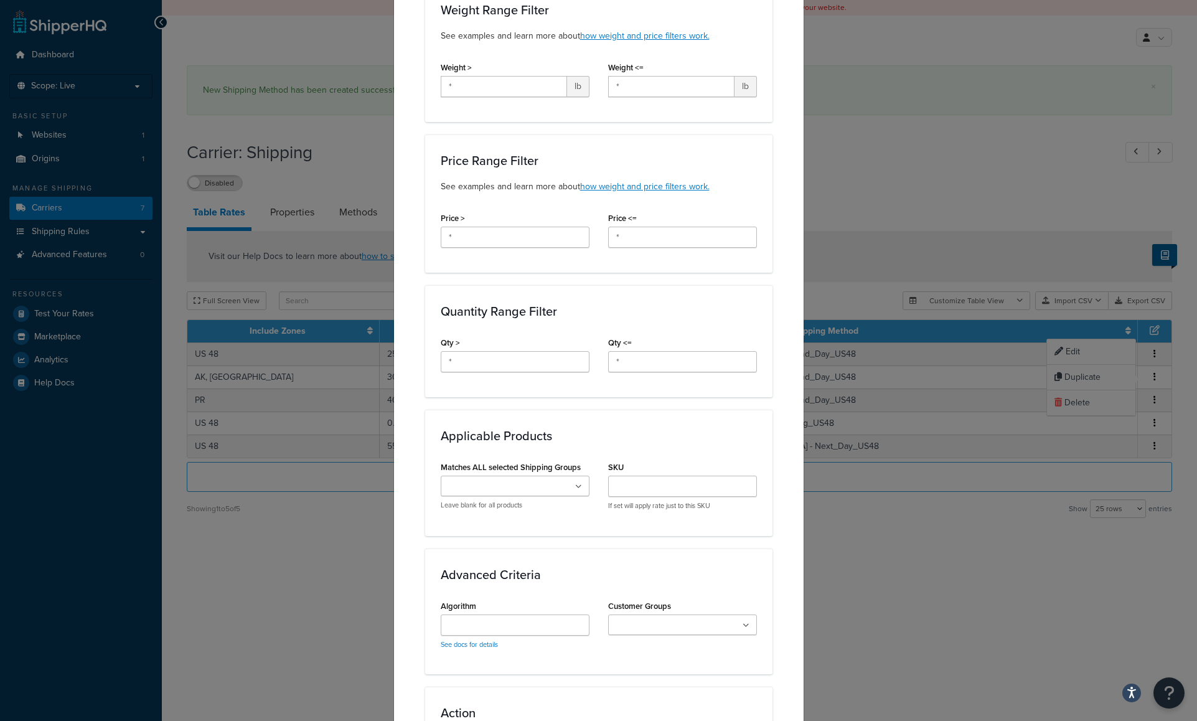
scroll to position [475, 0]
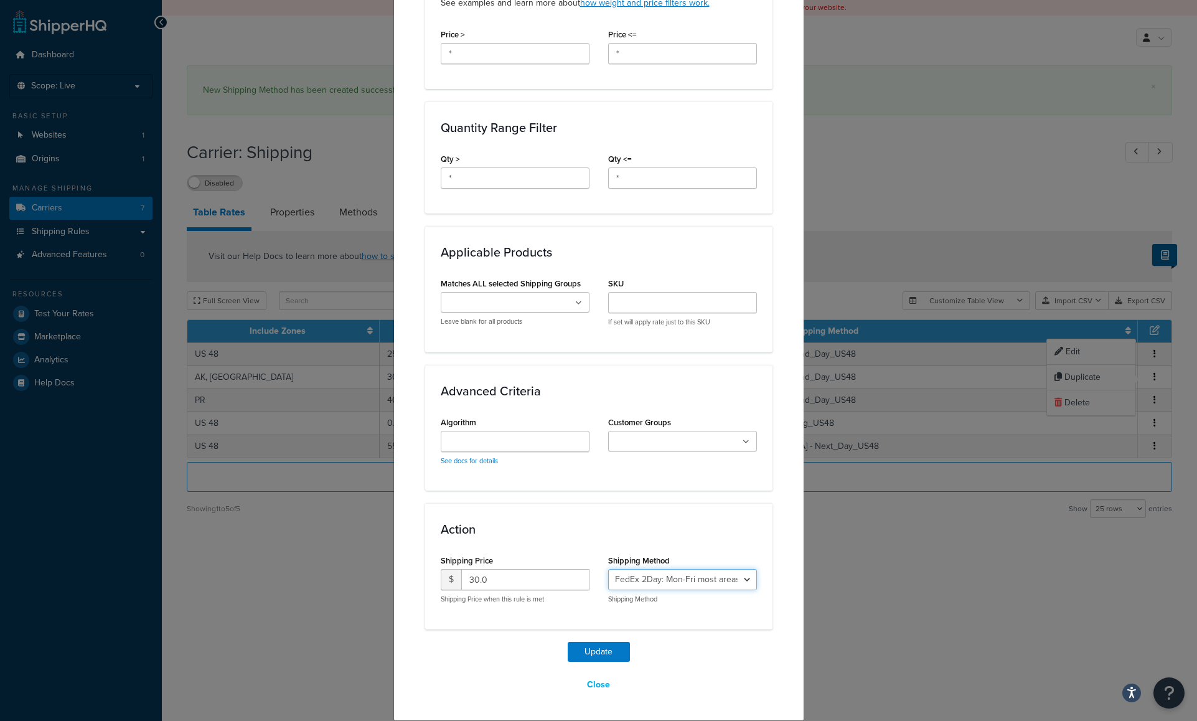
click at [741, 577] on select "FedEx 2Day: Mon-Fri most areas Continental US - 2nd_Day_US48 FedEx Standard Ove…" at bounding box center [682, 579] width 149 height 21
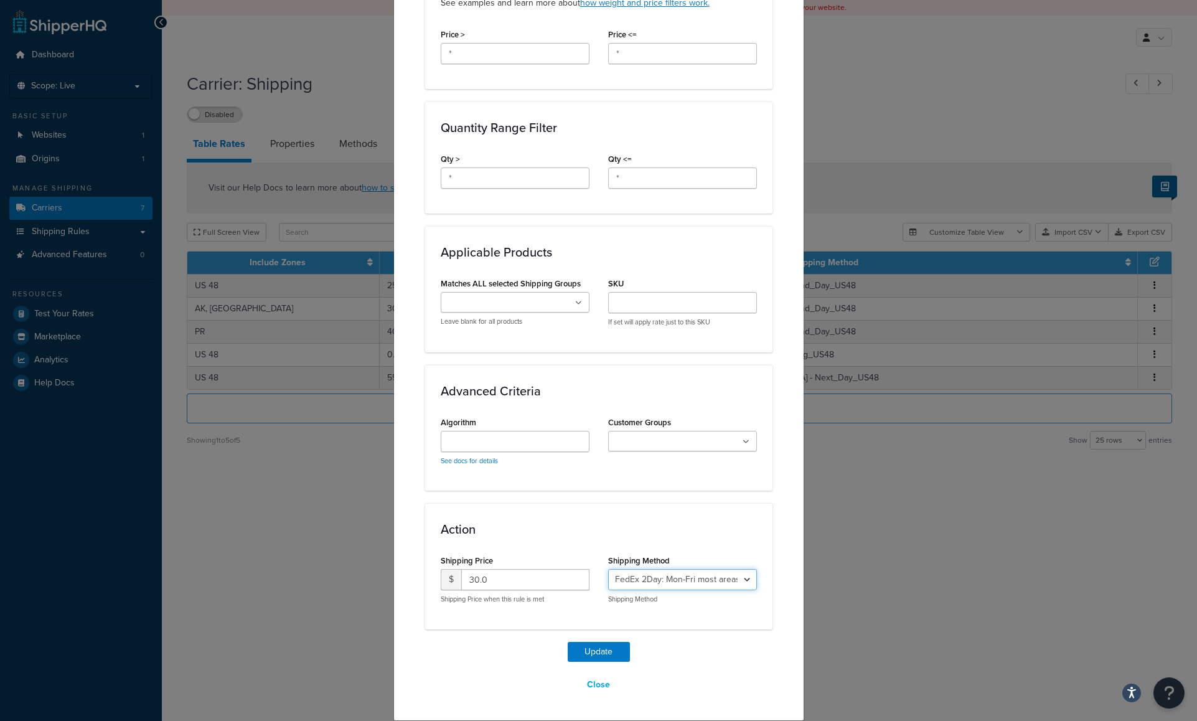
select select "181707"
click at [608, 569] on select "FedEx 2Day: Mon-Fri most areas Continental US - 2nd_Day_US48 FedEx Standard Ove…" at bounding box center [682, 579] width 149 height 21
drag, startPoint x: 593, startPoint y: 648, endPoint x: 632, endPoint y: 642, distance: 39.0
click at [593, 648] on button "Update" at bounding box center [599, 652] width 62 height 20
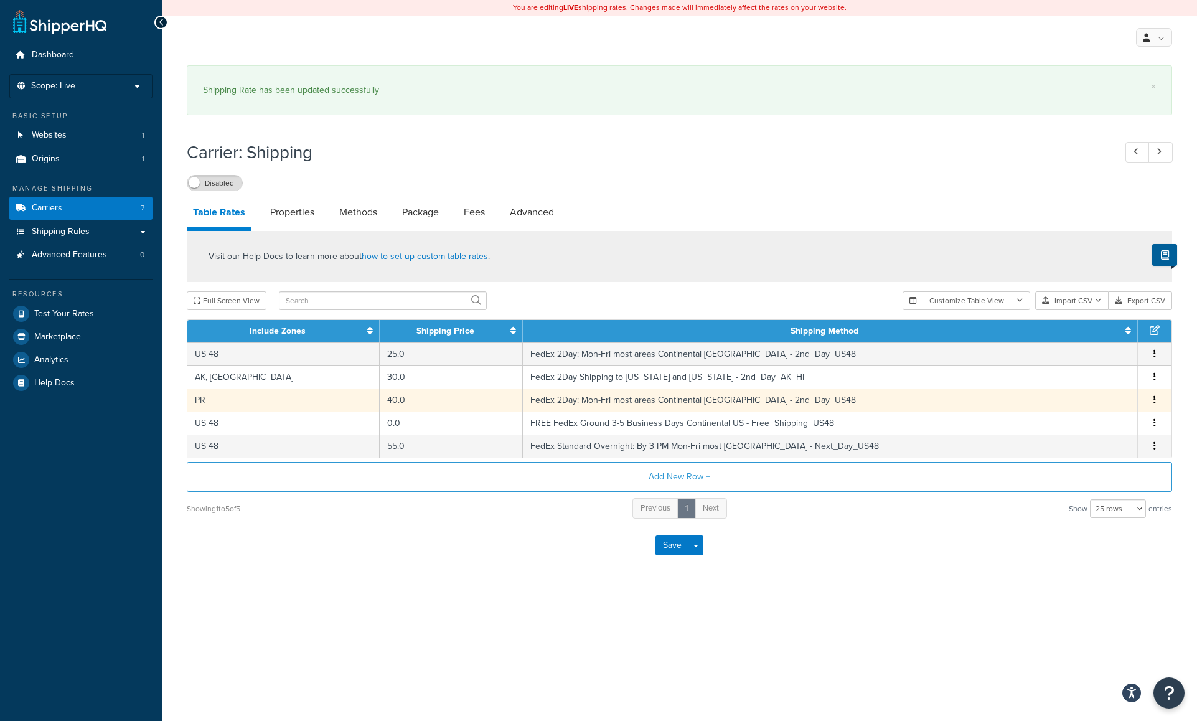
click at [1154, 396] on icon "button" at bounding box center [1154, 399] width 2 height 9
click at [1077, 378] on div "Edit" at bounding box center [1091, 375] width 88 height 26
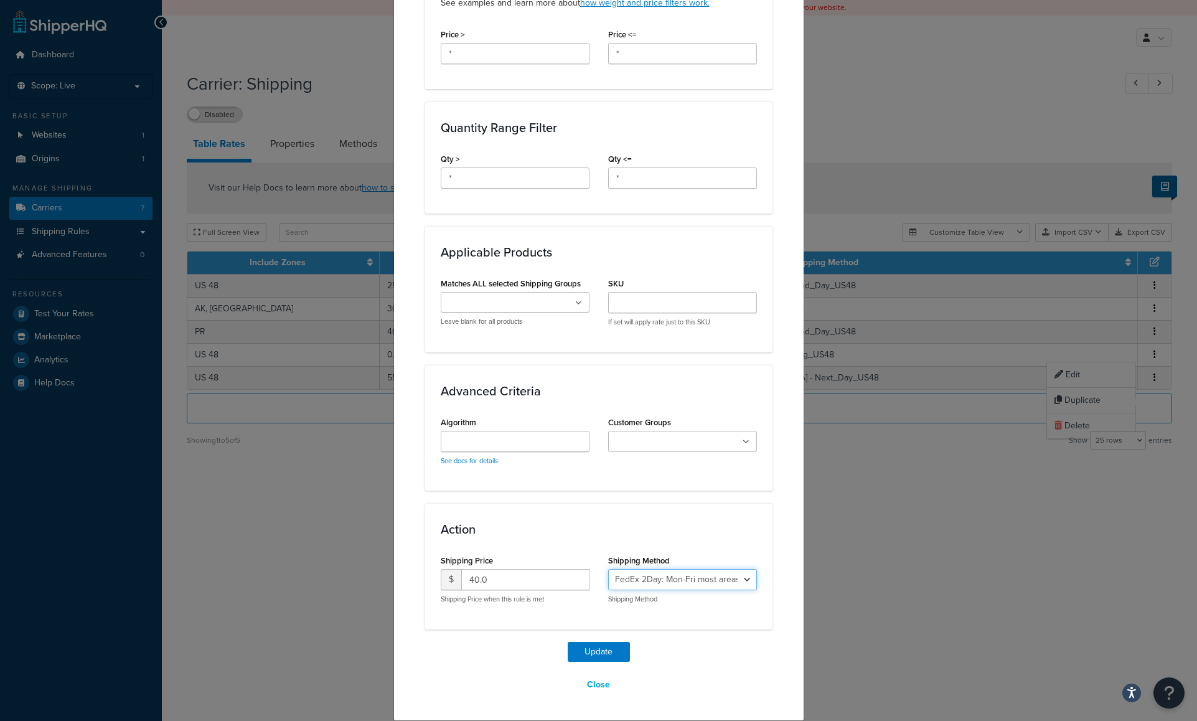
click at [742, 575] on select "FedEx 2Day: Mon-Fri most areas Continental US - 2nd_Day_US48 FedEx Standard Ove…" at bounding box center [682, 579] width 149 height 21
select select "181708"
click at [608, 569] on select "FedEx 2Day: Mon-Fri most areas Continental US - 2nd_Day_US48 FedEx Standard Ove…" at bounding box center [682, 579] width 149 height 21
click at [587, 652] on button "Update" at bounding box center [599, 652] width 62 height 20
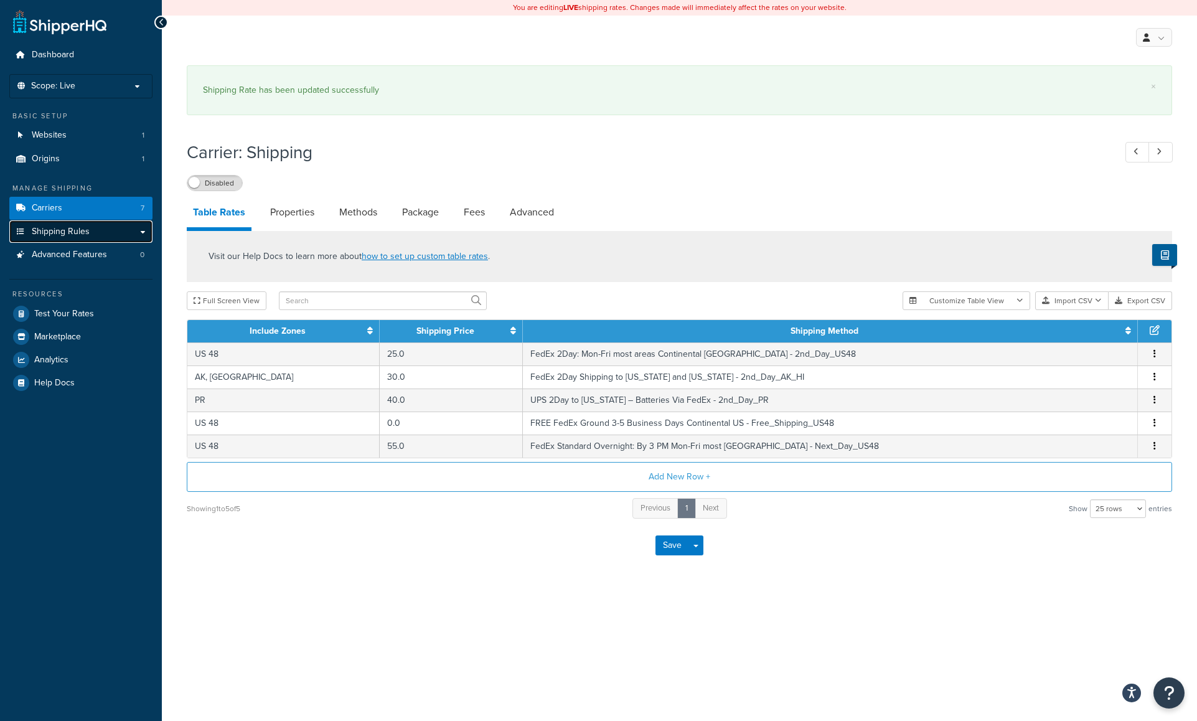
click at [58, 235] on span "Shipping Rules" at bounding box center [61, 232] width 58 height 11
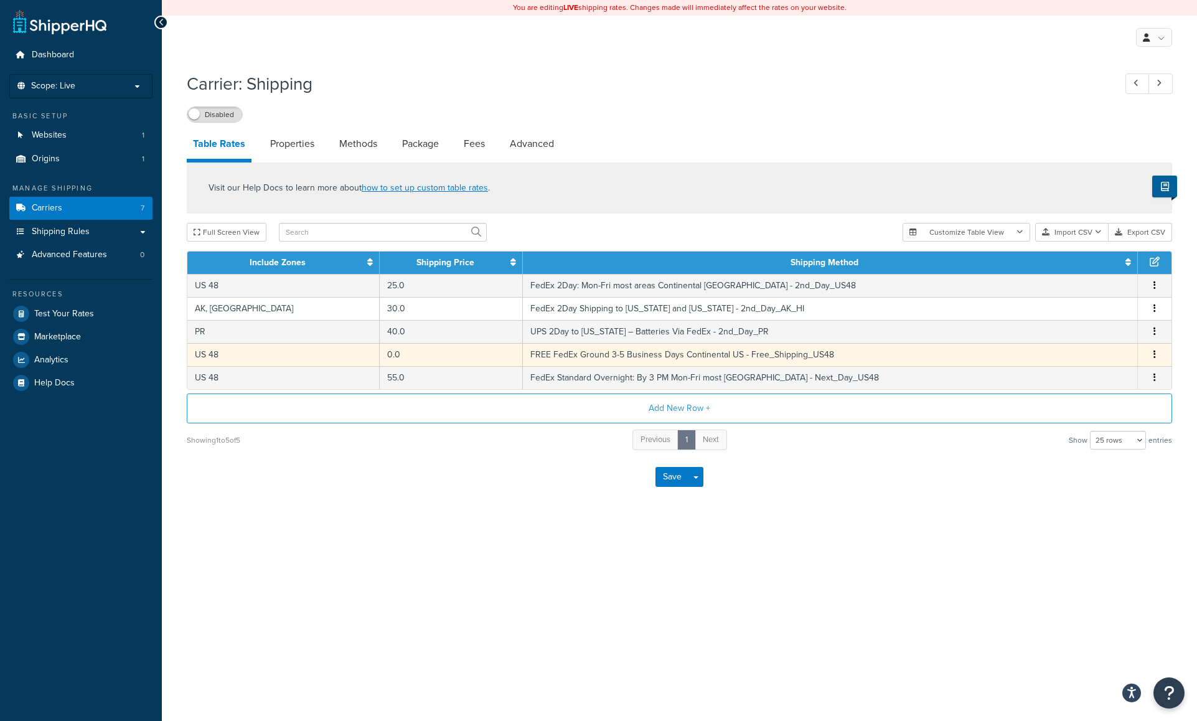
click at [1158, 352] on button "button" at bounding box center [1154, 355] width 10 height 14
click at [1075, 327] on div "Edit" at bounding box center [1091, 330] width 88 height 26
select select "181706"
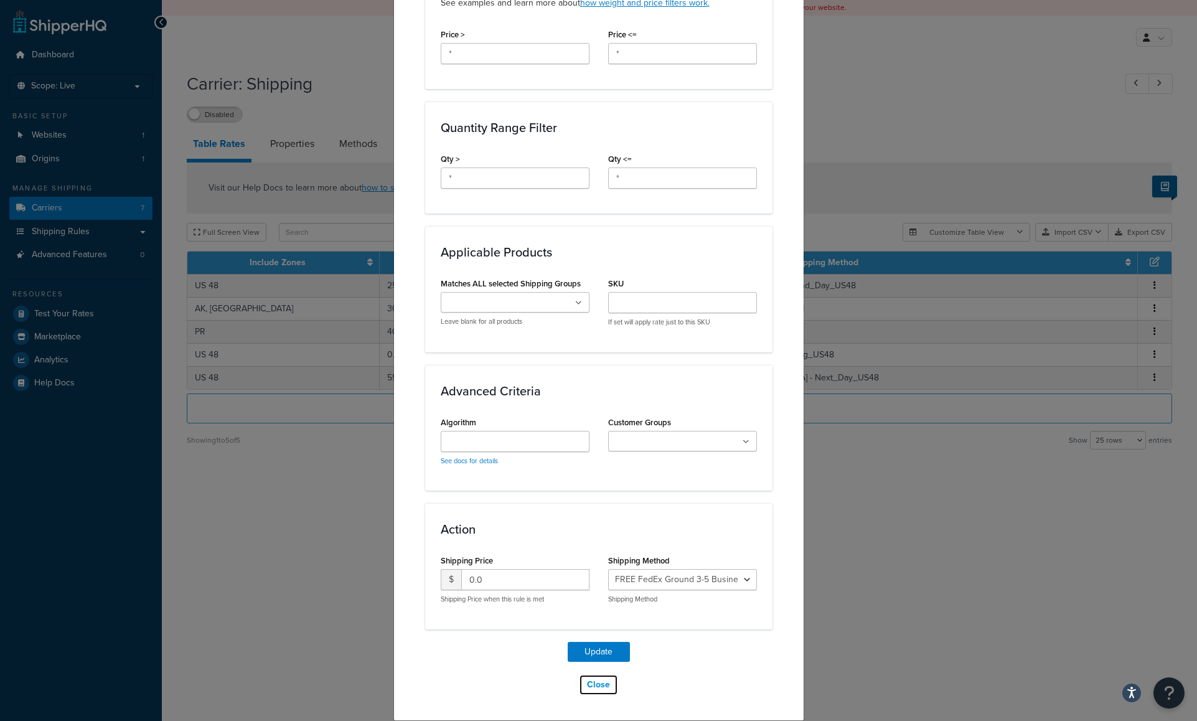
click at [589, 683] on button "Close" at bounding box center [598, 684] width 39 height 21
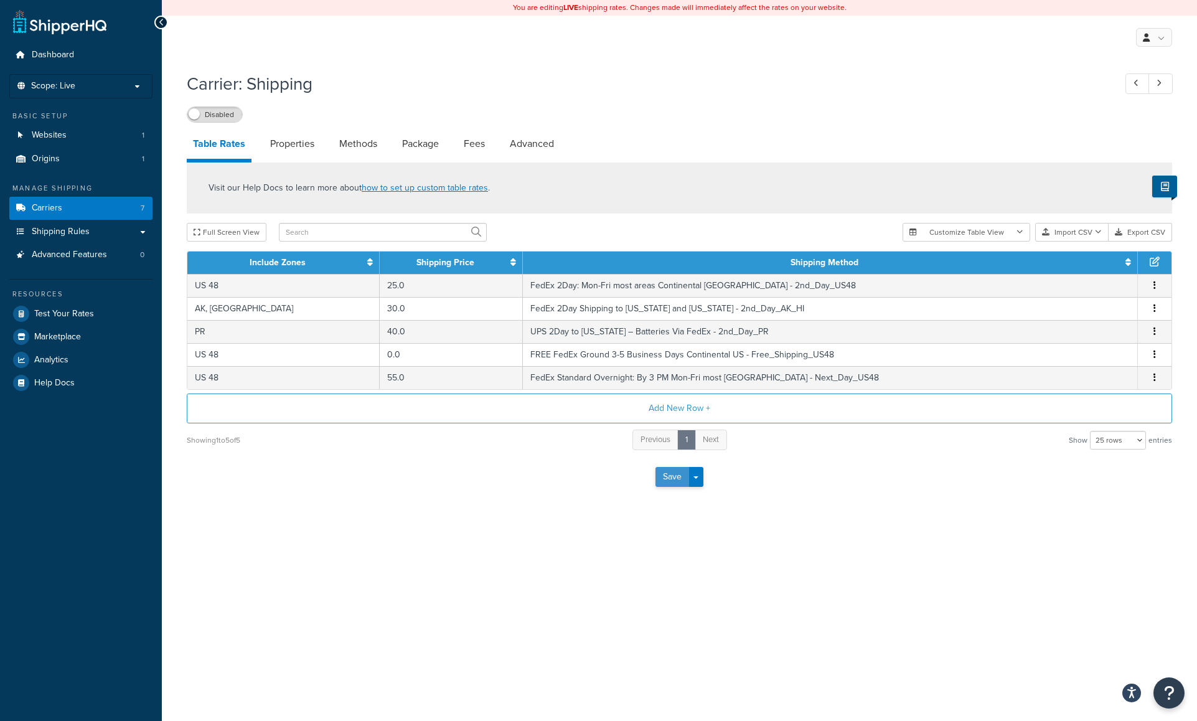
click at [668, 475] on button "Save" at bounding box center [672, 477] width 34 height 20
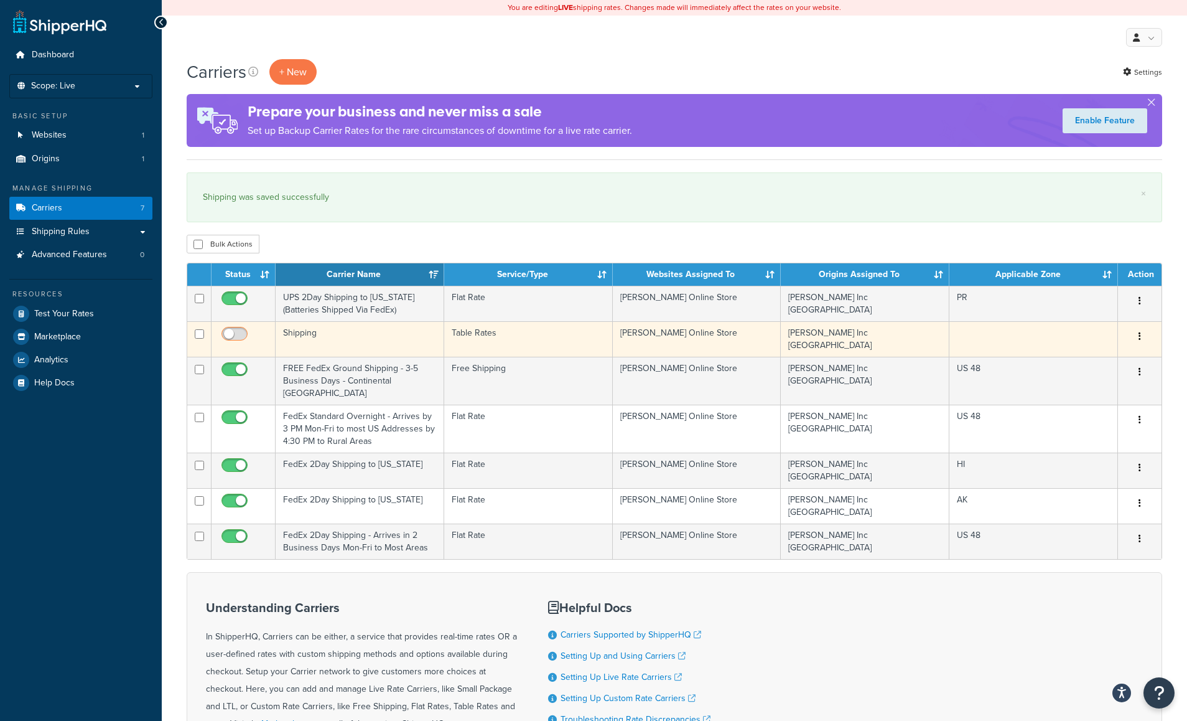
click at [231, 332] on input "checkbox" at bounding box center [236, 337] width 34 height 16
checkbox input "true"
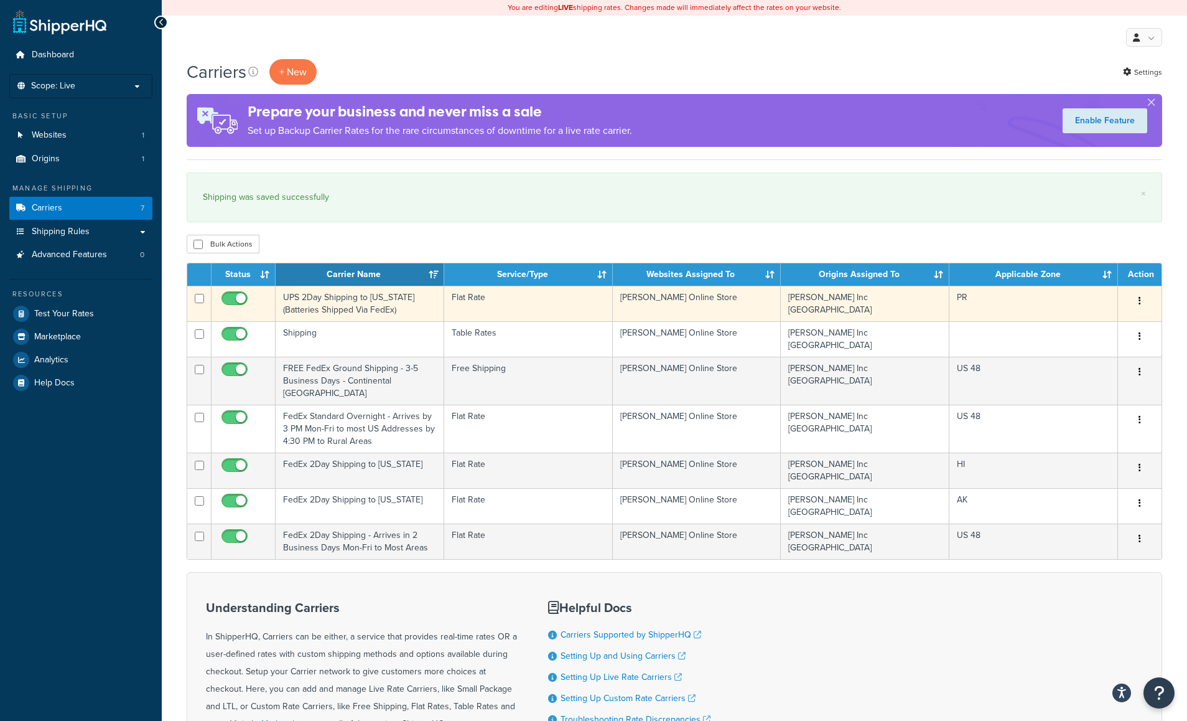
click at [238, 298] on input "checkbox" at bounding box center [236, 302] width 34 height 16
checkbox input "false"
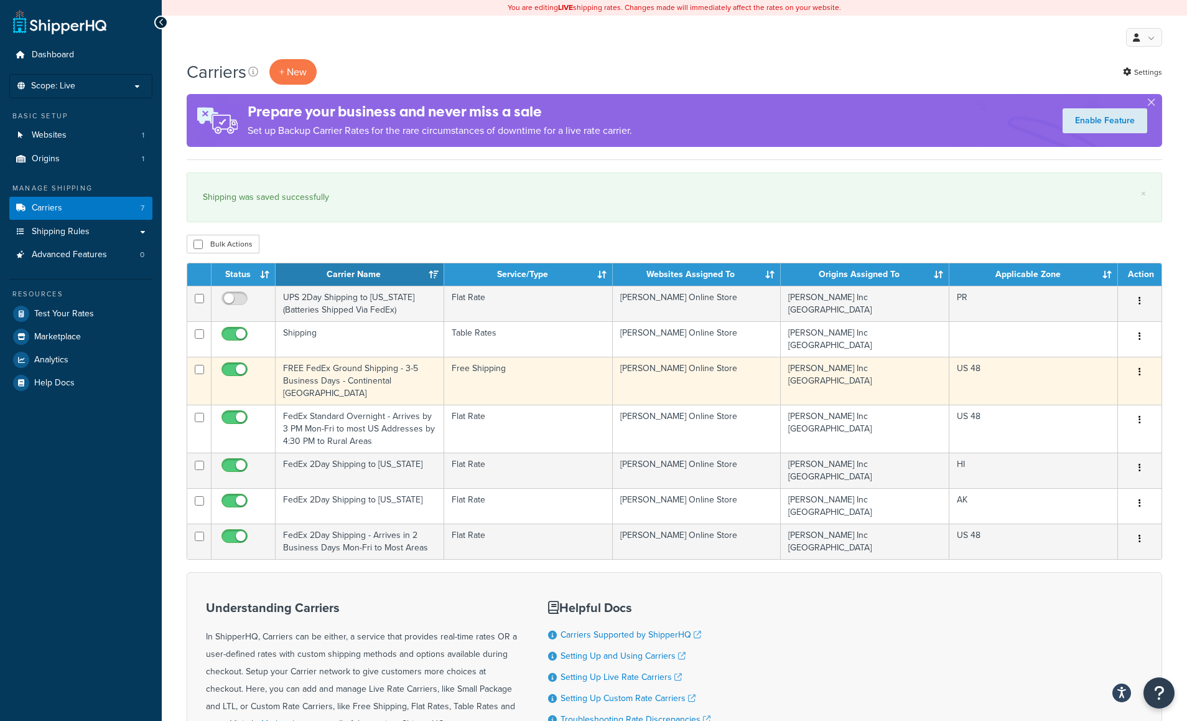
click at [237, 365] on input "checkbox" at bounding box center [236, 373] width 34 height 16
checkbox input "false"
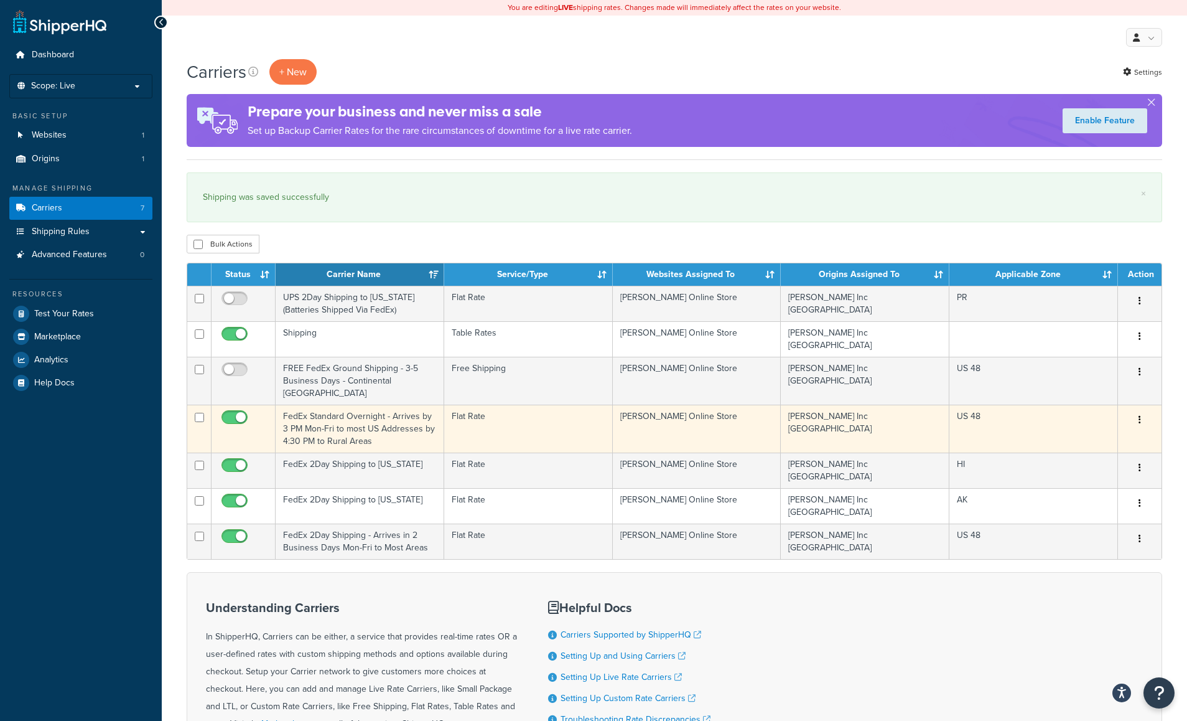
click at [238, 413] on input "checkbox" at bounding box center [236, 421] width 34 height 16
checkbox input "false"
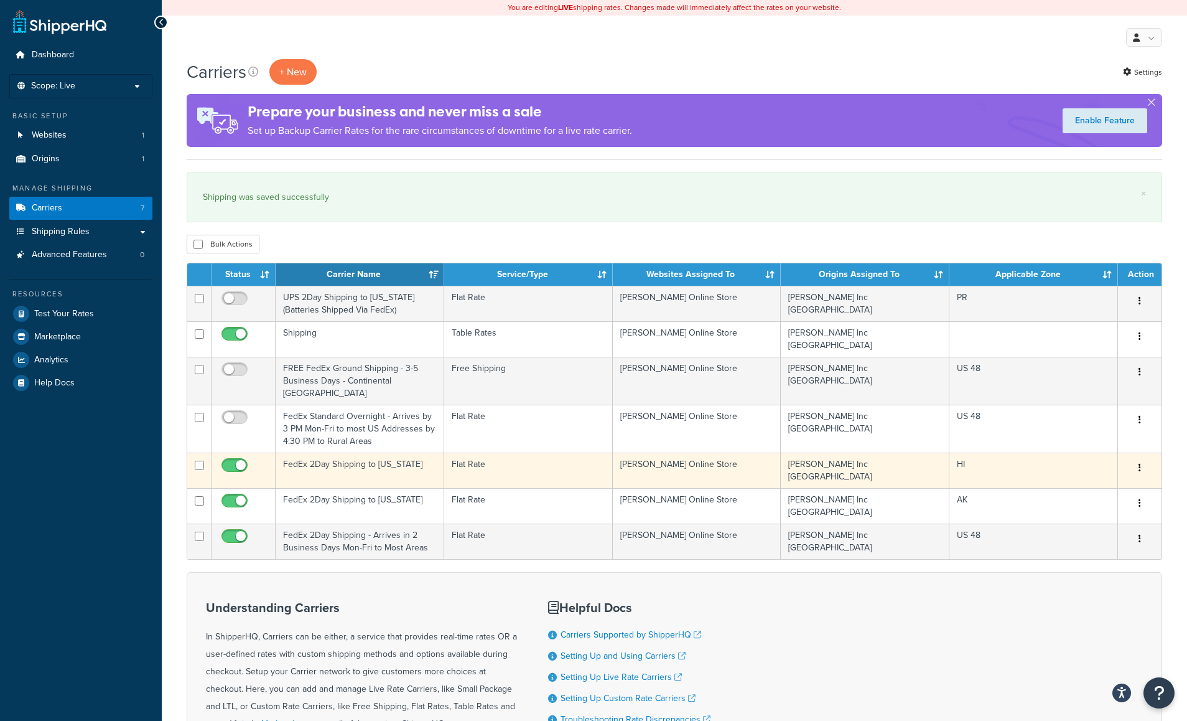
click at [239, 460] on input "checkbox" at bounding box center [236, 468] width 34 height 16
checkbox input "false"
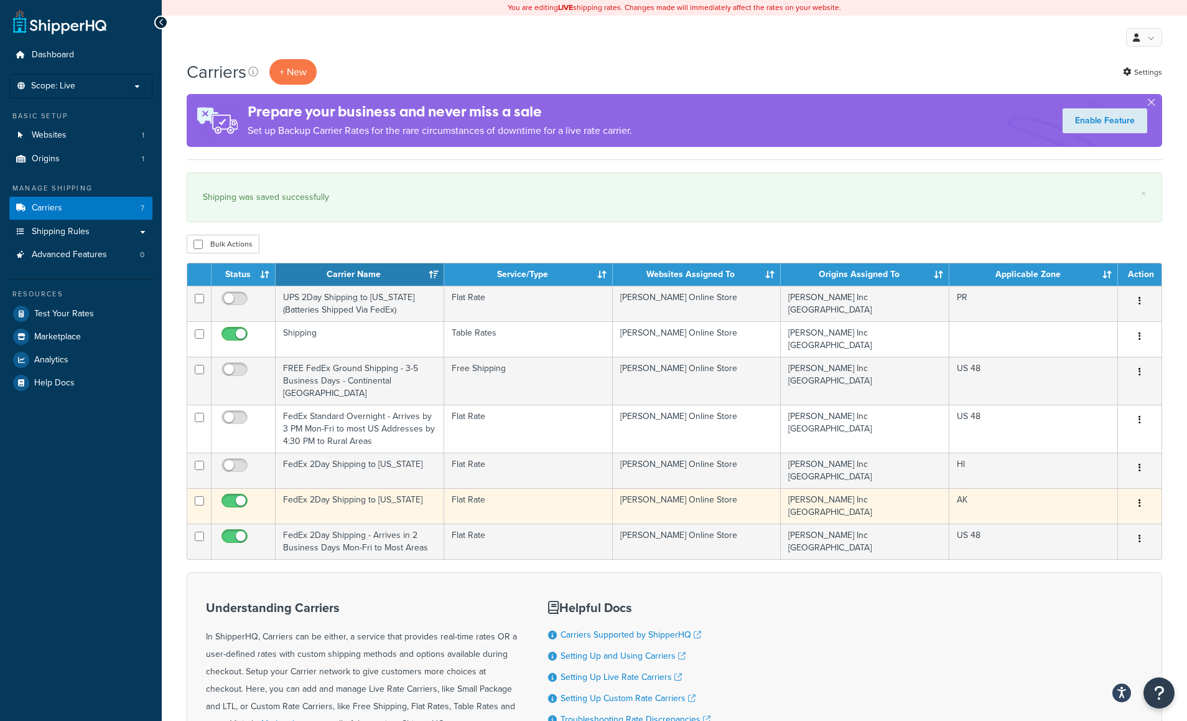
click at [237, 496] on input "checkbox" at bounding box center [236, 504] width 34 height 16
checkbox input "false"
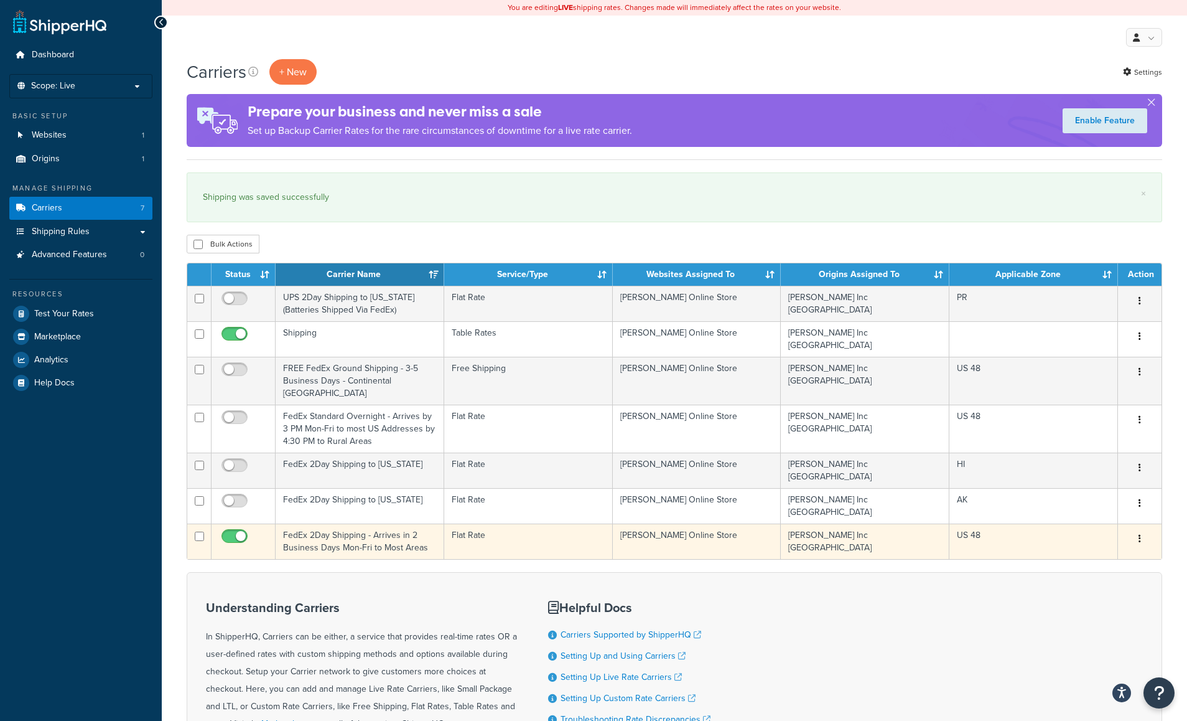
click at [241, 531] on input "checkbox" at bounding box center [236, 539] width 34 height 16
checkbox input "false"
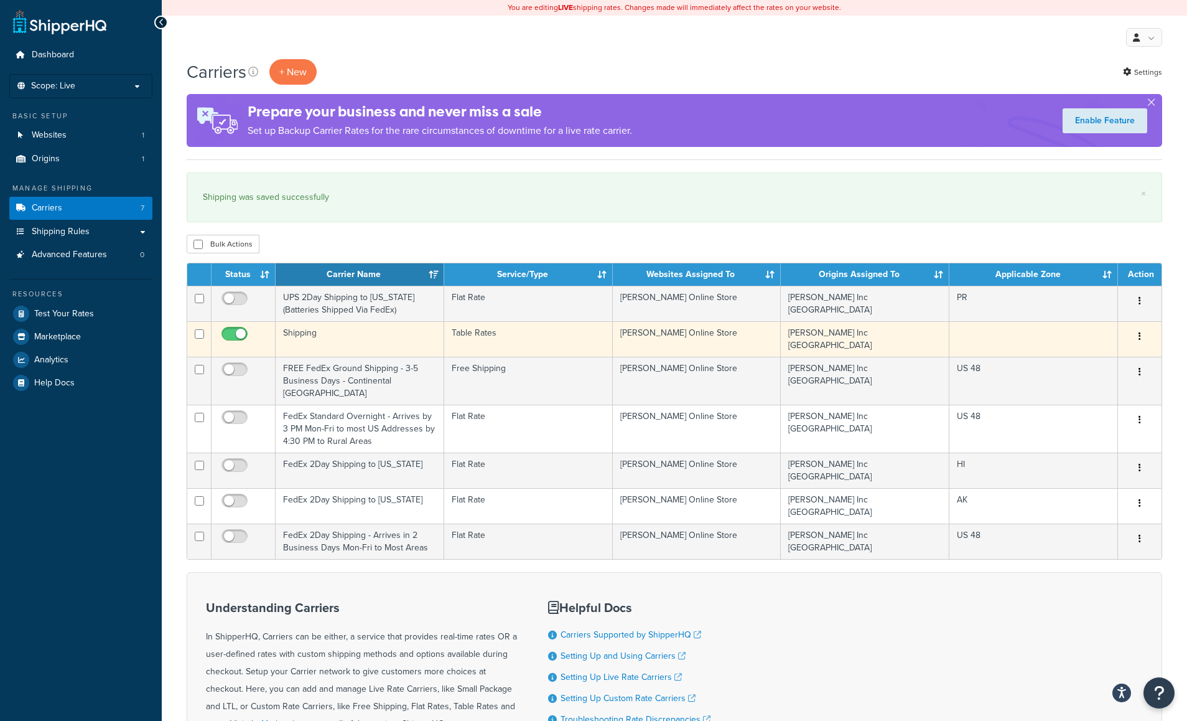
click at [307, 332] on td "Shipping" at bounding box center [360, 338] width 169 height 35
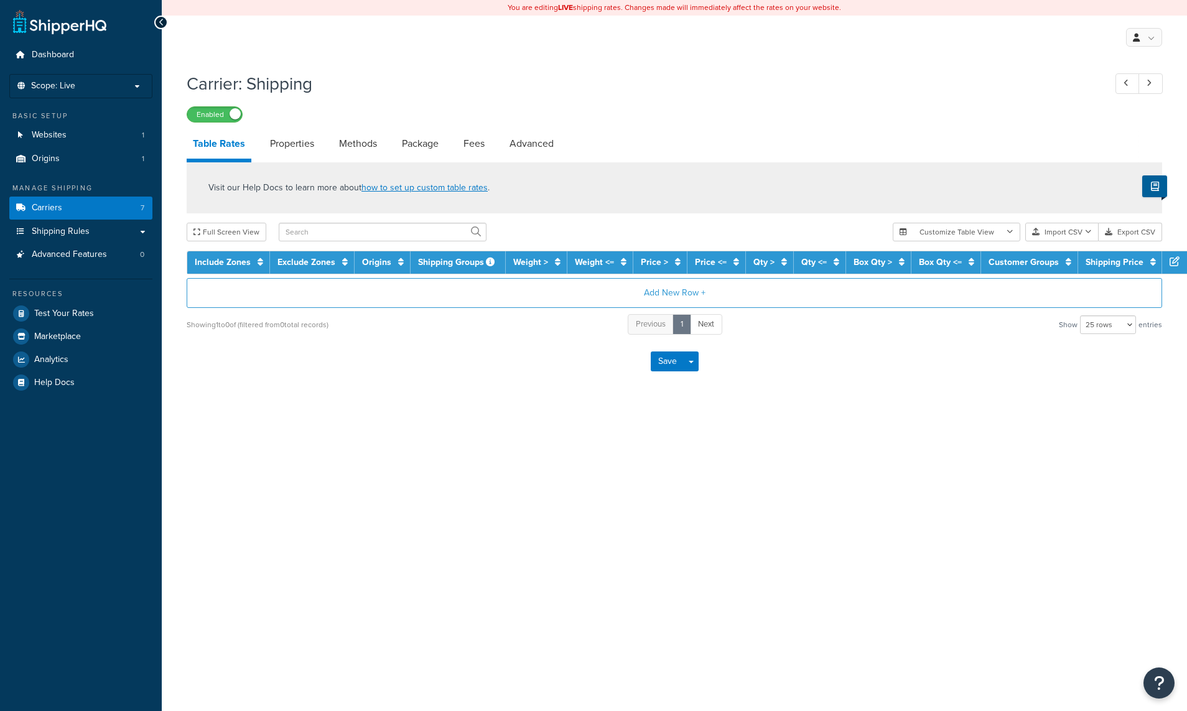
select select "25"
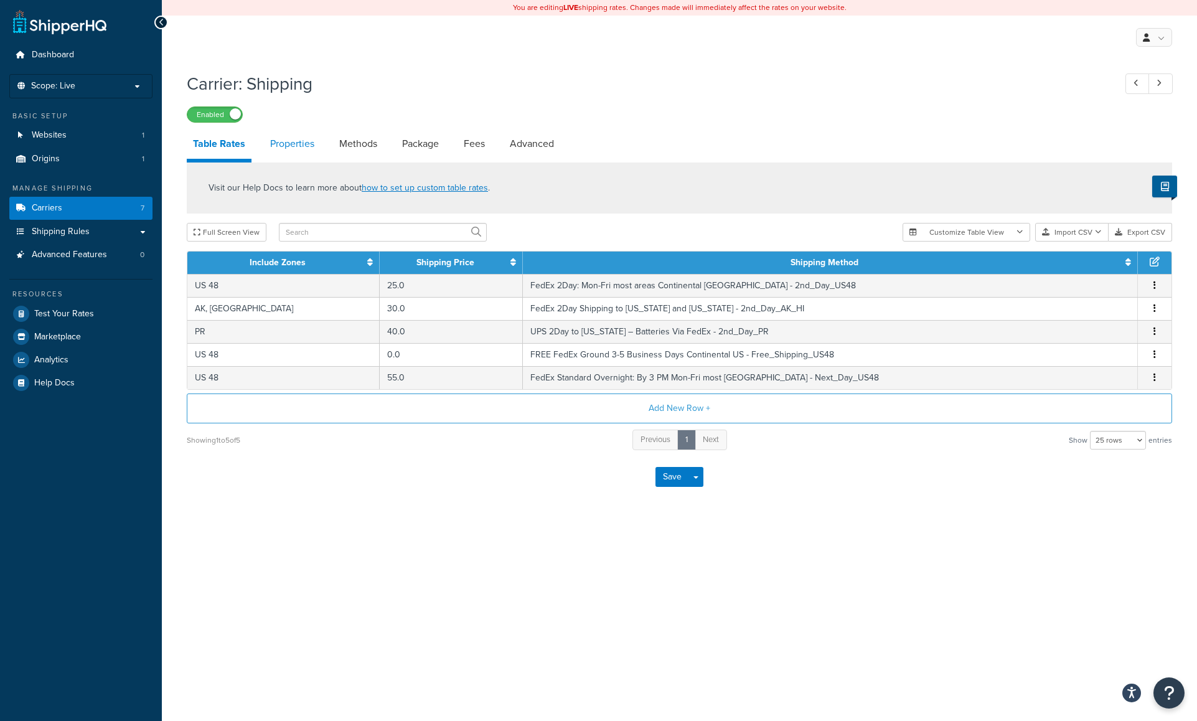
click at [296, 141] on link "Properties" at bounding box center [292, 144] width 57 height 30
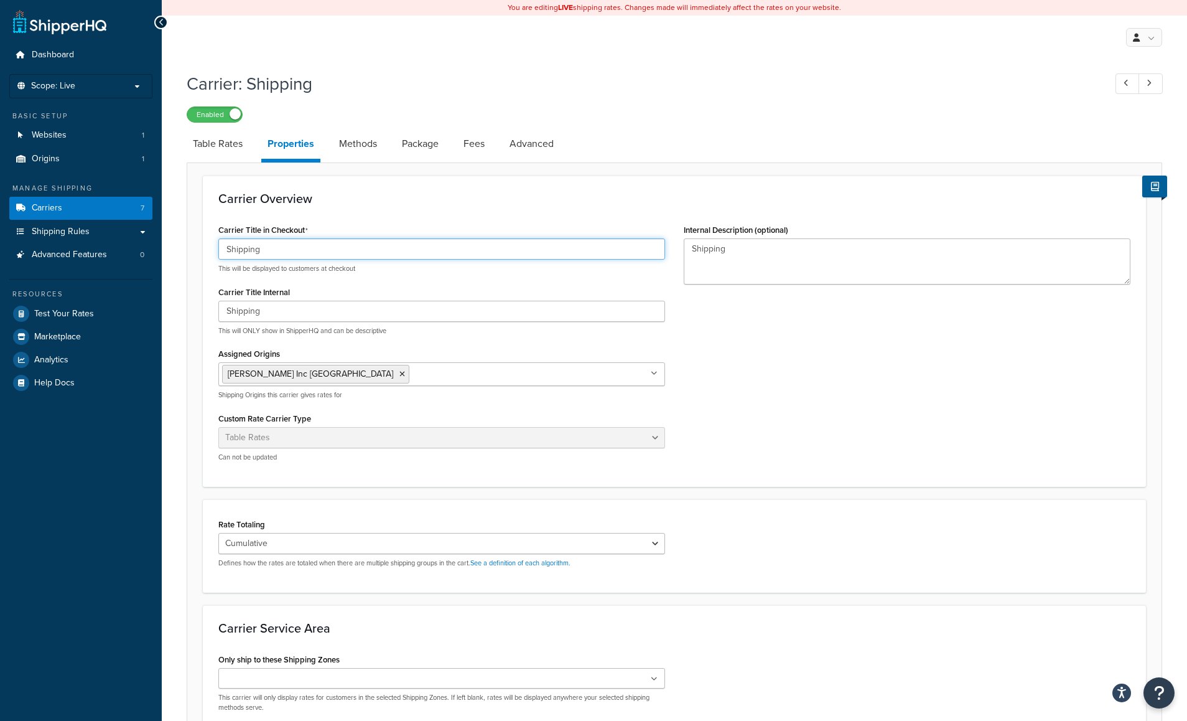
drag, startPoint x: 278, startPoint y: 250, endPoint x: 205, endPoint y: 245, distance: 73.0
click at [205, 245] on div "Carrier Overview Carrier Title in Checkout Shipping This will be displayed to c…" at bounding box center [674, 330] width 943 height 311
type input "F"
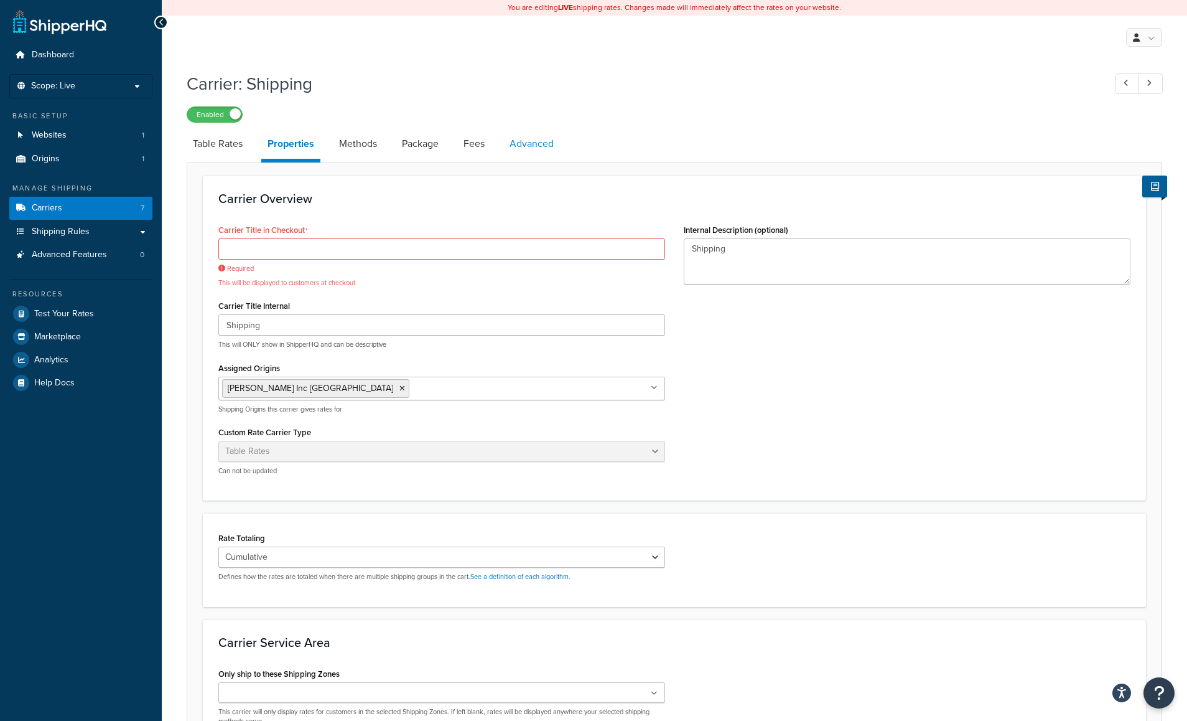
click at [548, 143] on link "Advanced" at bounding box center [531, 144] width 57 height 30
select select "false"
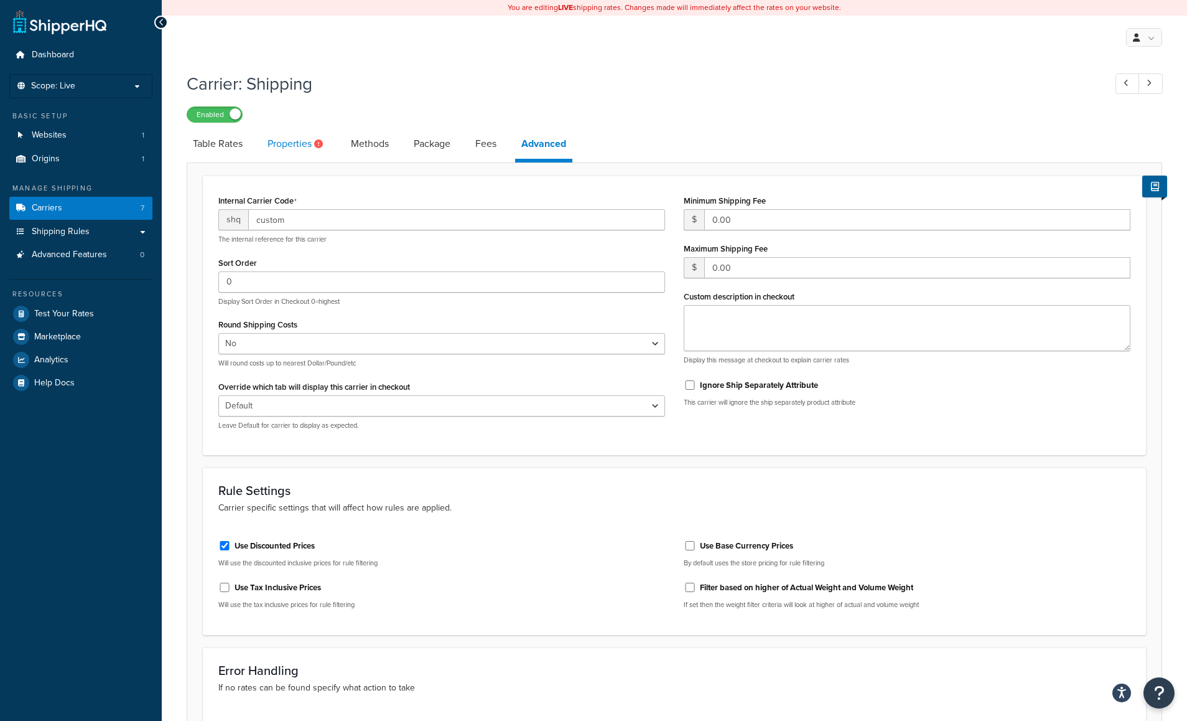
click at [291, 143] on link "Properties" at bounding box center [296, 144] width 71 height 30
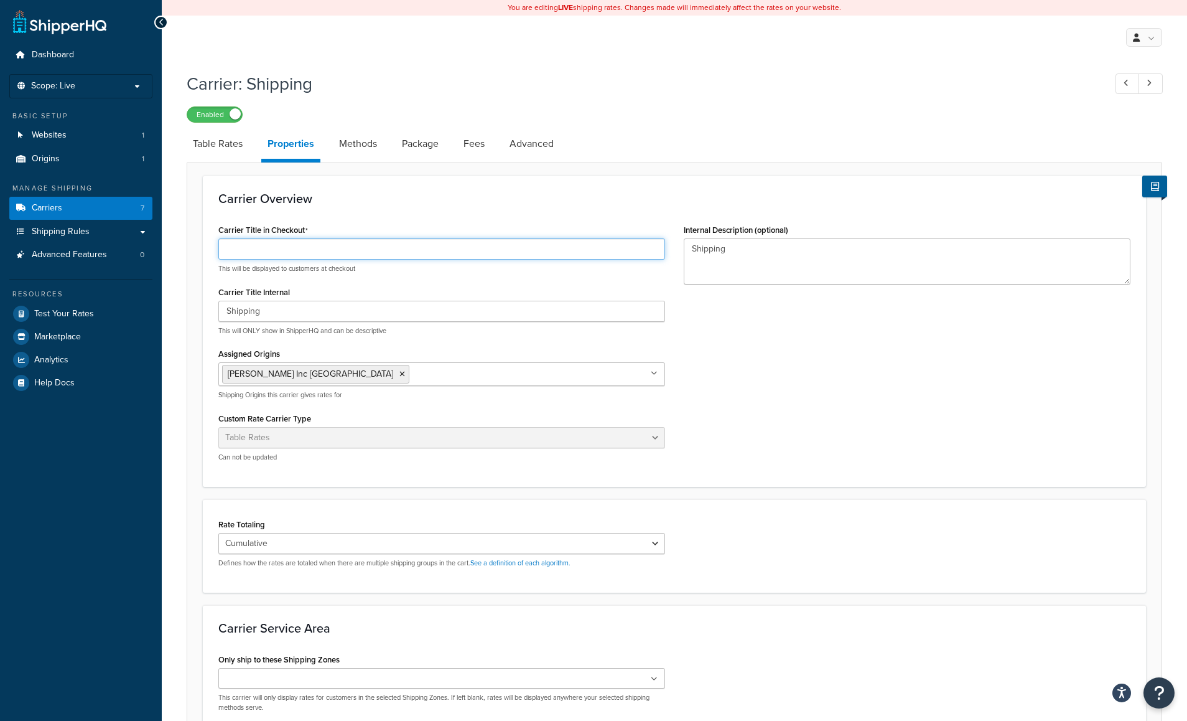
click at [248, 246] on input "Carrier Title in Checkout" at bounding box center [441, 248] width 447 height 21
type input "F"
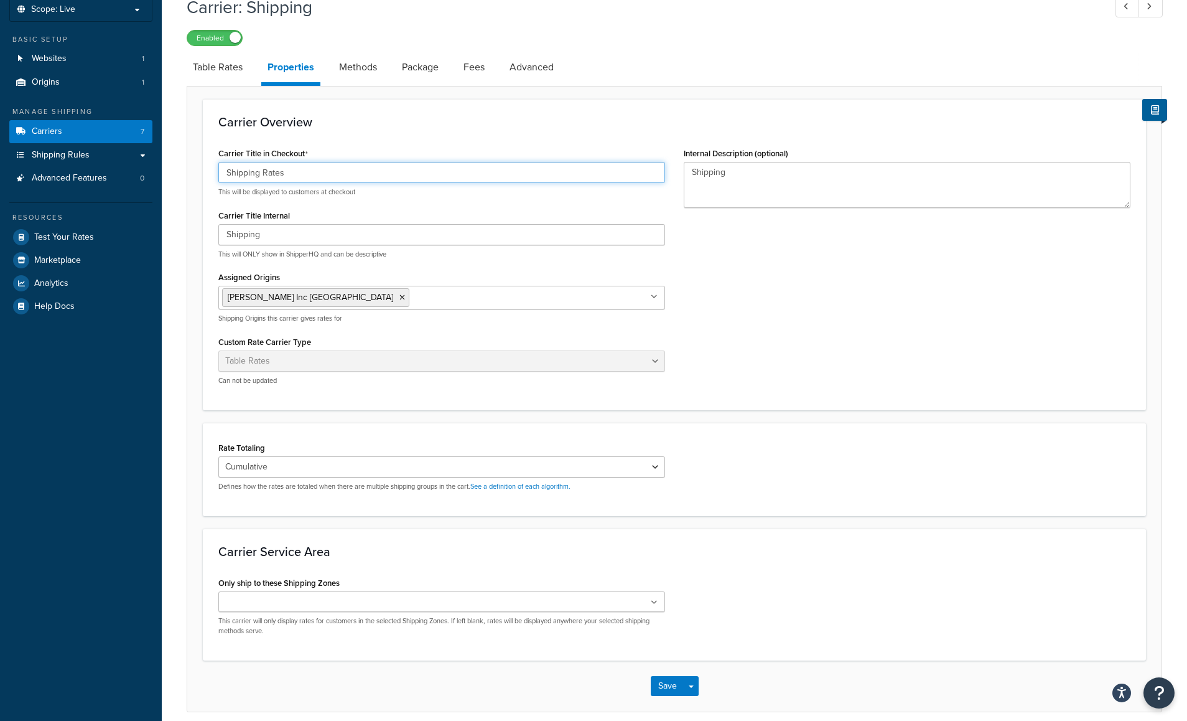
scroll to position [130, 0]
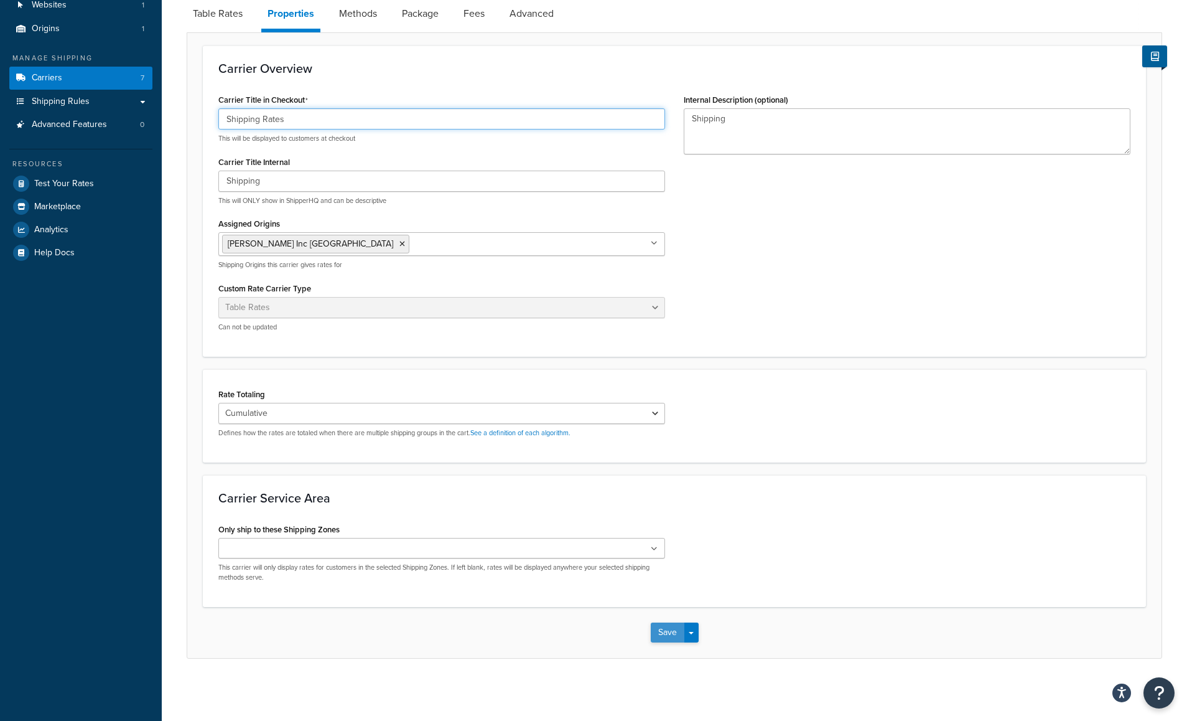
type input "Shipping Rates"
click at [670, 635] on button "Save" at bounding box center [668, 632] width 34 height 20
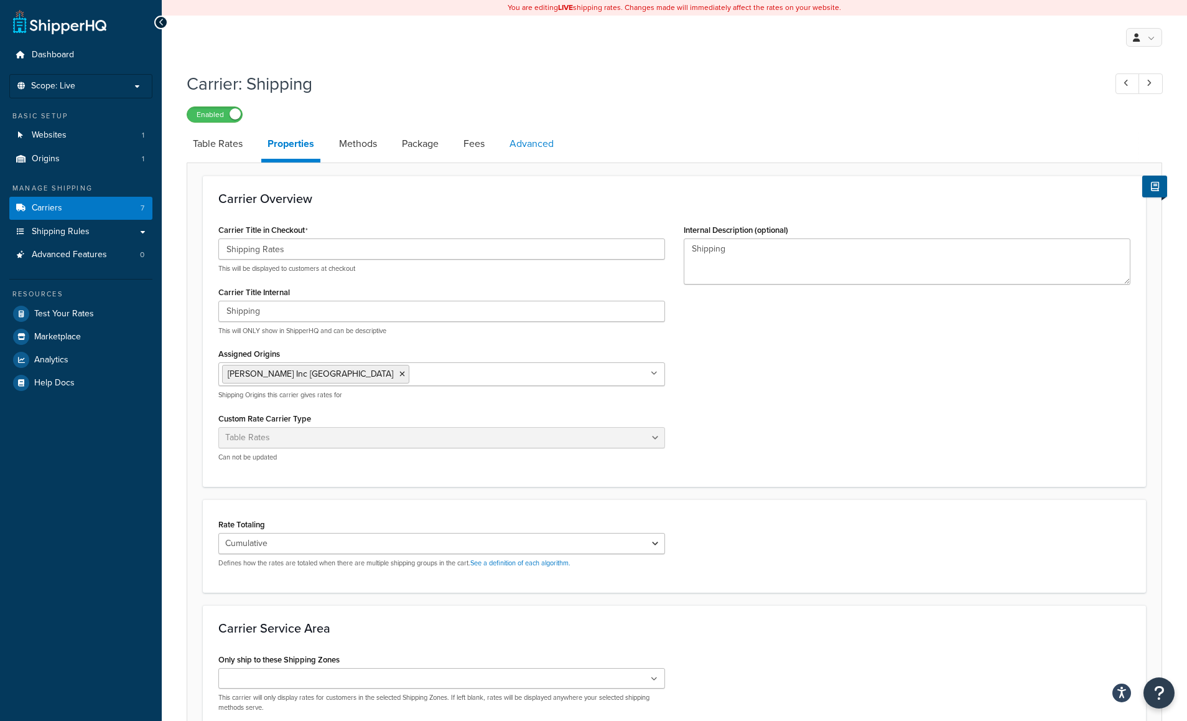
click at [537, 144] on link "Advanced" at bounding box center [531, 144] width 57 height 30
select select "false"
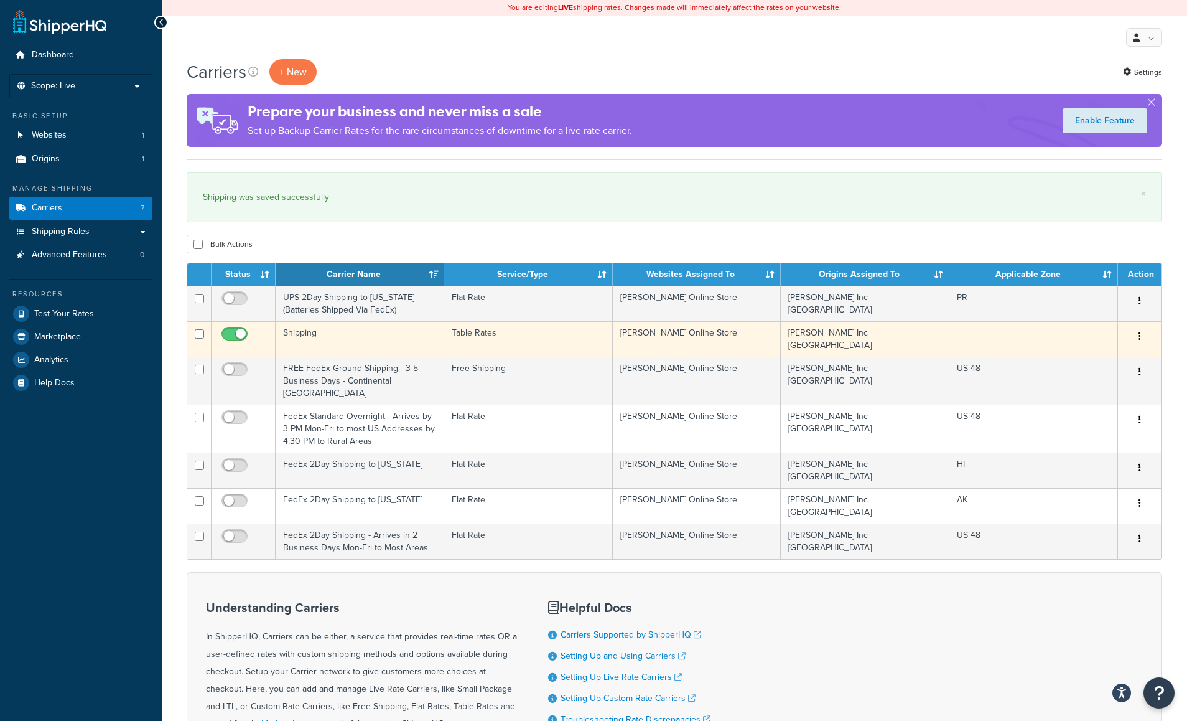
click at [373, 339] on td "Shipping" at bounding box center [360, 338] width 169 height 35
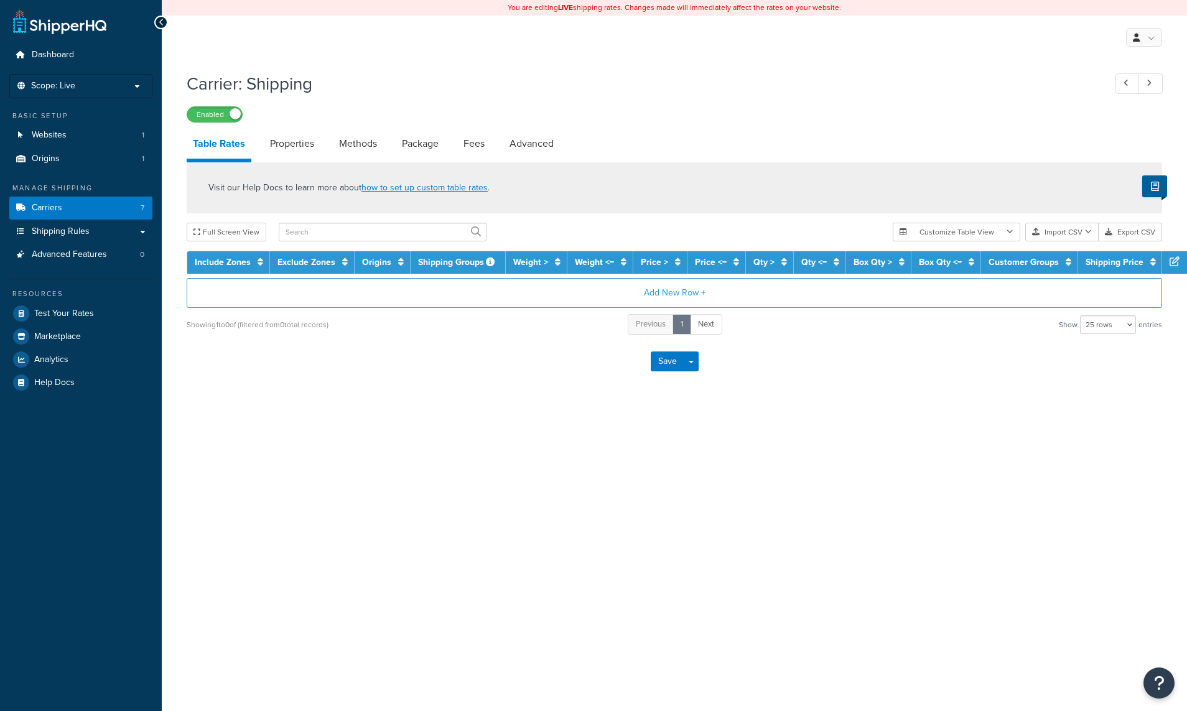
select select "25"
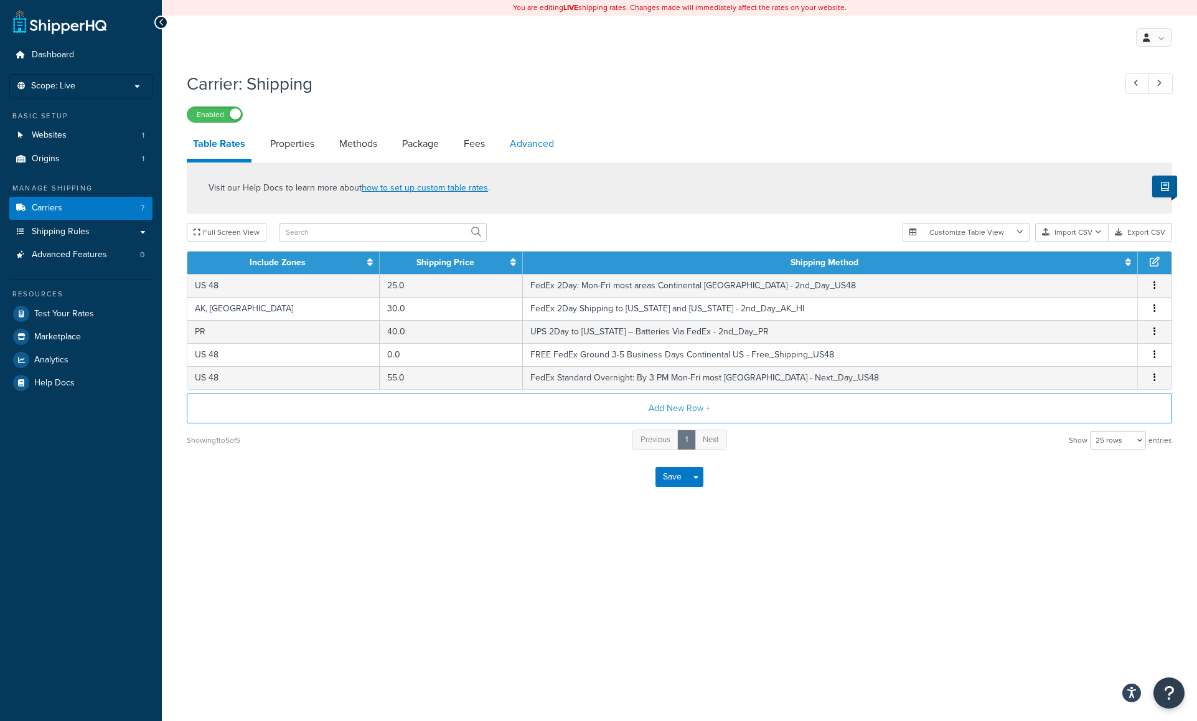
click at [541, 141] on link "Advanced" at bounding box center [531, 144] width 57 height 30
select select "false"
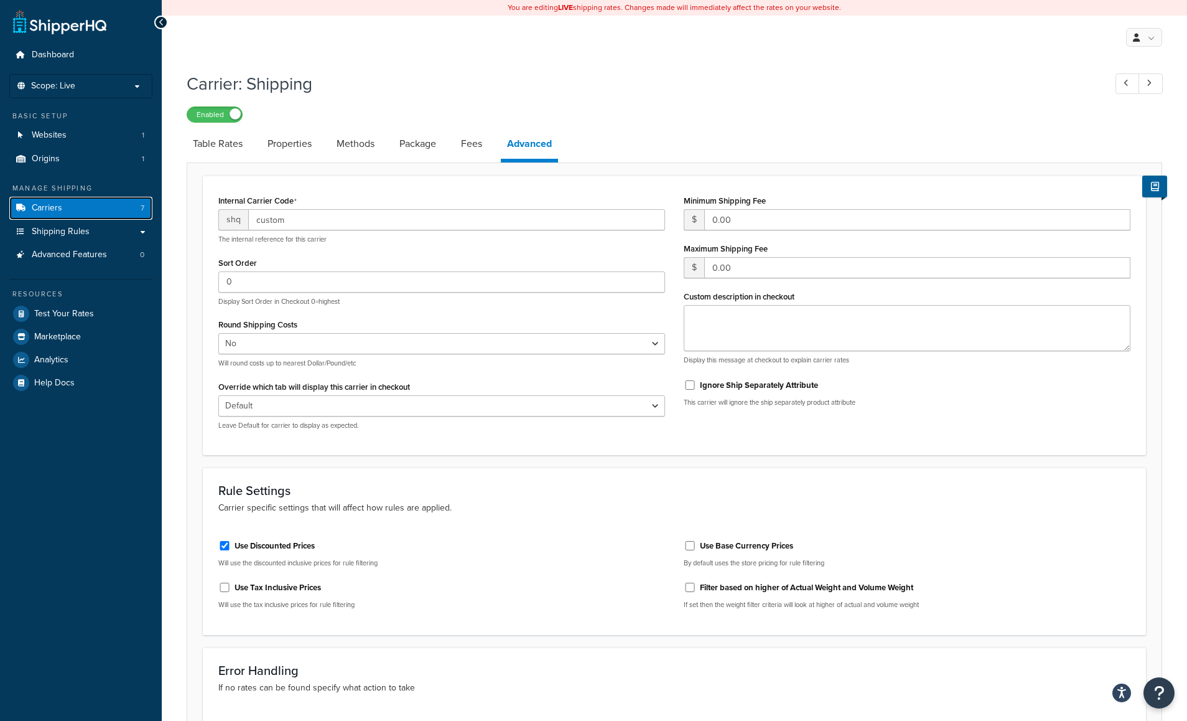
click at [37, 205] on span "Carriers" at bounding box center [47, 208] width 30 height 11
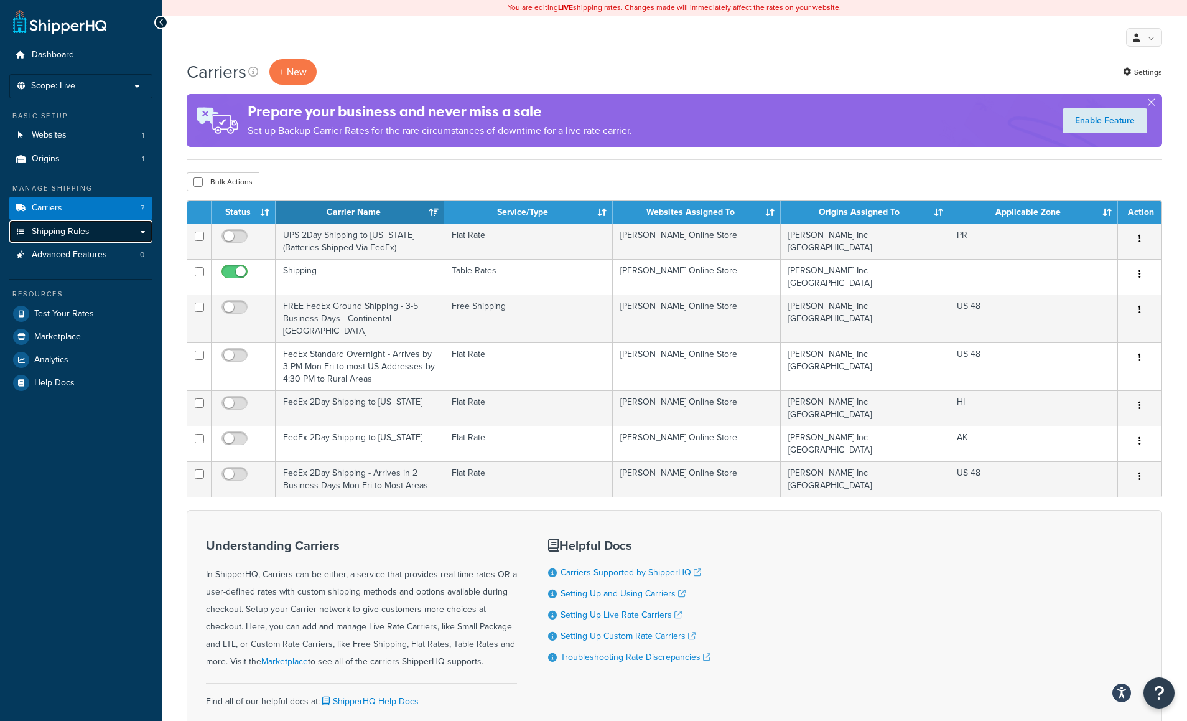
click at [66, 232] on span "Shipping Rules" at bounding box center [61, 232] width 58 height 11
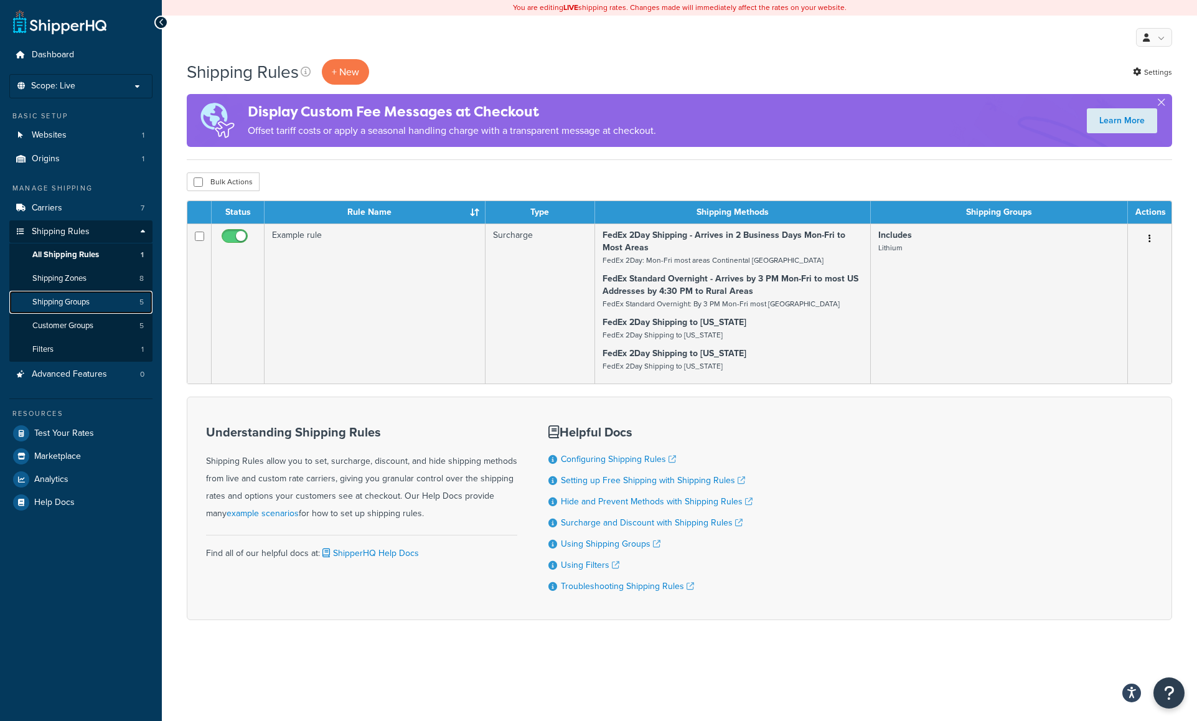
click at [55, 301] on span "Shipping Groups" at bounding box center [60, 302] width 57 height 11
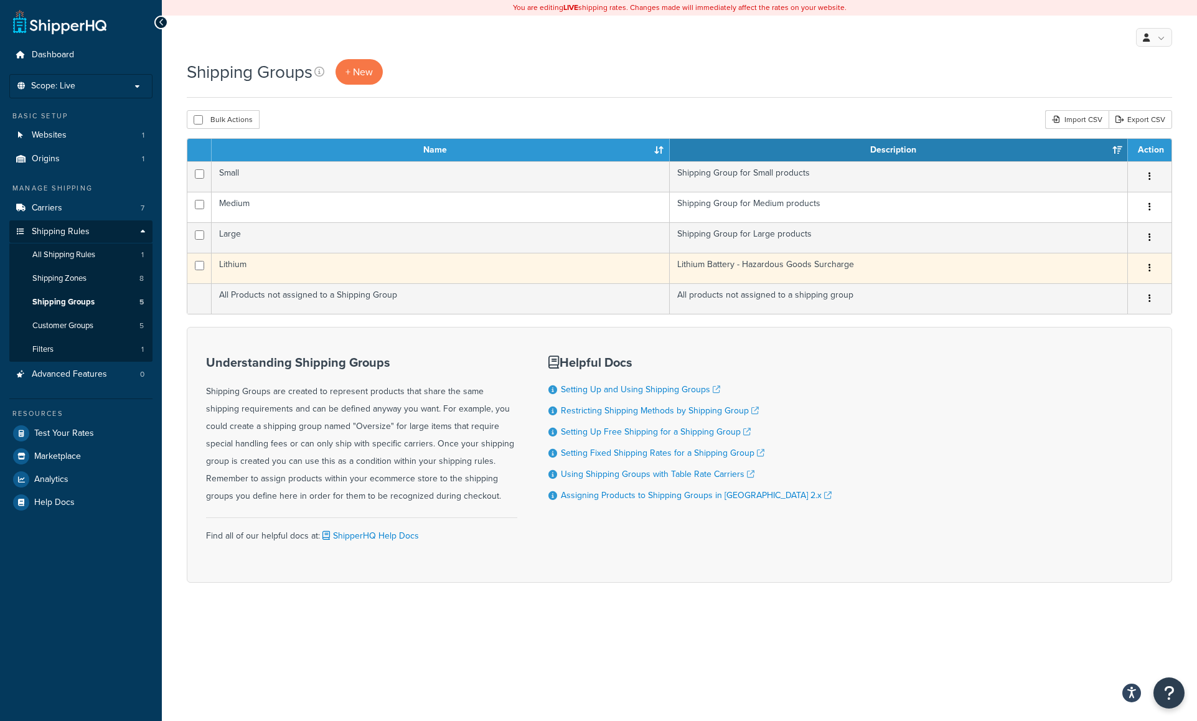
click at [281, 264] on td "Lithium" at bounding box center [441, 268] width 458 height 30
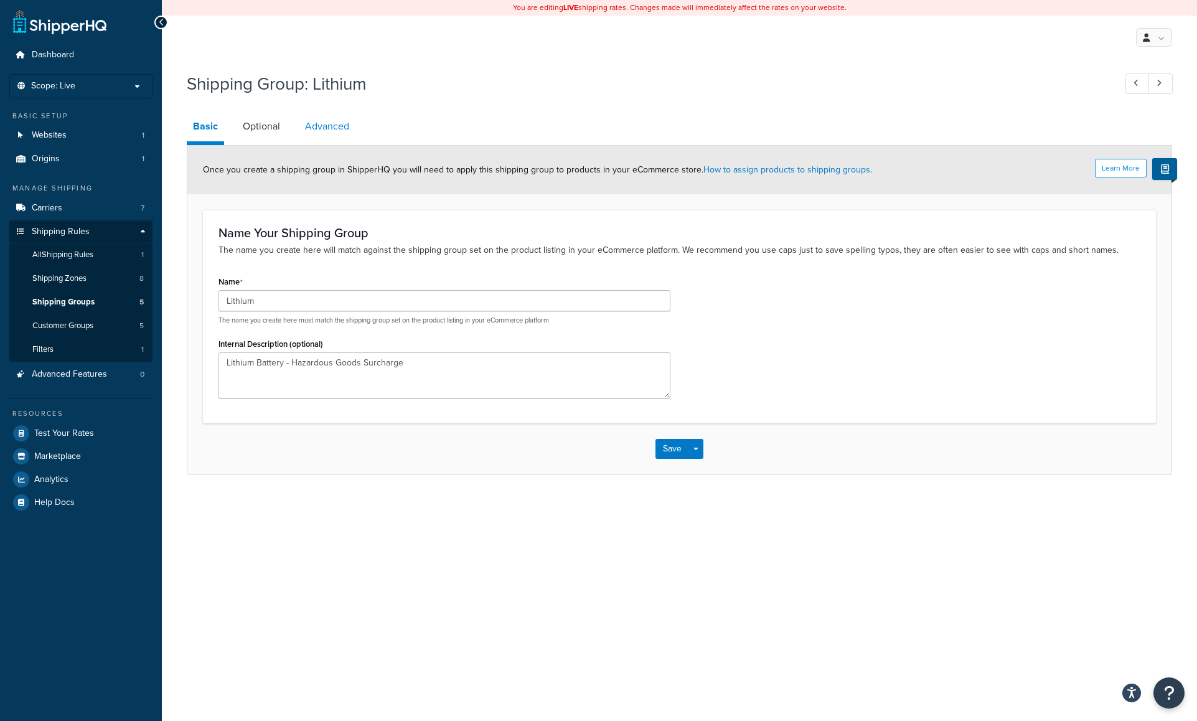
click at [338, 123] on link "Advanced" at bounding box center [327, 126] width 57 height 30
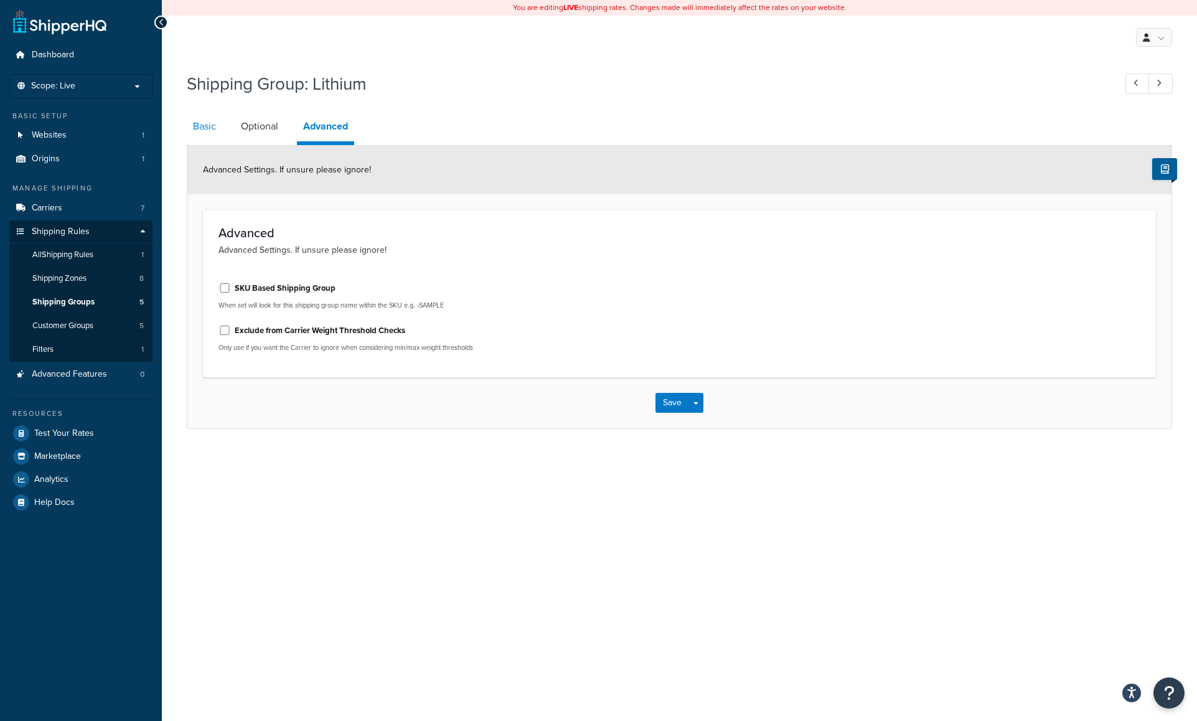
click at [203, 125] on link "Basic" at bounding box center [204, 126] width 35 height 30
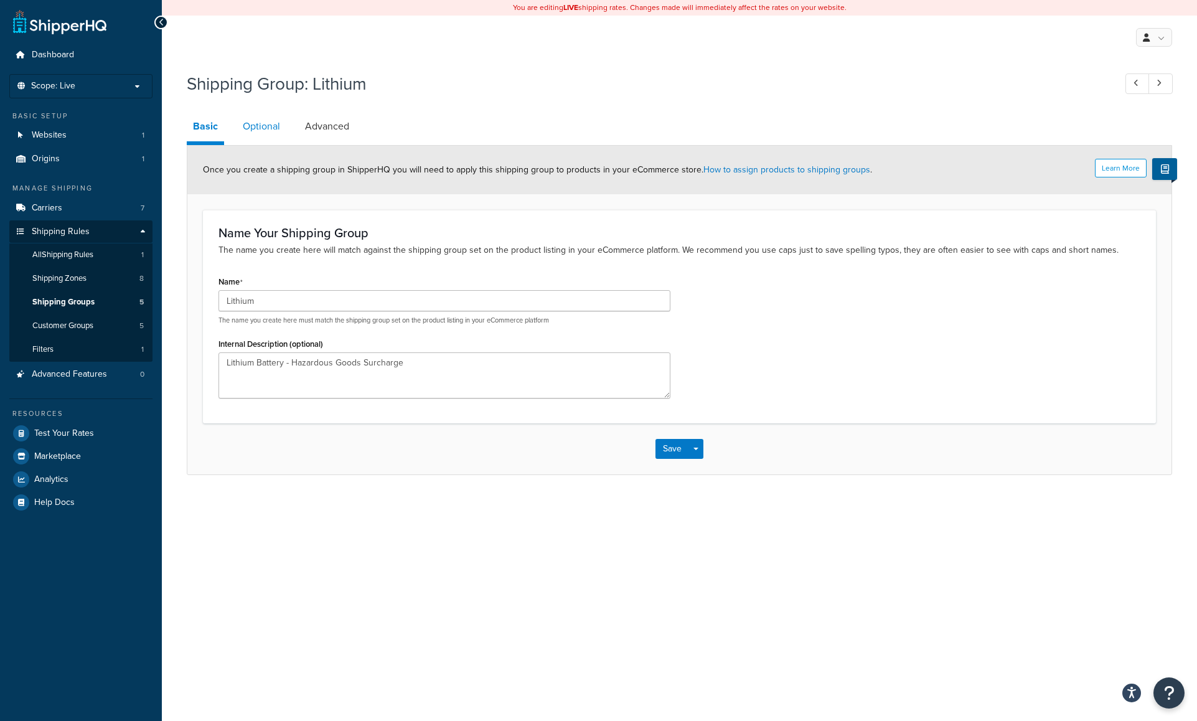
click at [263, 128] on link "Optional" at bounding box center [261, 126] width 50 height 30
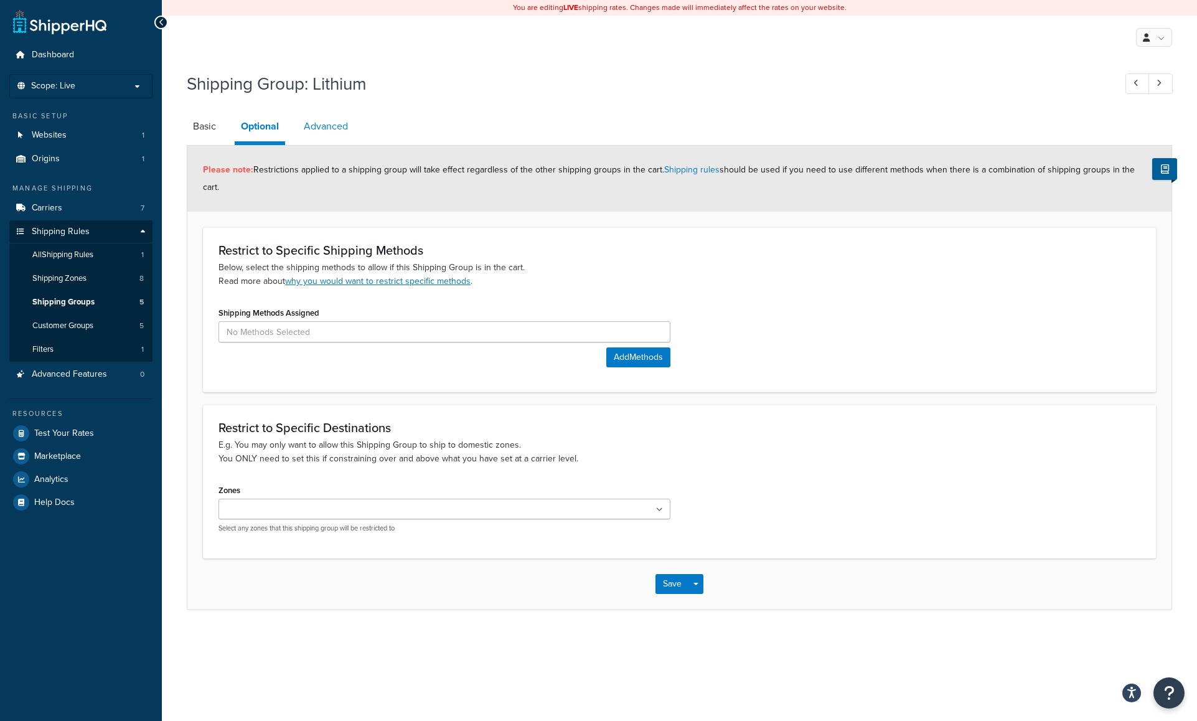
click at [331, 123] on link "Advanced" at bounding box center [325, 126] width 57 height 30
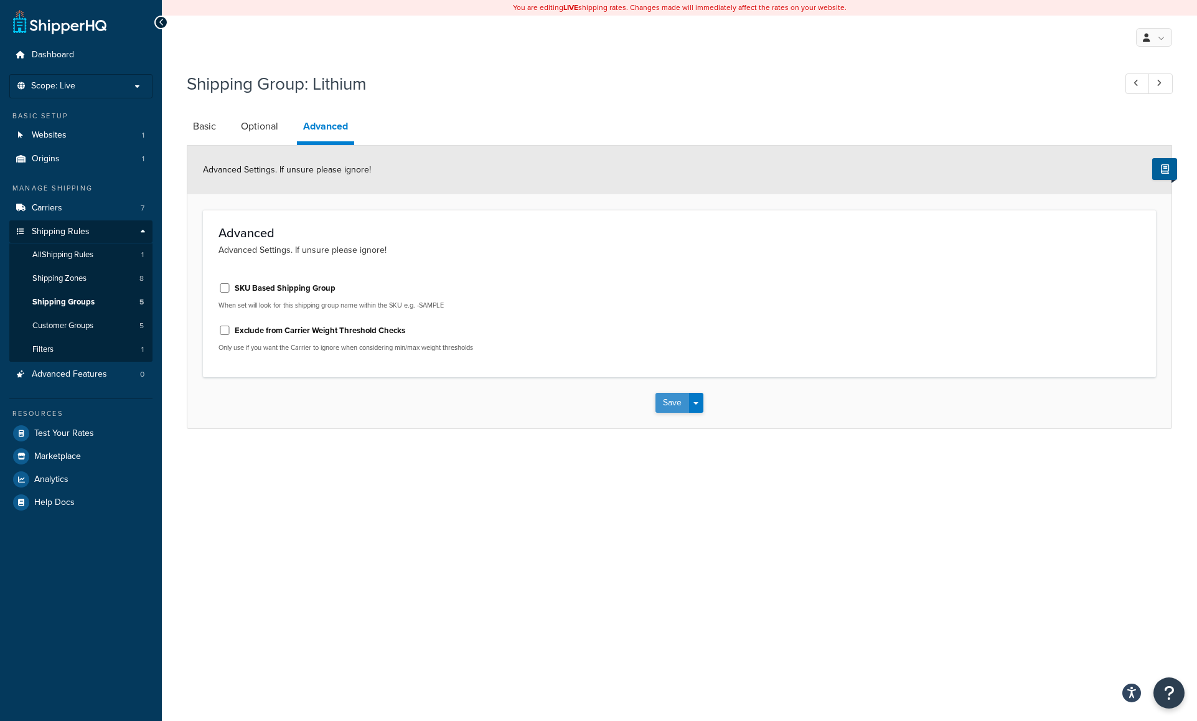
click at [665, 398] on button "Save" at bounding box center [672, 403] width 34 height 20
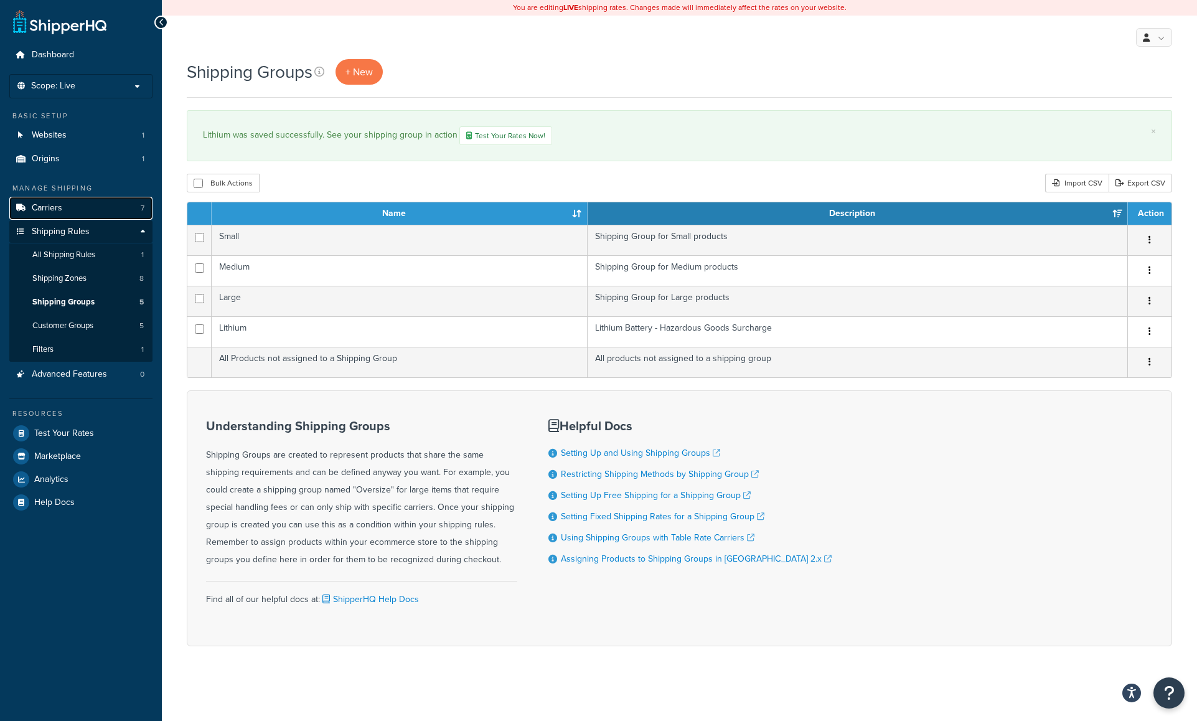
click at [58, 208] on span "Carriers" at bounding box center [47, 208] width 30 height 11
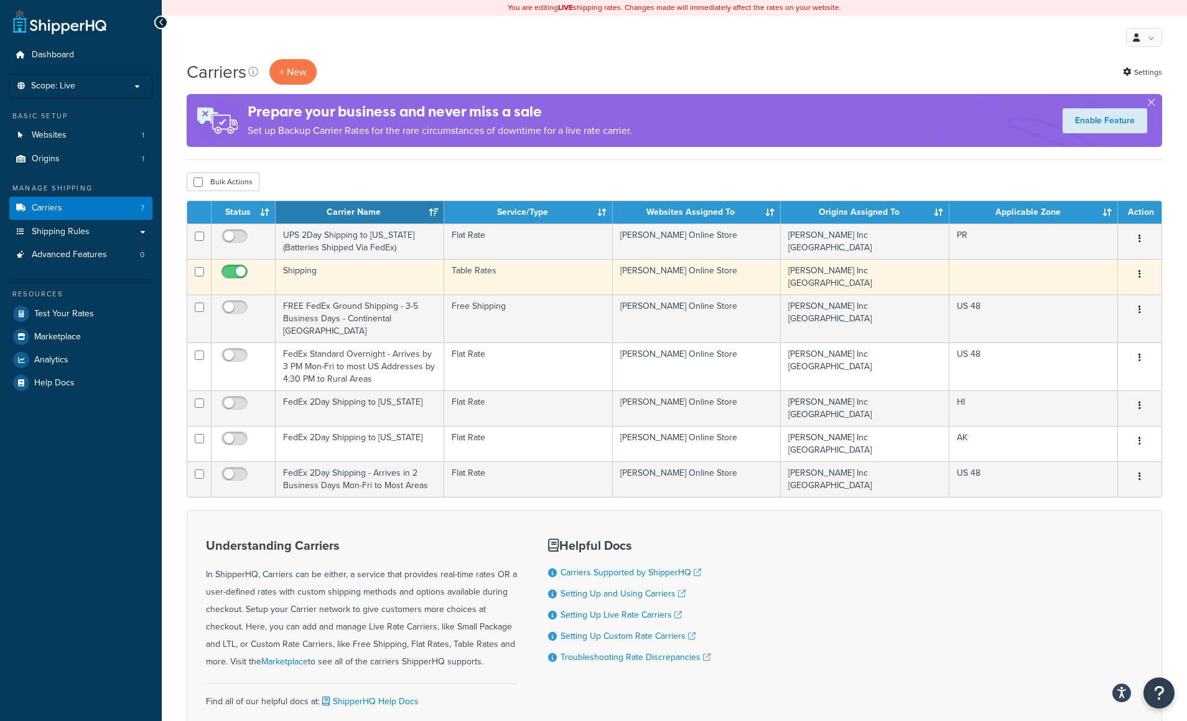
click at [340, 269] on td "Shipping" at bounding box center [360, 276] width 169 height 35
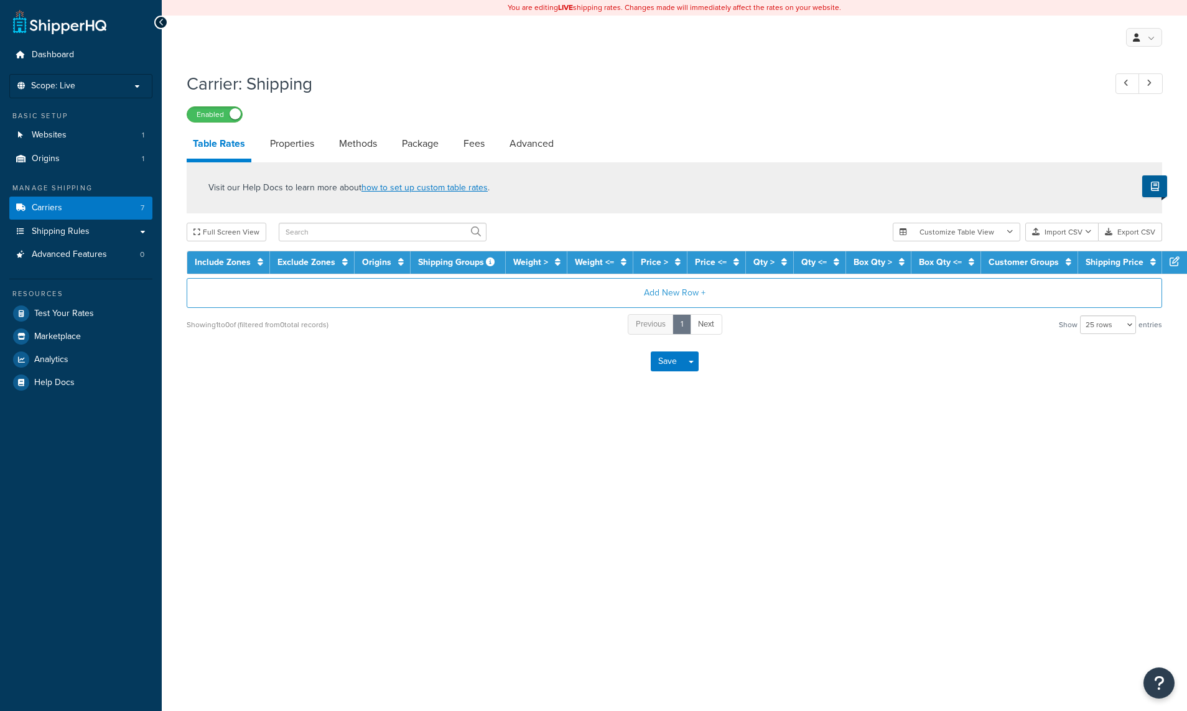
select select "25"
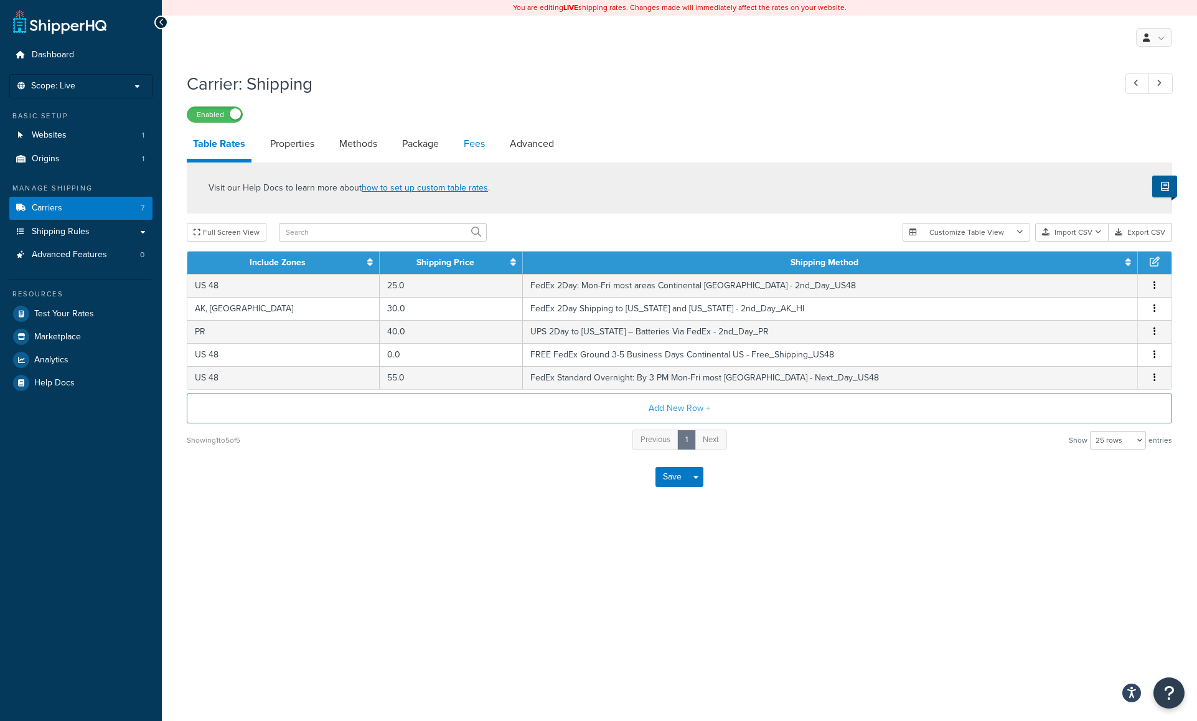
click at [481, 139] on link "Fees" at bounding box center [474, 144] width 34 height 30
select select "AFTER"
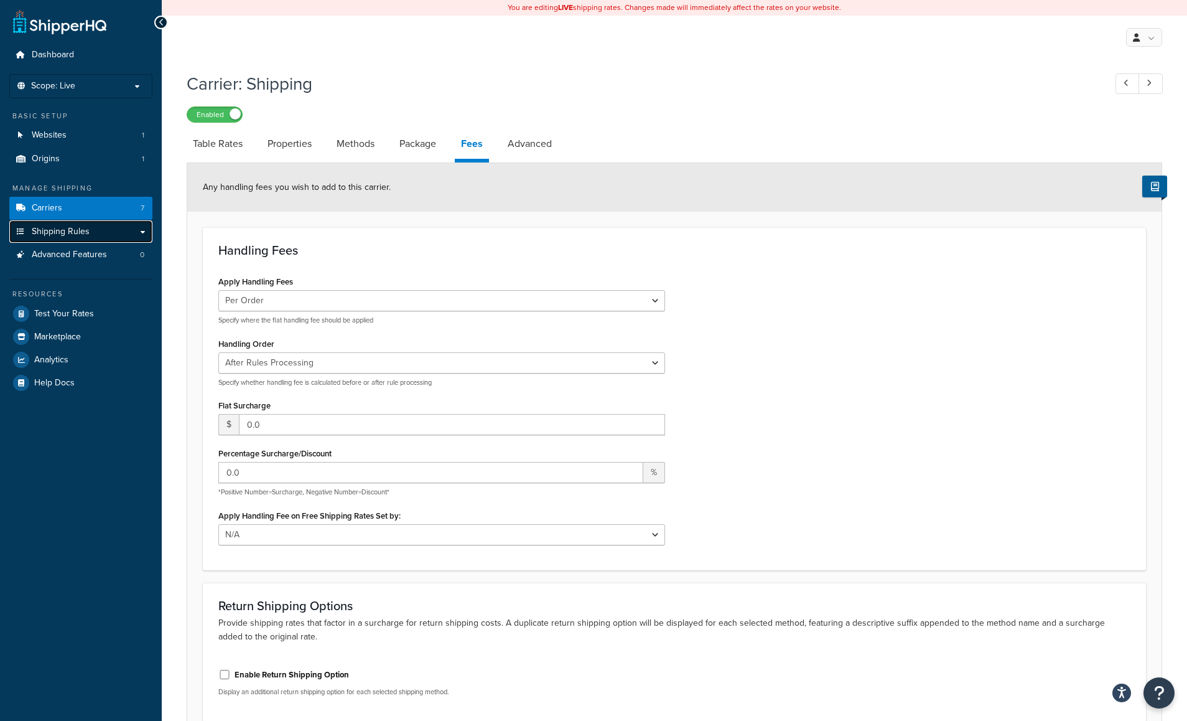
click at [144, 230] on link "Shipping Rules" at bounding box center [80, 231] width 143 height 23
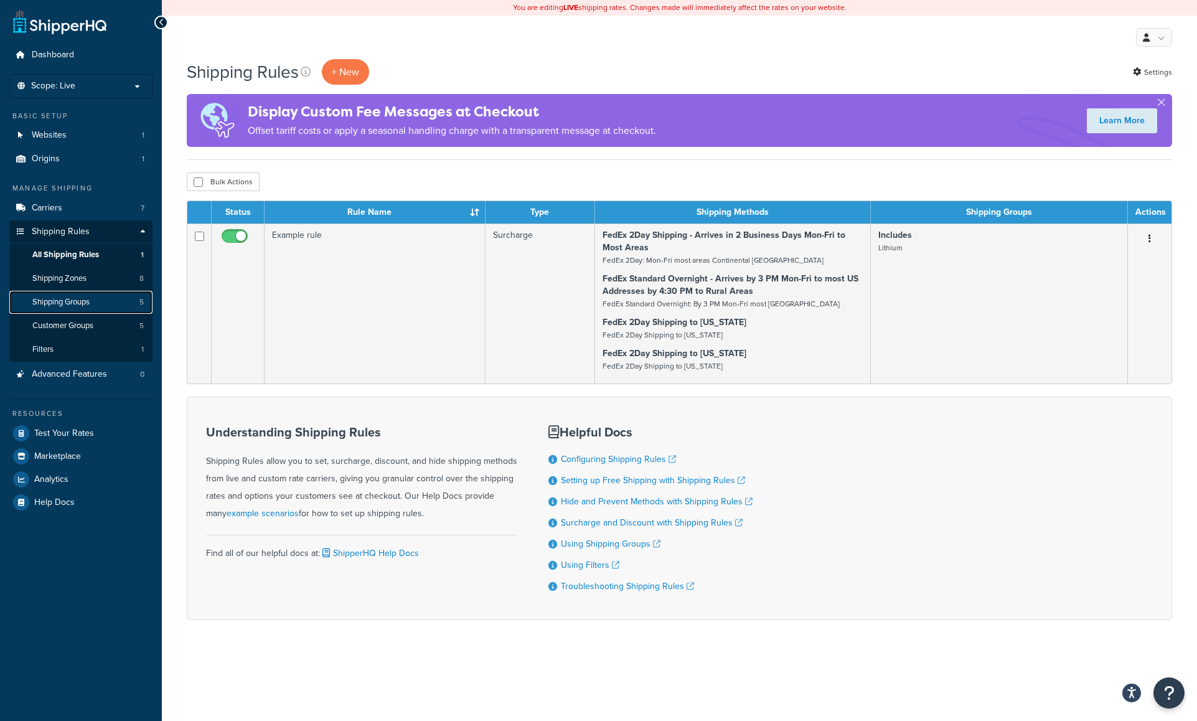
click at [63, 304] on span "Shipping Groups" at bounding box center [60, 302] width 57 height 11
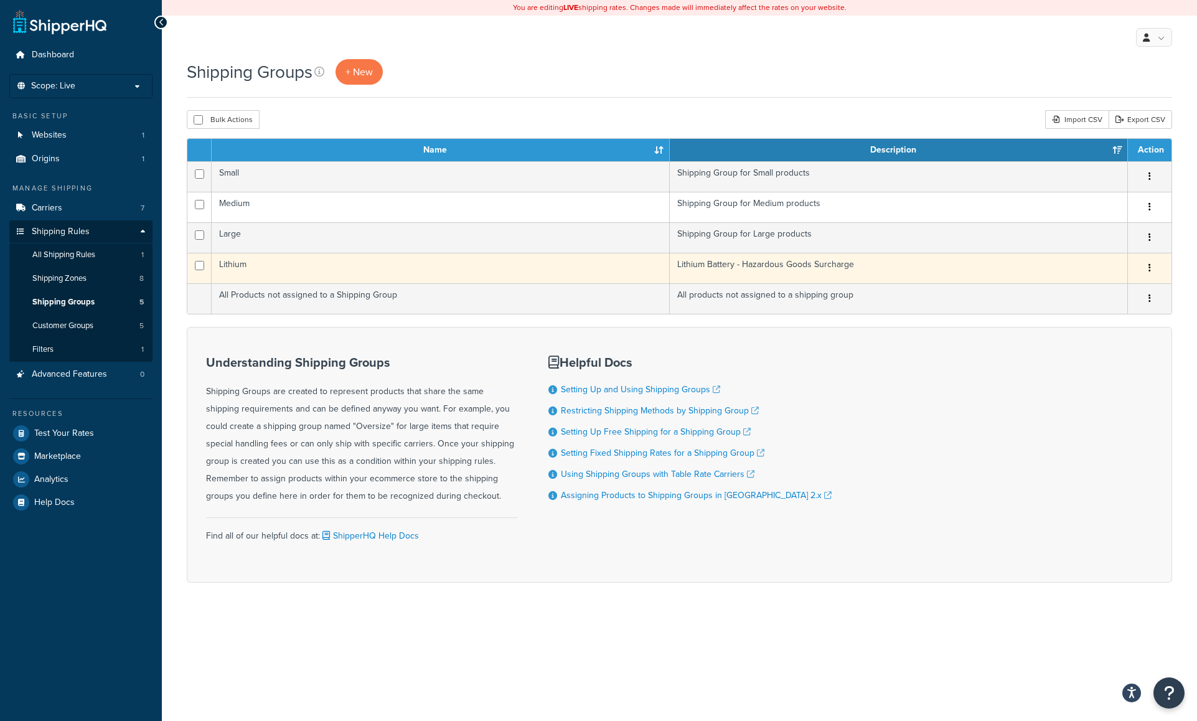
click at [1149, 264] on icon "button" at bounding box center [1149, 267] width 2 height 9
click at [1080, 292] on link "Edit" at bounding box center [1099, 293] width 98 height 26
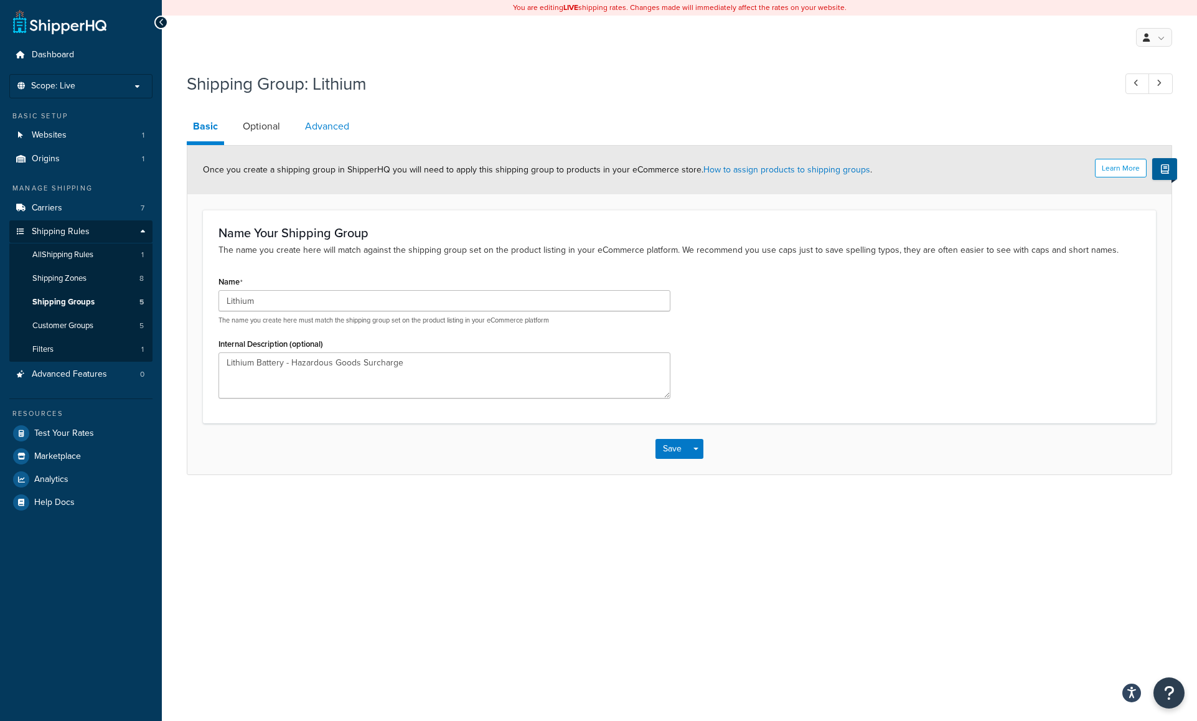
click at [330, 123] on link "Advanced" at bounding box center [327, 126] width 57 height 30
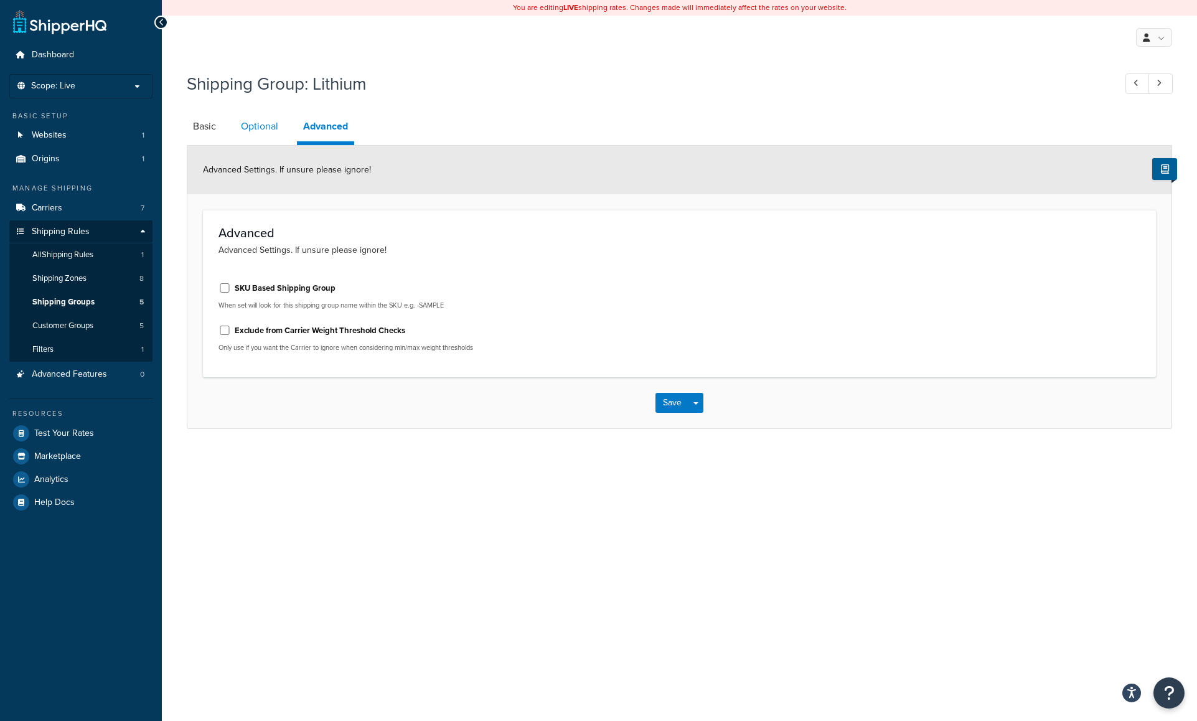
click at [261, 123] on link "Optional" at bounding box center [260, 126] width 50 height 30
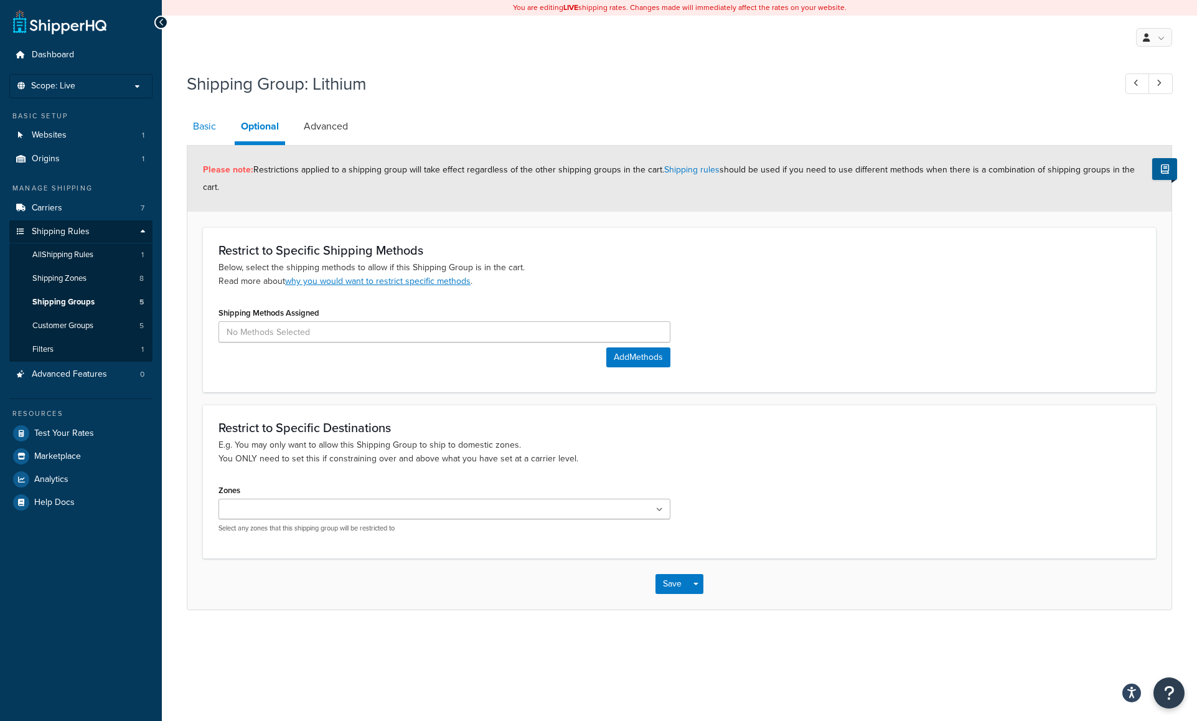
click at [203, 124] on link "Basic" at bounding box center [204, 126] width 35 height 30
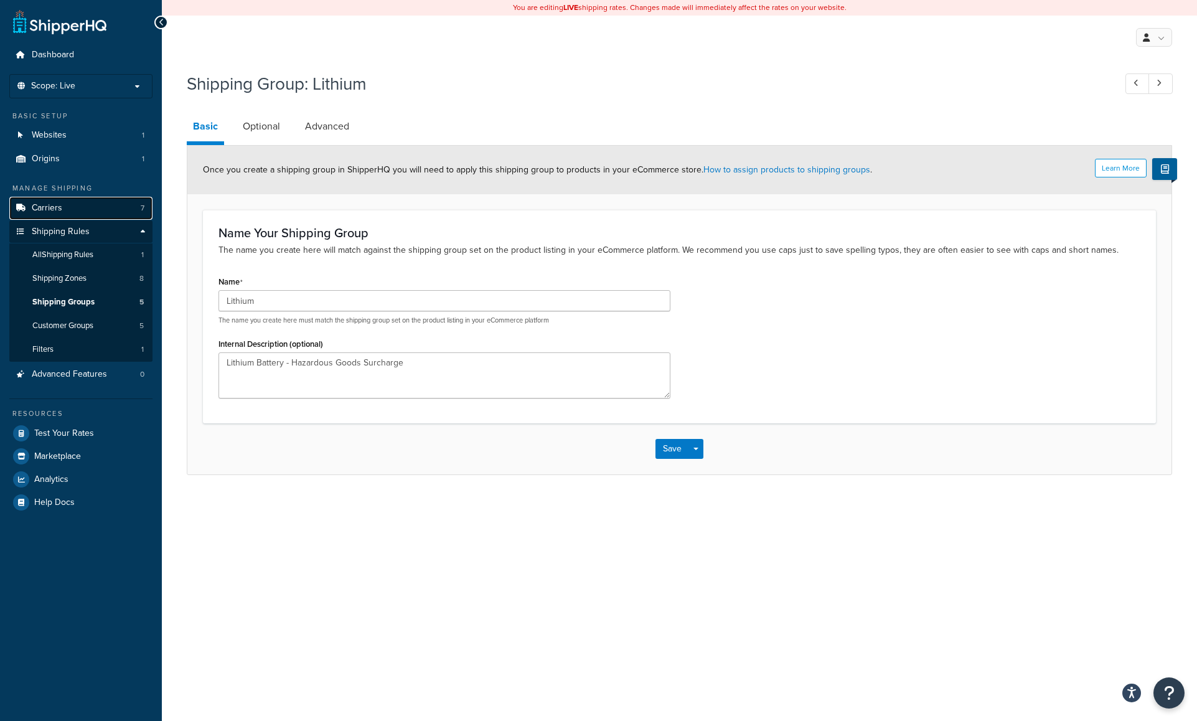
click at [47, 203] on span "Carriers" at bounding box center [47, 208] width 30 height 11
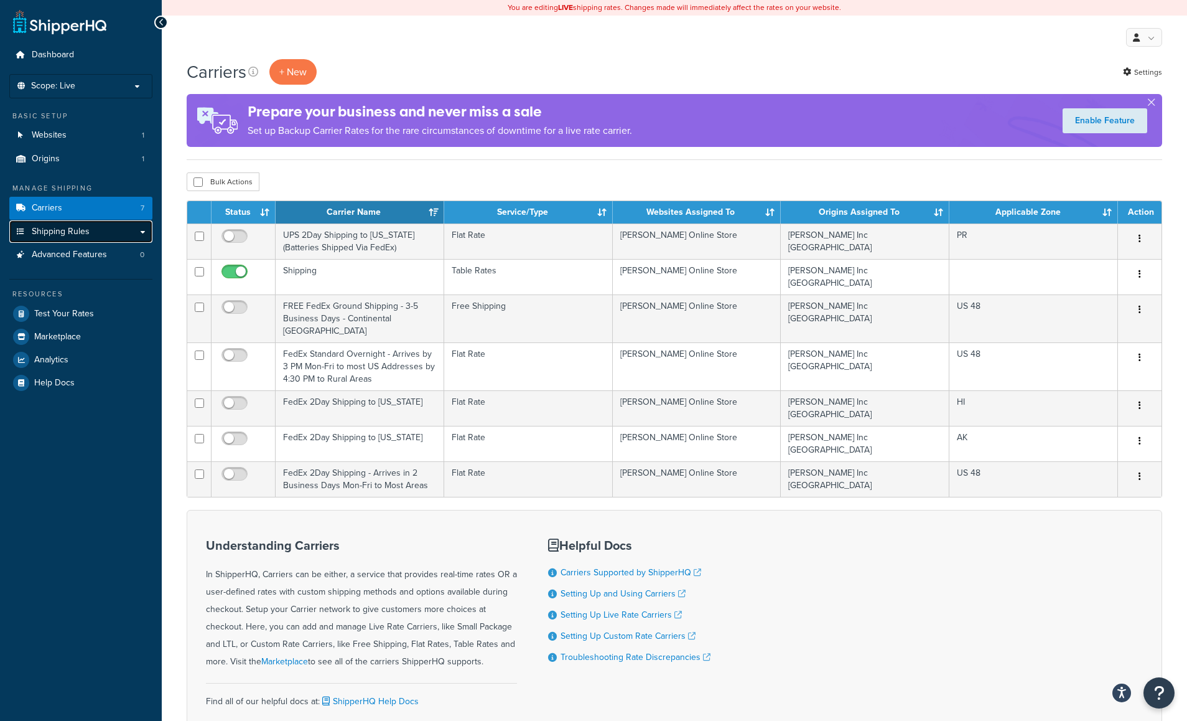
click at [63, 227] on span "Shipping Rules" at bounding box center [61, 232] width 58 height 11
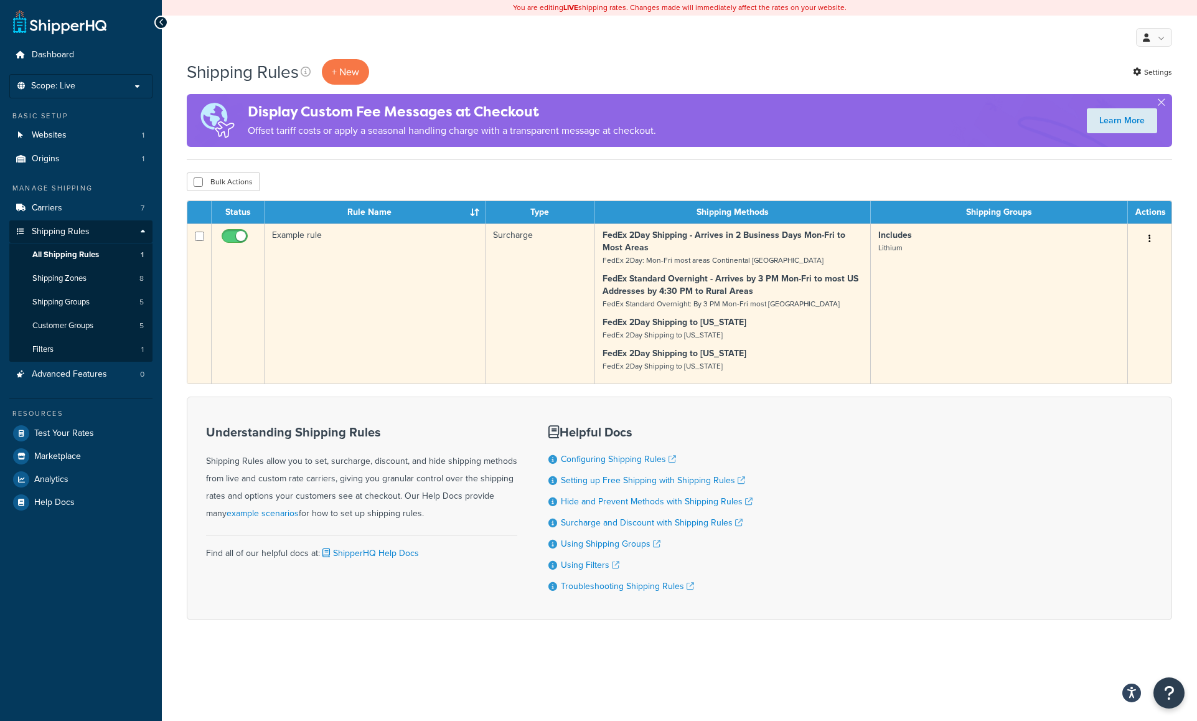
click at [1151, 238] on button "button" at bounding box center [1149, 239] width 17 height 20
click at [1101, 263] on link "Edit" at bounding box center [1108, 263] width 98 height 26
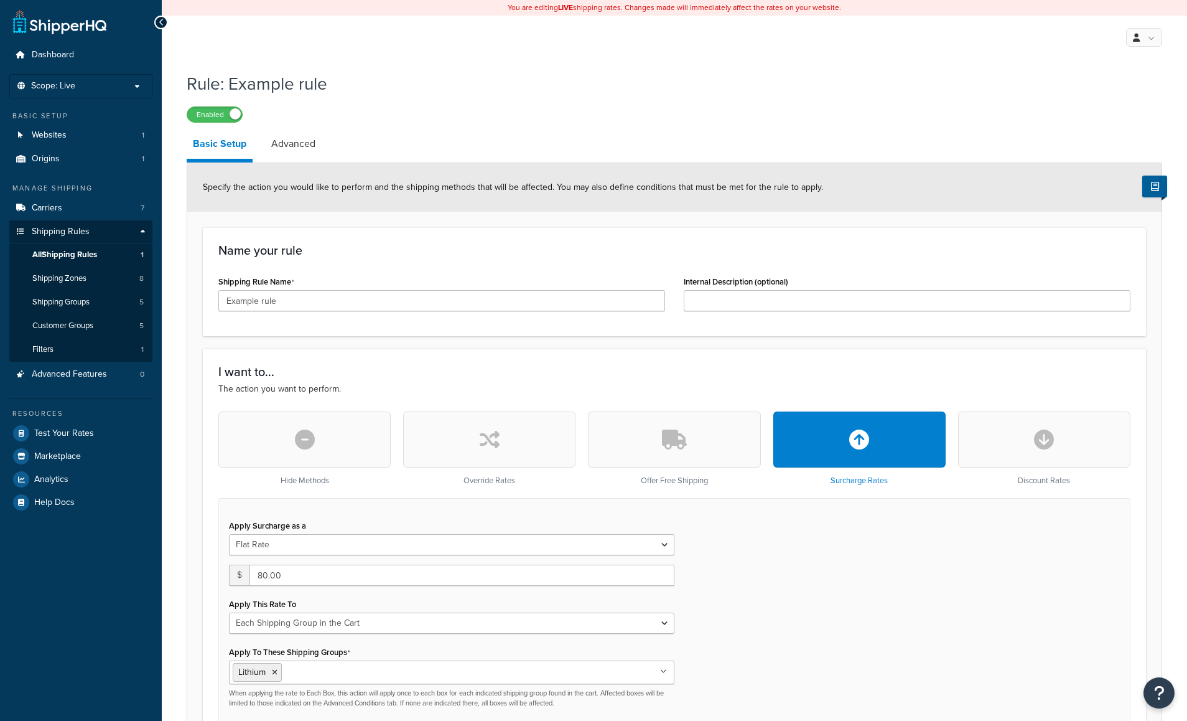
select select "SHIPPING_GROUP"
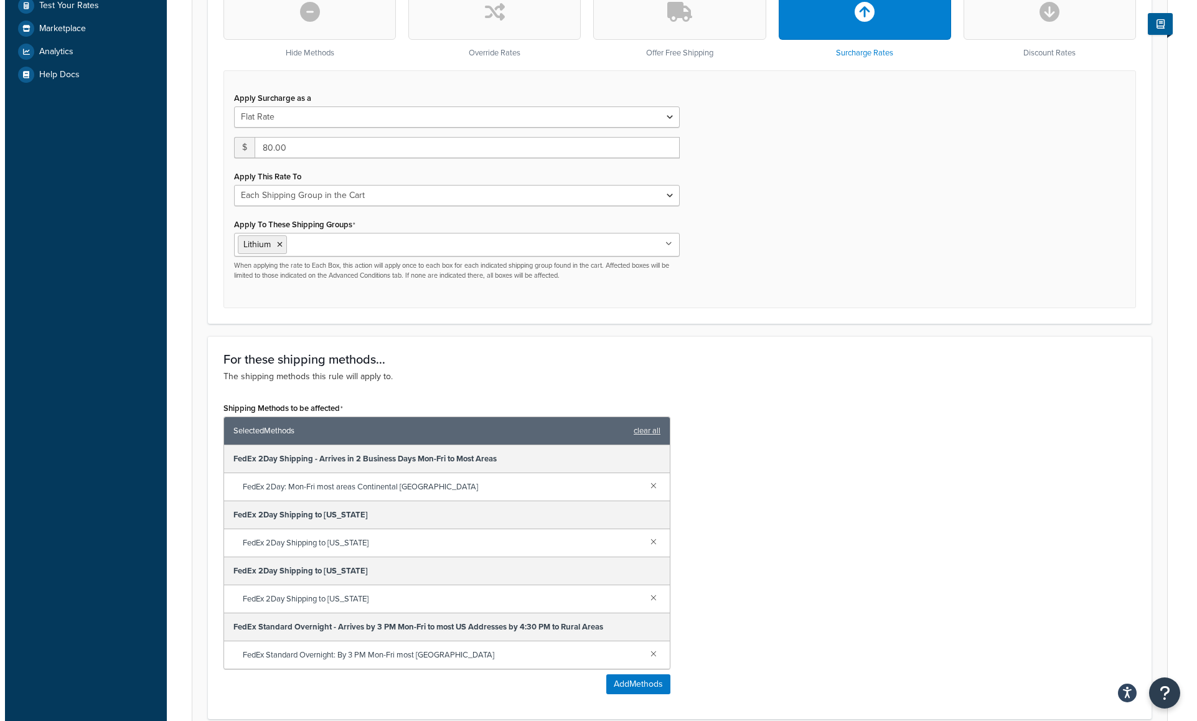
scroll to position [437, 0]
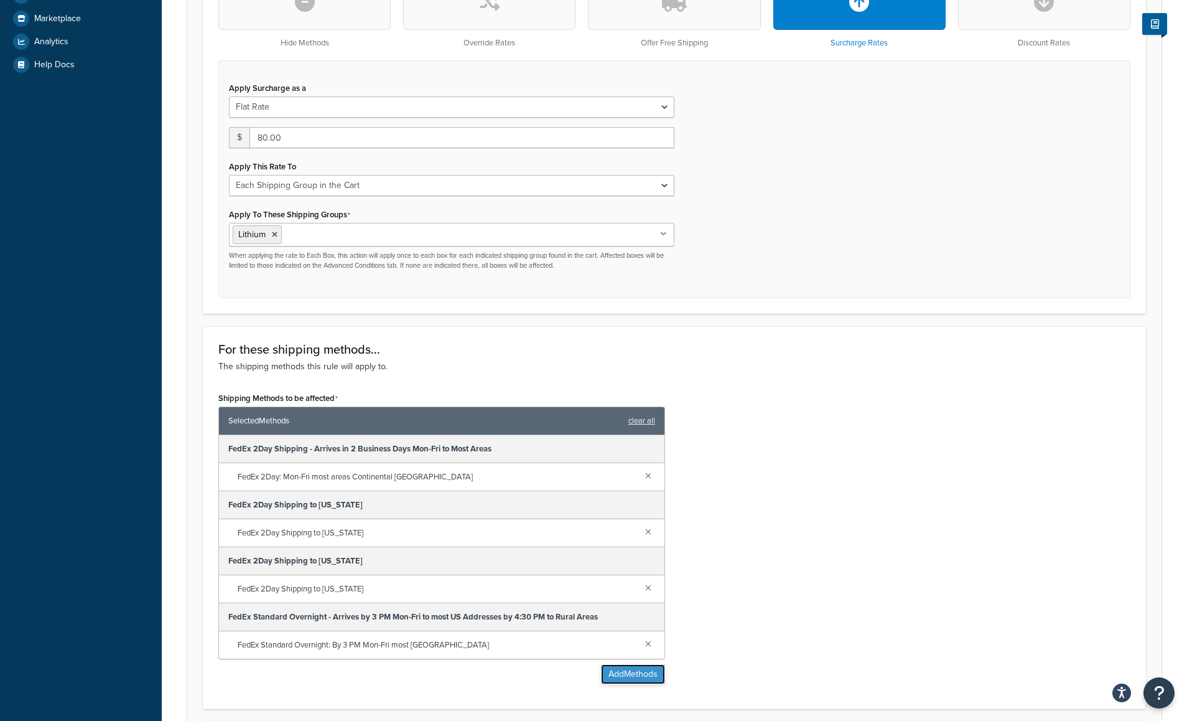
click at [624, 671] on button "Add Methods" at bounding box center [633, 674] width 64 height 20
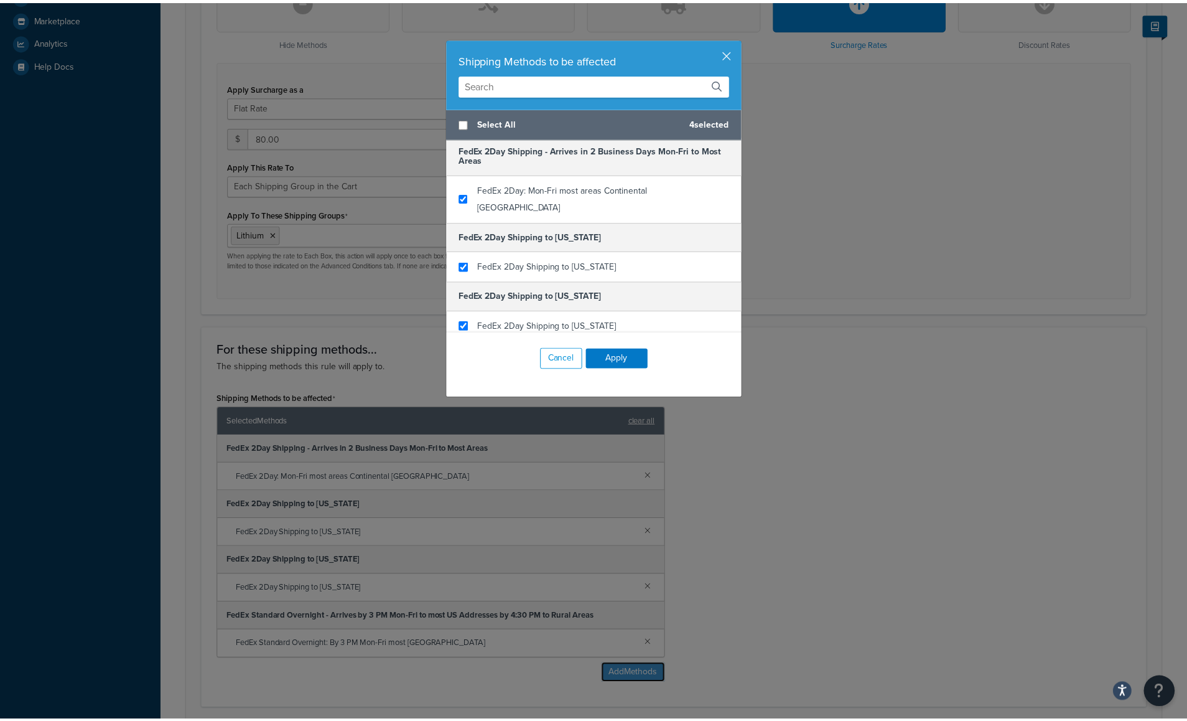
scroll to position [0, 0]
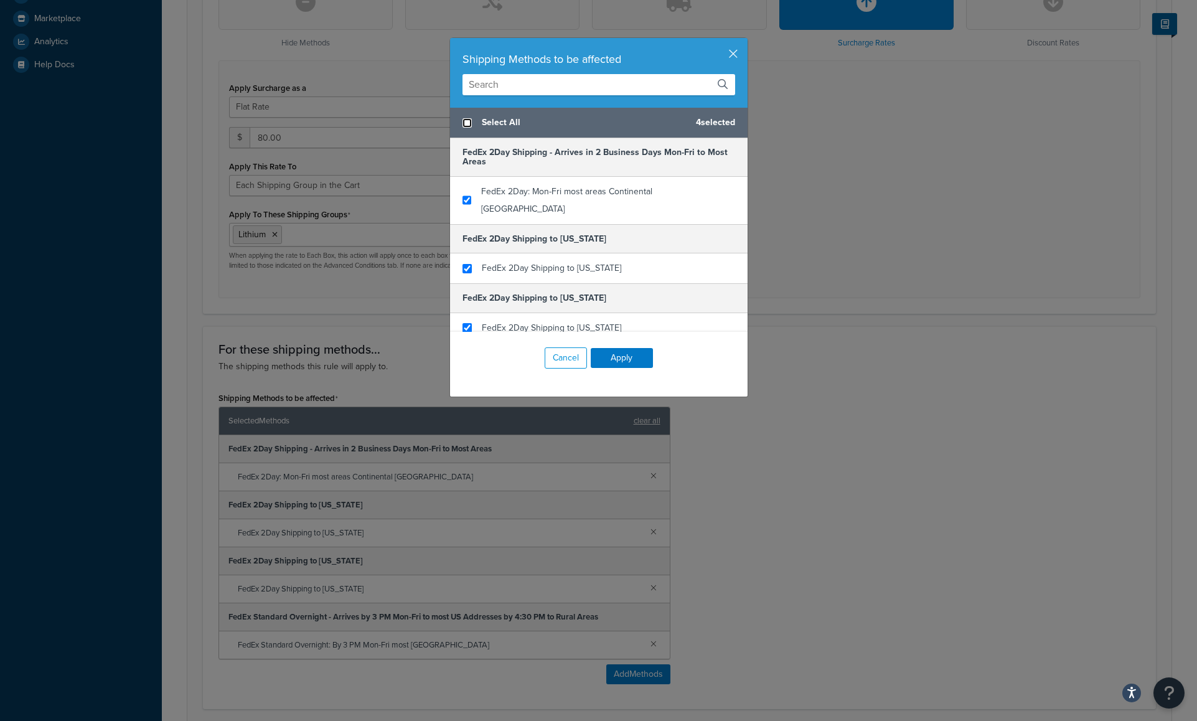
click at [462, 119] on input "checkbox" at bounding box center [466, 122] width 9 height 9
checkbox input "true"
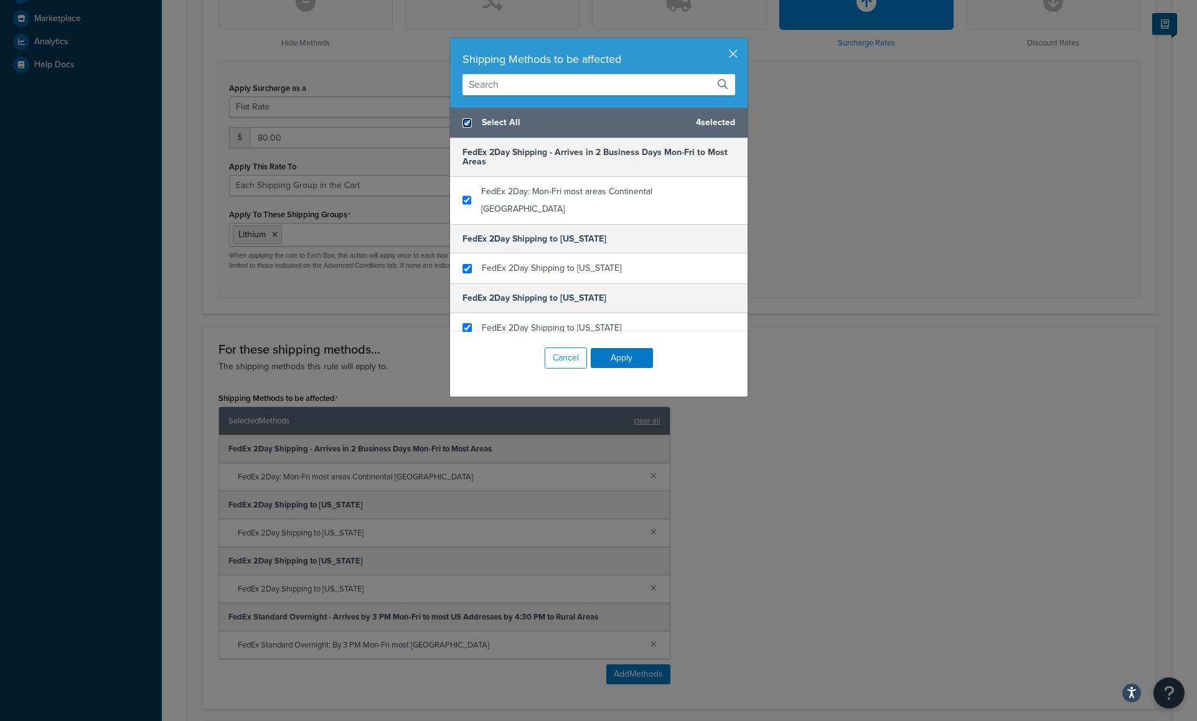
checkbox input "true"
click at [607, 354] on button "Apply" at bounding box center [622, 358] width 62 height 20
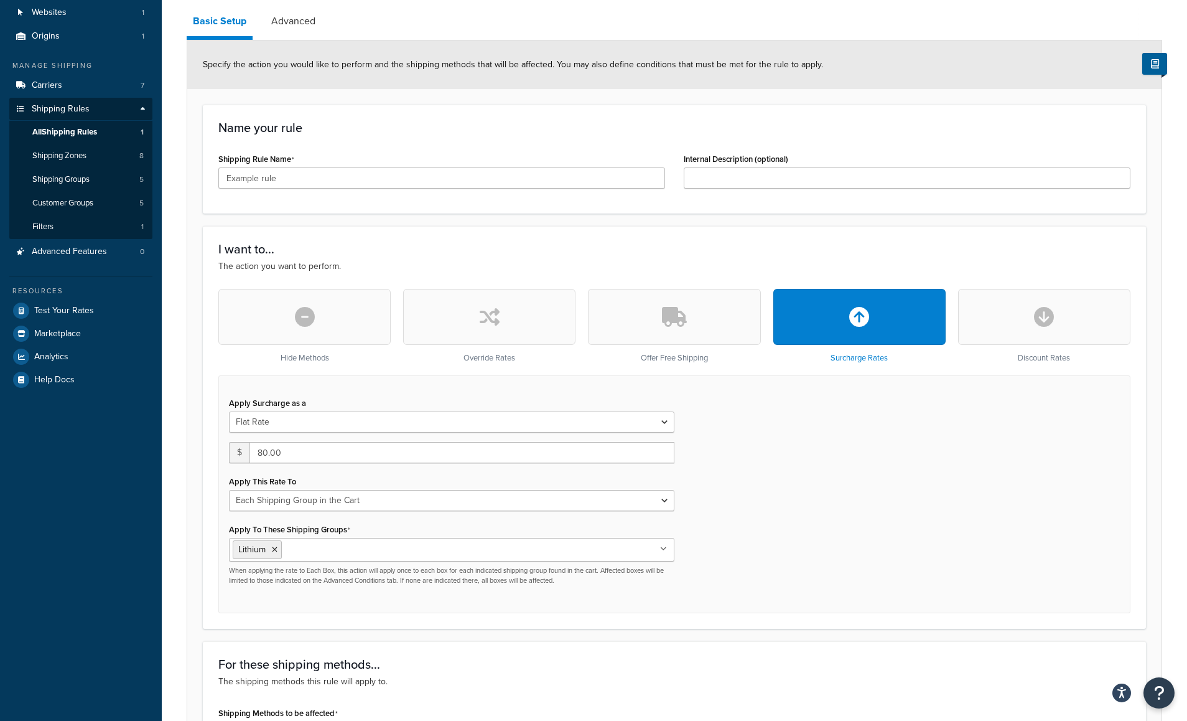
scroll to position [52, 0]
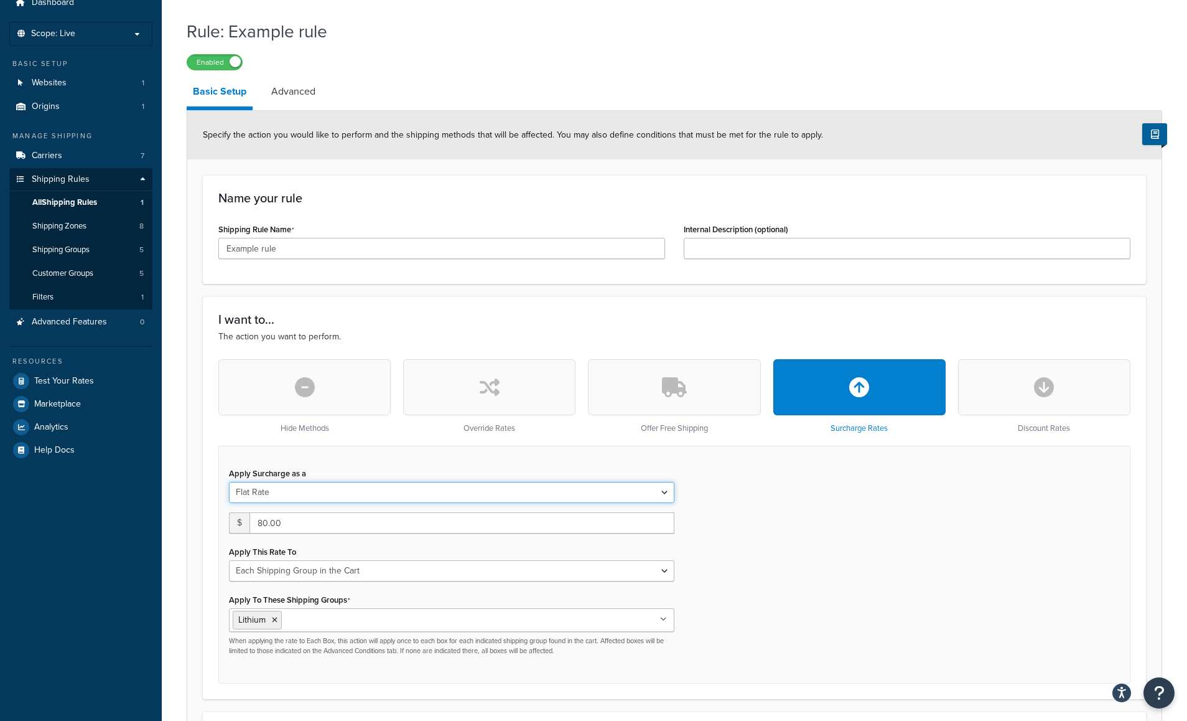
click at [661, 490] on select "Flat Rate Percentage Flat Rate & Percentage" at bounding box center [452, 492] width 446 height 21
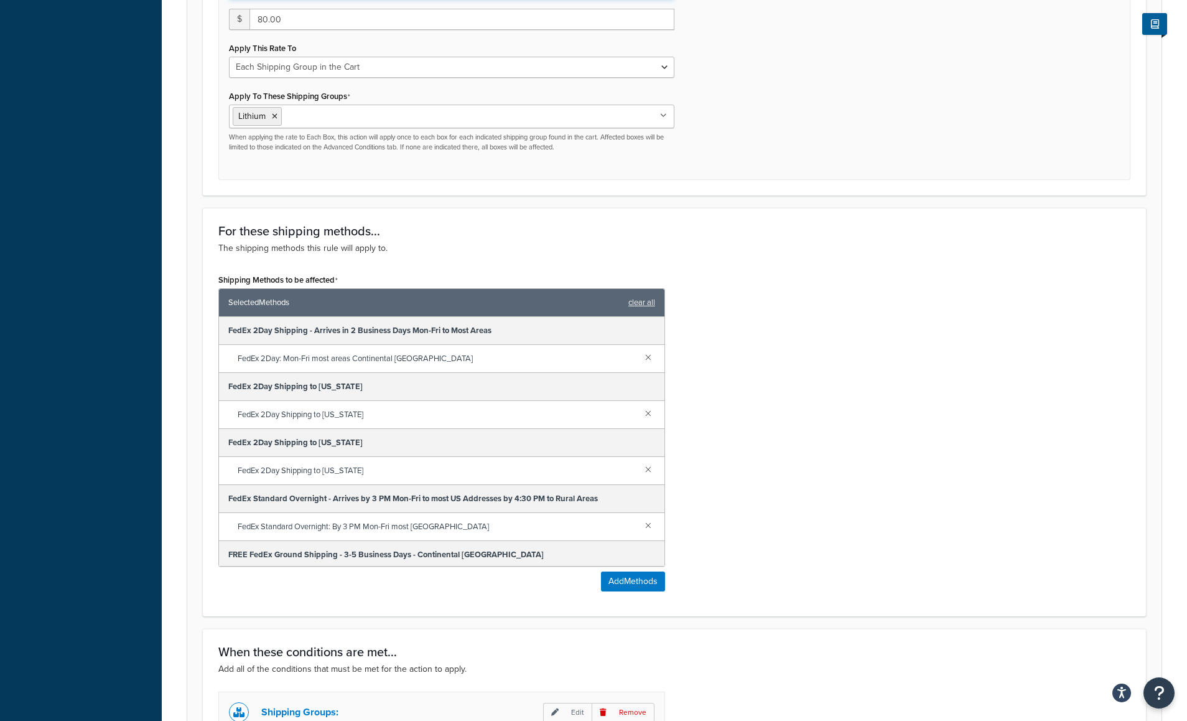
scroll to position [787, 0]
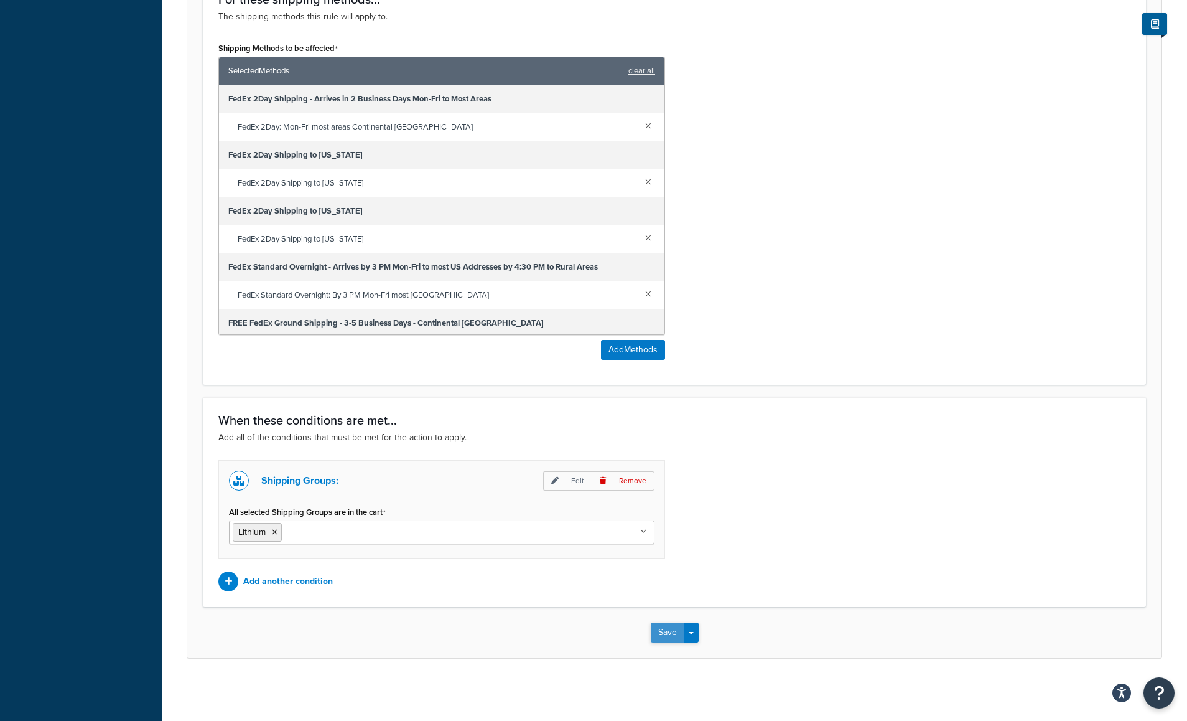
click at [662, 628] on button "Save" at bounding box center [668, 632] width 34 height 20
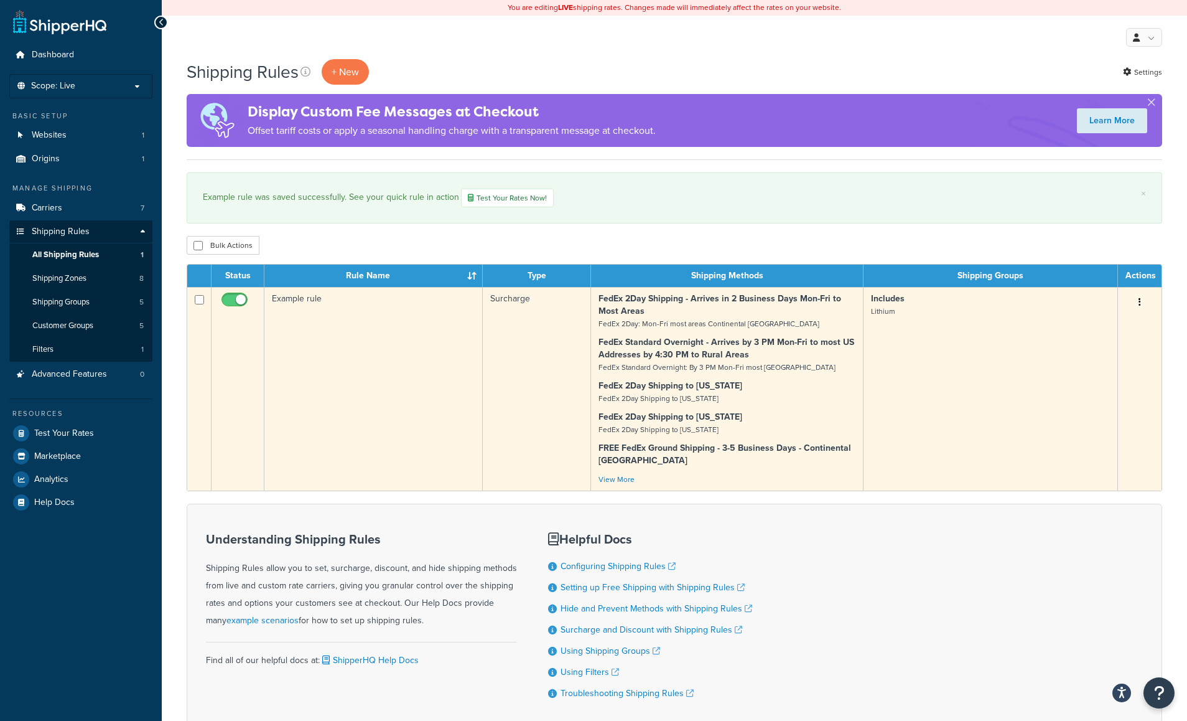
click at [1140, 299] on icon "button" at bounding box center [1140, 301] width 2 height 9
click at [1083, 322] on link "Edit" at bounding box center [1099, 326] width 98 height 26
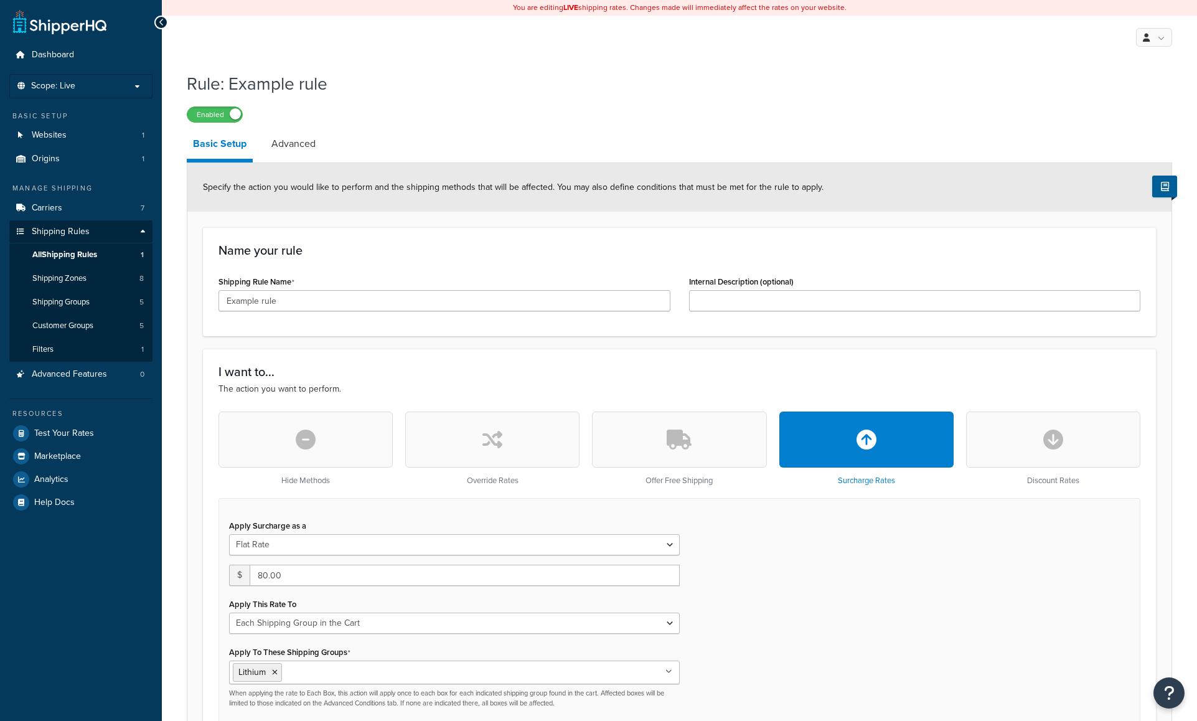
select select "SHIPPING_GROUP"
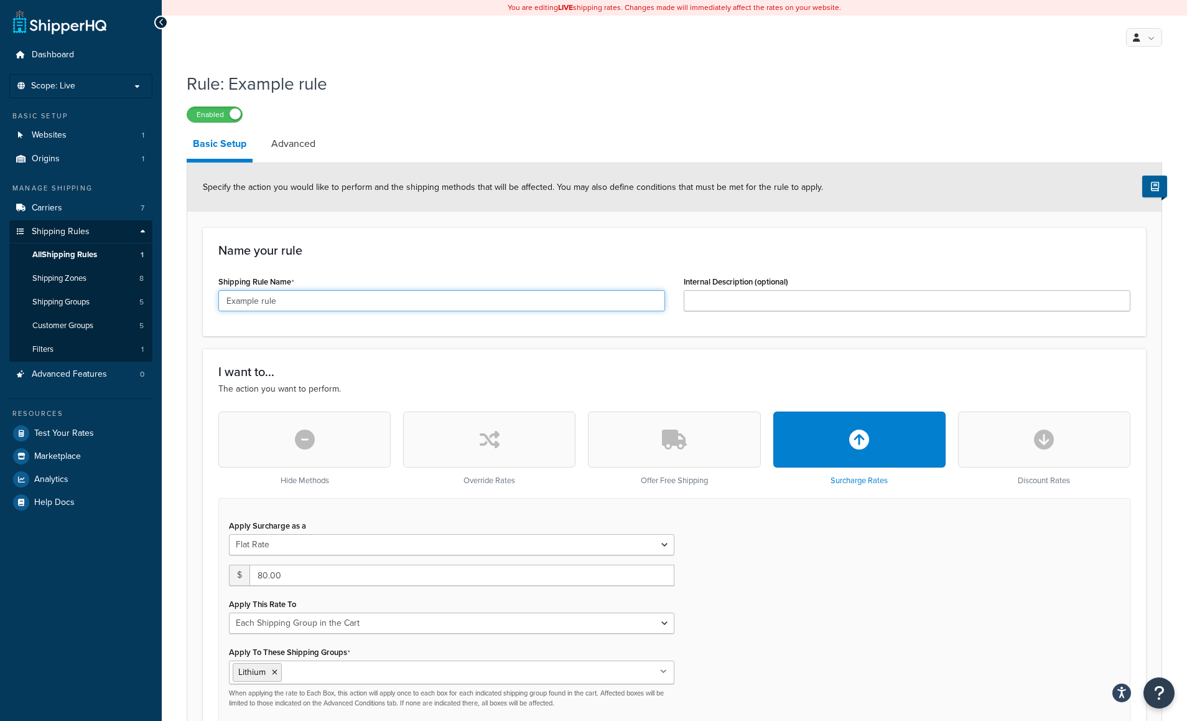
drag, startPoint x: 314, startPoint y: 299, endPoint x: 205, endPoint y: 334, distance: 114.5
paste input "Lithium battery hazardous materials"
click at [260, 302] on input "Lithium battery hazardous materials" at bounding box center [441, 300] width 447 height 21
click at [291, 305] on input "Lithium Battery hazardous materials" at bounding box center [441, 300] width 447 height 21
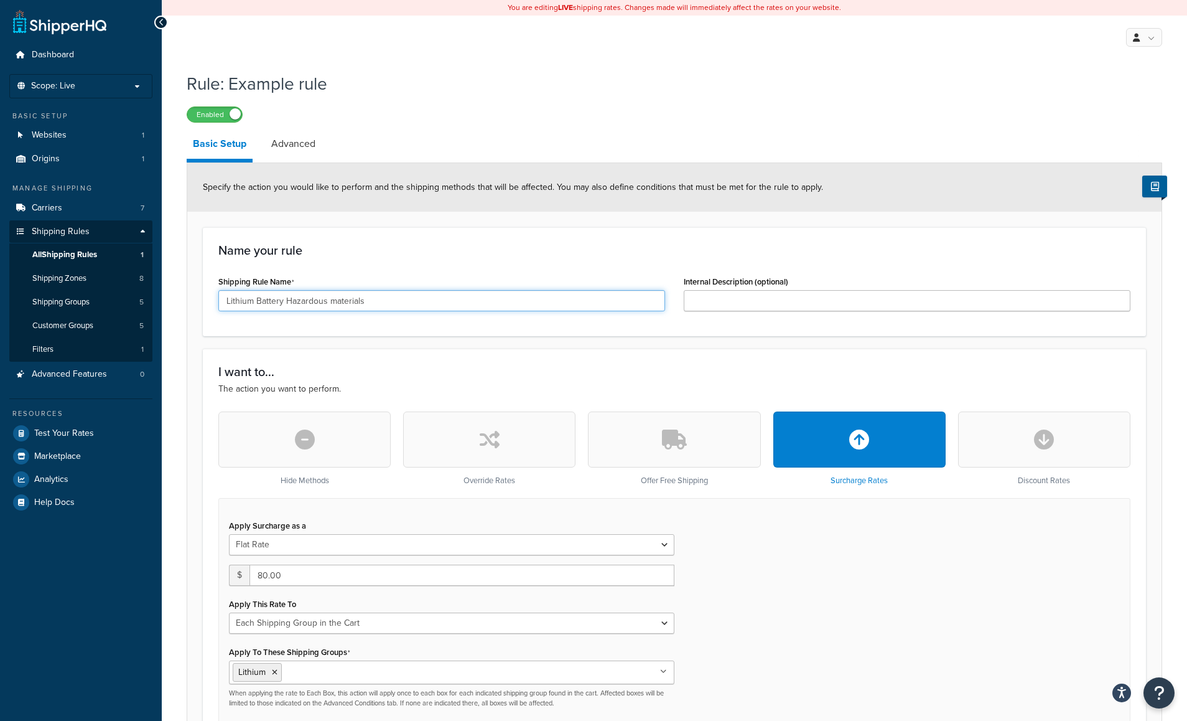
click at [333, 299] on input "Lithium Battery Hazardous materials" at bounding box center [441, 300] width 447 height 21
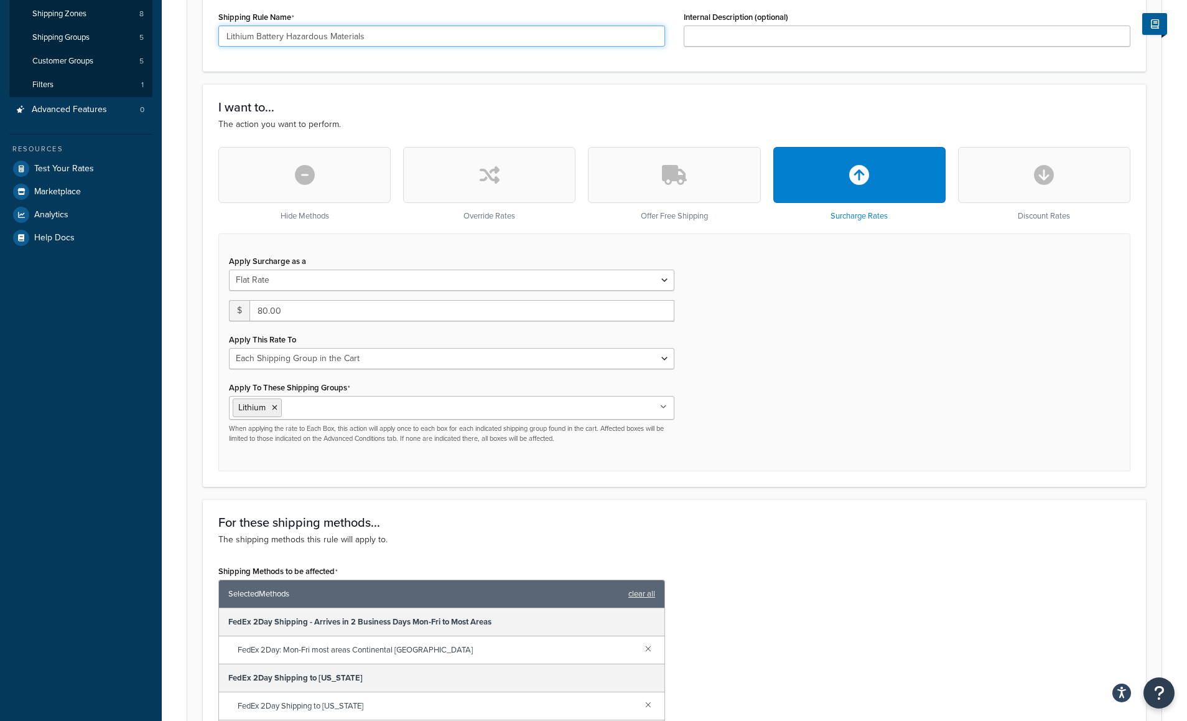
scroll to position [787, 0]
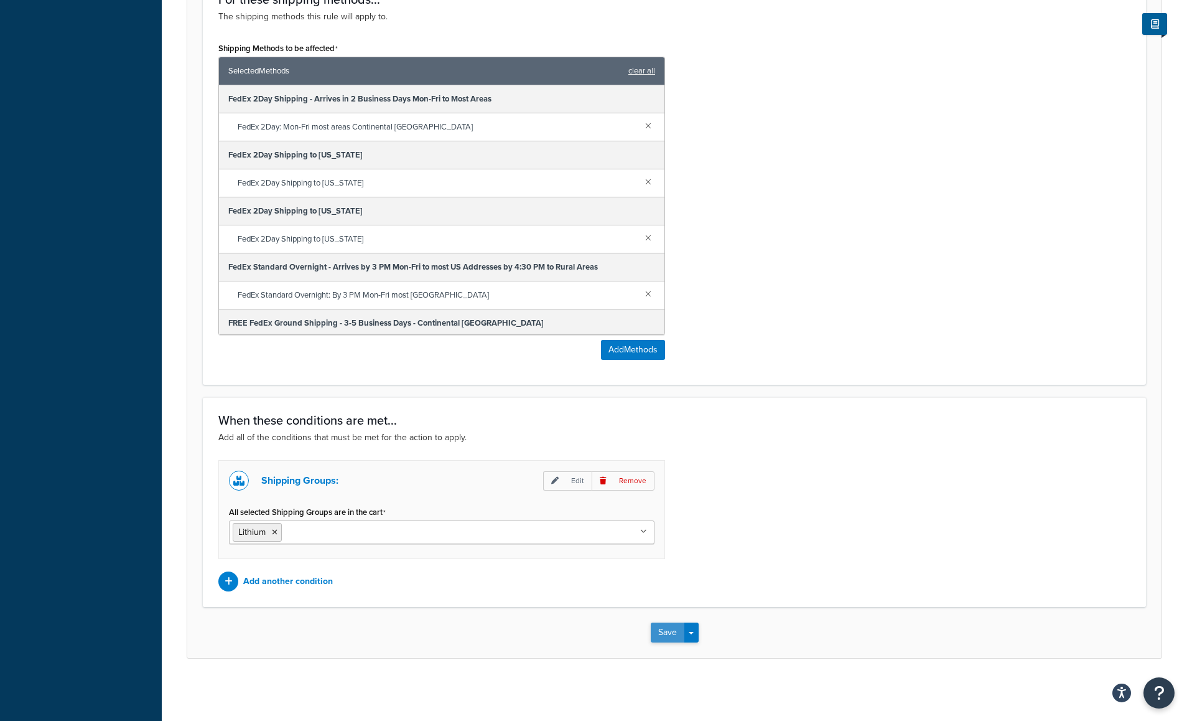
type input "Lithium Battery Hazardous Materials"
click at [665, 629] on button "Save" at bounding box center [668, 632] width 34 height 20
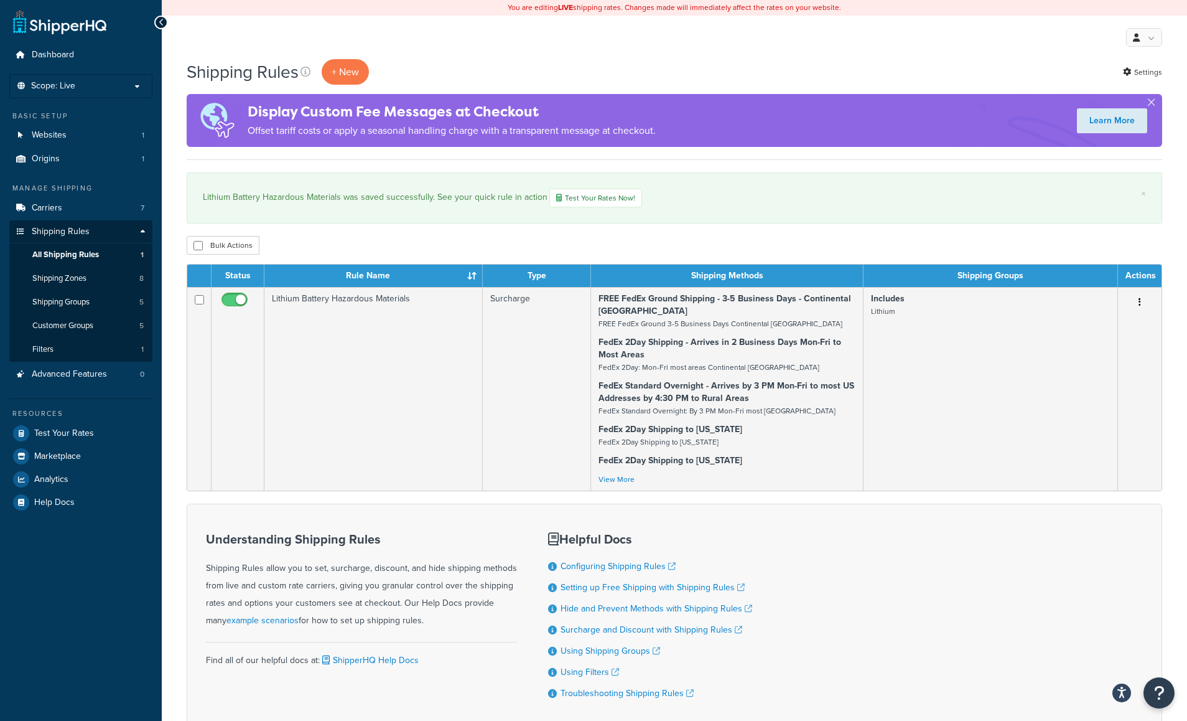
click at [999, 648] on div "Understanding Shipping Rules Shipping Rules allow you to set, surcharge, discou…" at bounding box center [675, 614] width 976 height 223
